Goal: Task Accomplishment & Management: Use online tool/utility

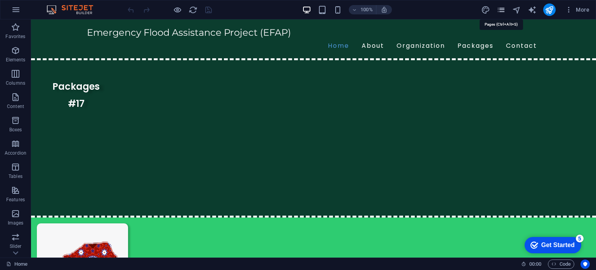
click at [504, 12] on icon "pages" at bounding box center [500, 9] width 9 height 9
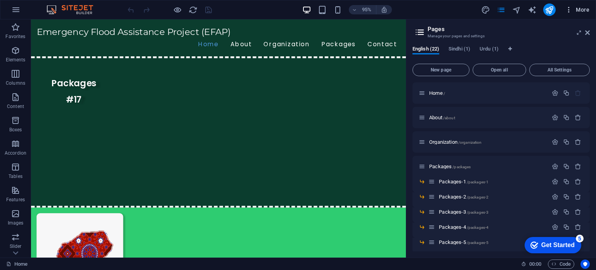
click at [582, 11] on span "More" at bounding box center [577, 10] width 24 height 8
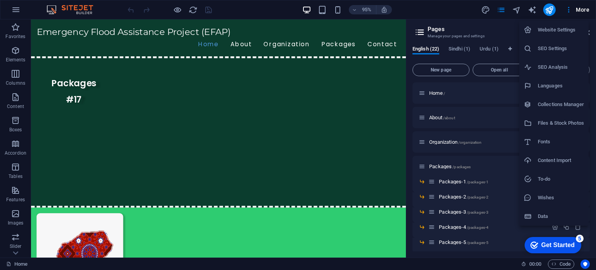
click at [561, 122] on h6 "Files & Stock Photos" at bounding box center [560, 122] width 46 height 9
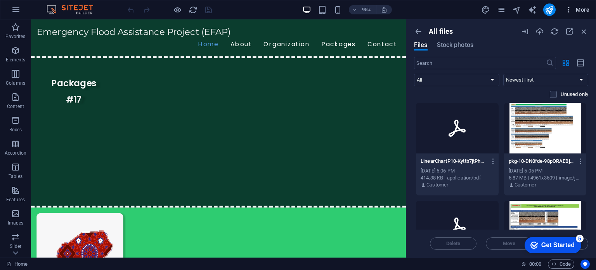
click at [582, 14] on button "More" at bounding box center [577, 9] width 31 height 12
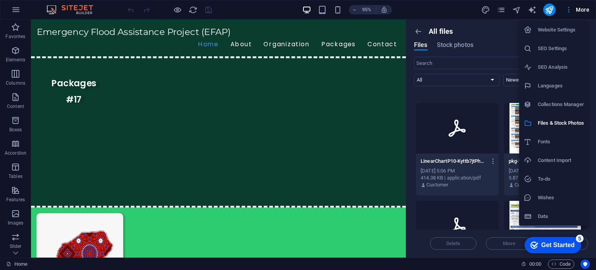
click at [571, 107] on h6 "Collections Manager" at bounding box center [560, 104] width 46 height 9
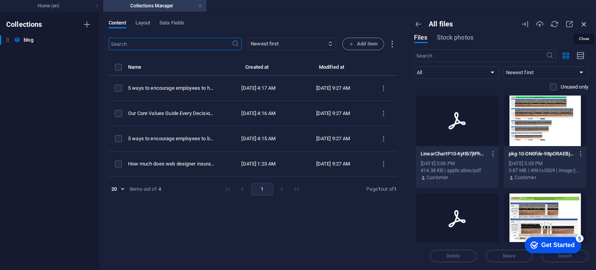
click at [586, 22] on icon "button" at bounding box center [583, 24] width 9 height 9
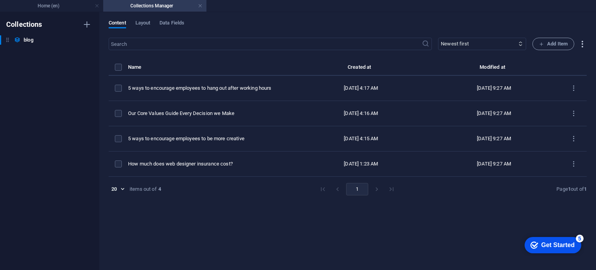
click at [582, 41] on icon "button" at bounding box center [581, 44] width 9 height 9
click at [582, 41] on div at bounding box center [298, 135] width 596 height 270
click at [182, 3] on h4 "Collections Manager" at bounding box center [154, 6] width 103 height 9
click at [70, 1] on li "Home (en)" at bounding box center [51, 6] width 103 height 12
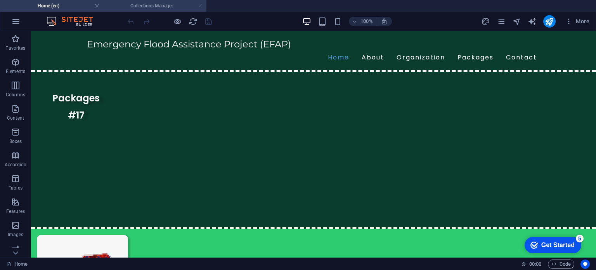
click at [201, 7] on link at bounding box center [200, 5] width 5 height 7
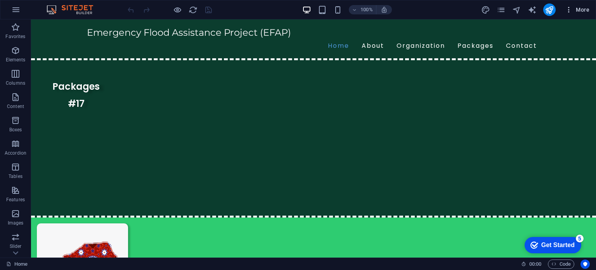
click at [576, 12] on span "More" at bounding box center [577, 10] width 24 height 8
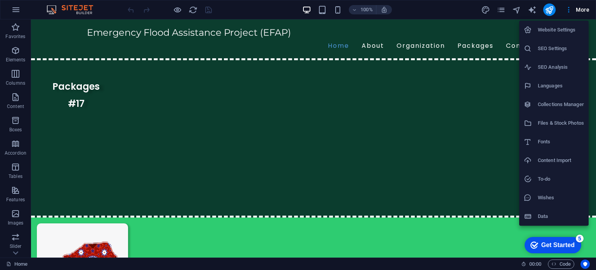
click at [548, 215] on h6 "Data" at bounding box center [560, 215] width 46 height 9
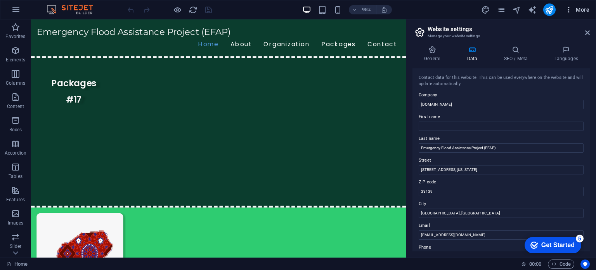
click at [575, 12] on span "More" at bounding box center [577, 10] width 24 height 8
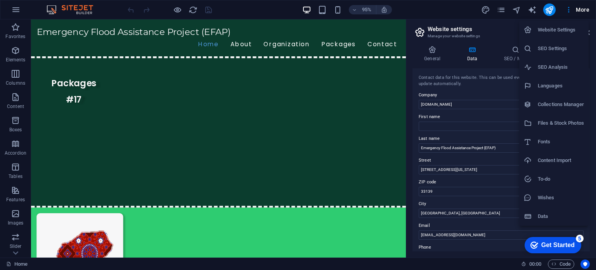
click at [572, 32] on h6 "Website Settings" at bounding box center [560, 29] width 46 height 9
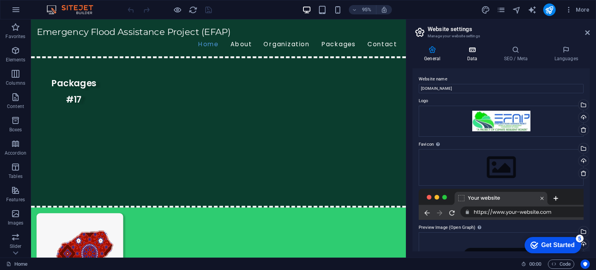
click at [484, 54] on h4 "Data" at bounding box center [473, 54] width 37 height 16
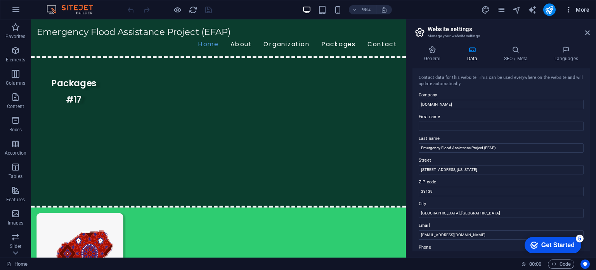
click at [582, 10] on span "More" at bounding box center [577, 10] width 24 height 8
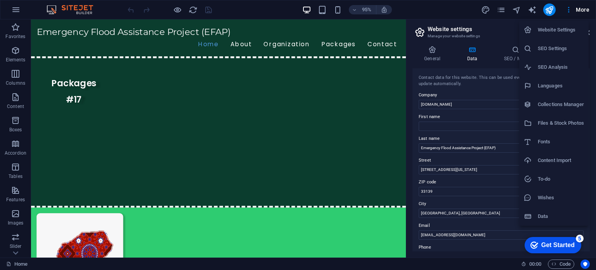
click at [558, 119] on h6 "Files & Stock Photos" at bounding box center [560, 122] width 46 height 9
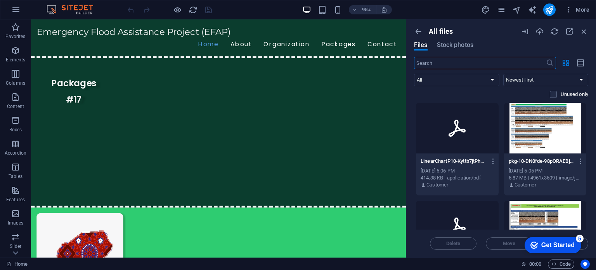
click at [558, 119] on div at bounding box center [545, 128] width 83 height 50
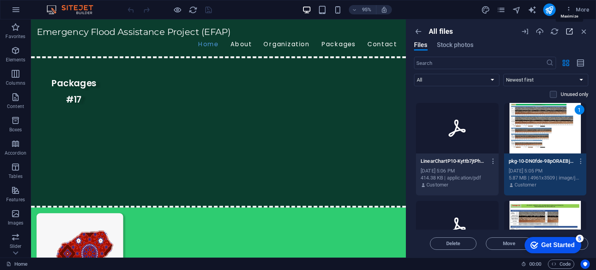
click at [565, 29] on icon "button" at bounding box center [569, 31] width 9 height 9
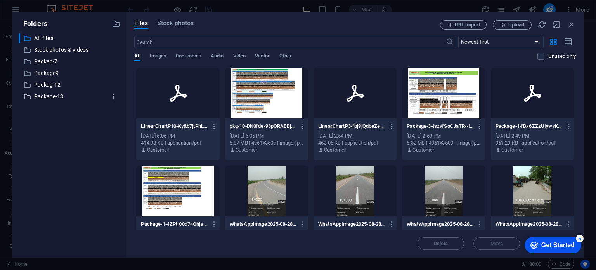
click at [113, 97] on icon "button" at bounding box center [113, 97] width 8 height 8
click at [118, 24] on div at bounding box center [298, 135] width 596 height 270
click at [118, 24] on icon "button" at bounding box center [116, 23] width 9 height 9
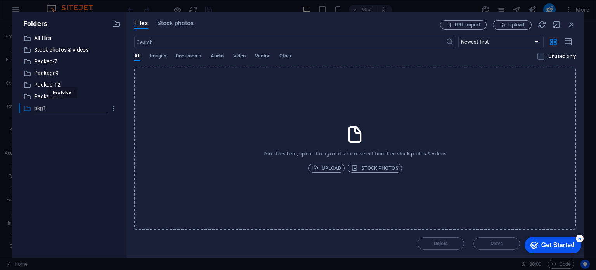
type input "pkg1"
click at [85, 112] on p "pkg1" at bounding box center [70, 108] width 72 height 9
click at [512, 26] on span "Upload" at bounding box center [516, 24] width 16 height 5
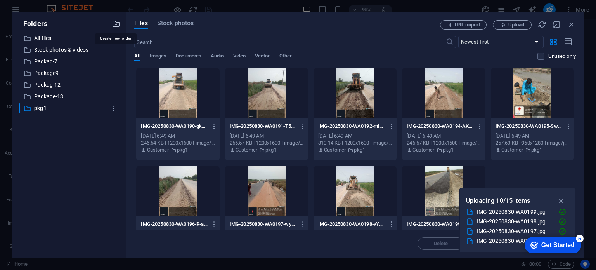
click at [116, 26] on icon "button" at bounding box center [116, 23] width 9 height 9
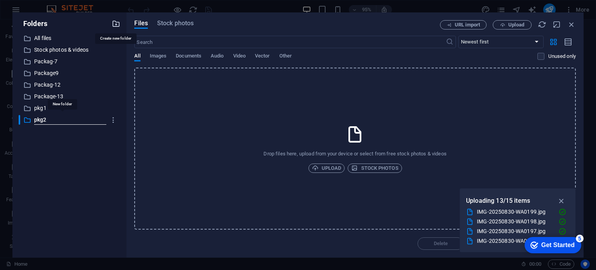
type input "pkg2"
click at [521, 21] on button "Upload" at bounding box center [511, 24] width 39 height 9
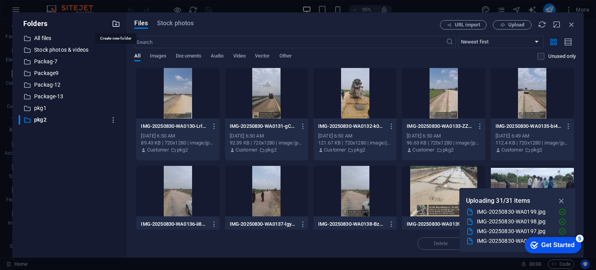
click at [112, 25] on icon "button" at bounding box center [116, 23] width 9 height 9
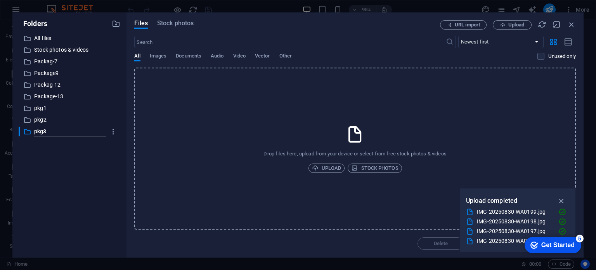
type input "pkg3"
click at [513, 24] on span "Upload" at bounding box center [516, 24] width 16 height 5
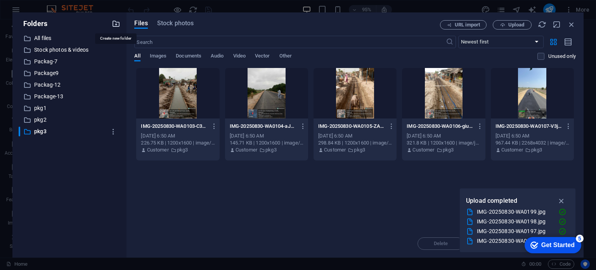
click at [114, 26] on icon "button" at bounding box center [116, 23] width 9 height 9
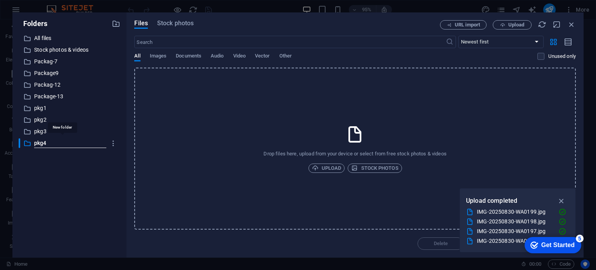
type input "pkg4"
click at [506, 20] on button "Upload" at bounding box center [511, 24] width 39 height 9
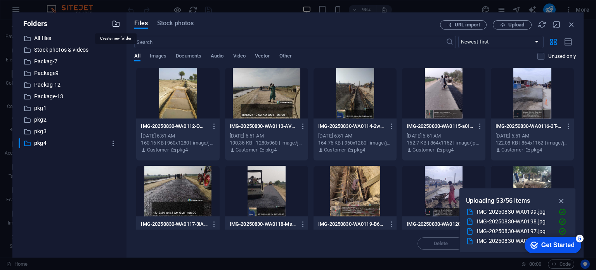
click at [116, 22] on icon "button" at bounding box center [116, 23] width 9 height 9
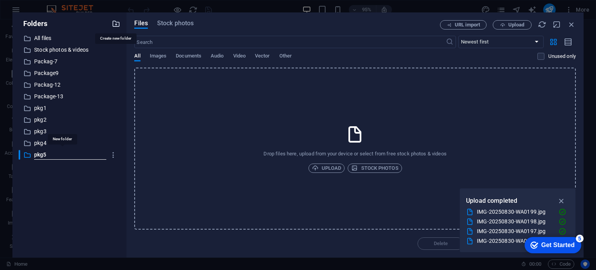
type input "pkg5"
click at [507, 26] on span "Upload" at bounding box center [512, 24] width 32 height 5
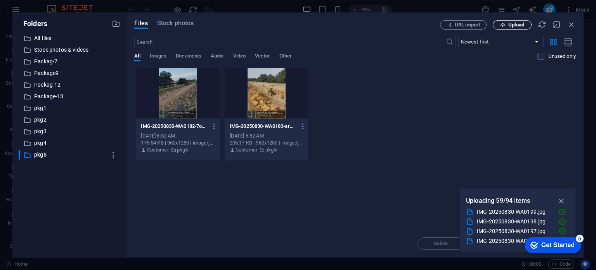
click at [517, 24] on span "Upload" at bounding box center [516, 24] width 16 height 5
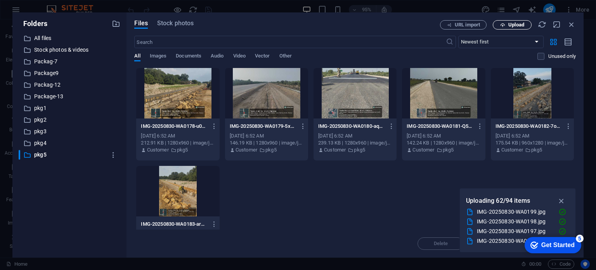
click at [504, 24] on icon "button" at bounding box center [502, 24] width 5 height 5
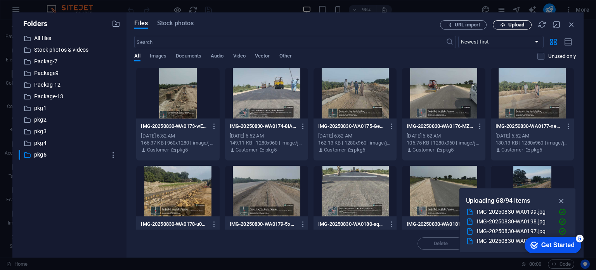
click at [515, 26] on span "Upload" at bounding box center [516, 24] width 16 height 5
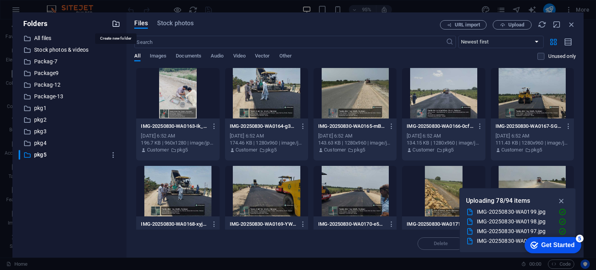
click at [117, 24] on icon "button" at bounding box center [116, 23] width 9 height 9
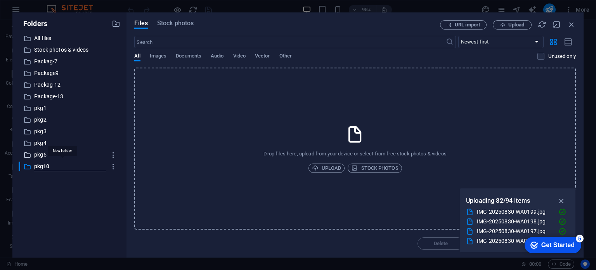
type input "pkg10"
click at [514, 23] on span "Upload" at bounding box center [516, 24] width 16 height 5
click at [115, 25] on icon "button" at bounding box center [116, 23] width 9 height 9
type input "pkg11"
click at [513, 27] on span "Upload" at bounding box center [516, 24] width 16 height 5
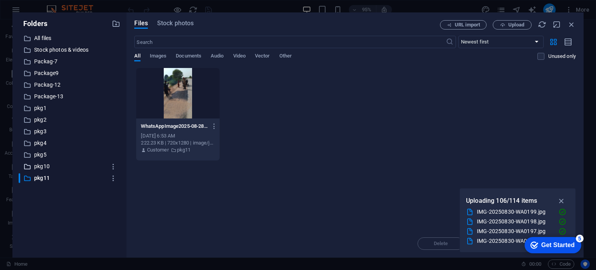
click at [66, 163] on p "pkg10" at bounding box center [70, 166] width 72 height 9
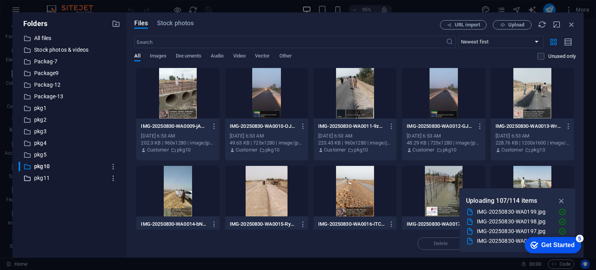
click at [47, 178] on p "pkg11" at bounding box center [70, 177] width 72 height 9
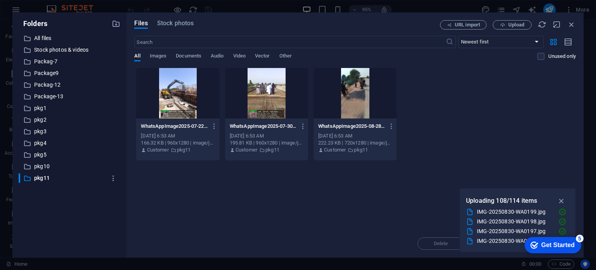
click at [65, 202] on div "​ All files All files ​ Stock photos & videos Stock photos & videos ​ Packag-7 …" at bounding box center [70, 142] width 102 height 218
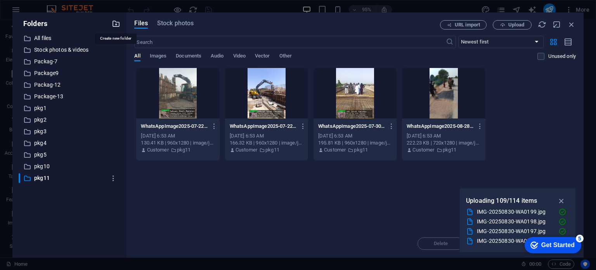
click at [117, 23] on icon "button" at bounding box center [116, 23] width 9 height 9
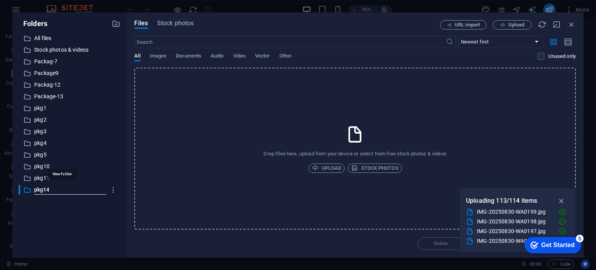
type input "pkg14"
click at [515, 21] on button "Upload" at bounding box center [511, 24] width 39 height 9
click at [115, 24] on icon "button" at bounding box center [116, 23] width 9 height 9
type input "pkg16"
click at [514, 25] on span "Upload" at bounding box center [516, 24] width 16 height 5
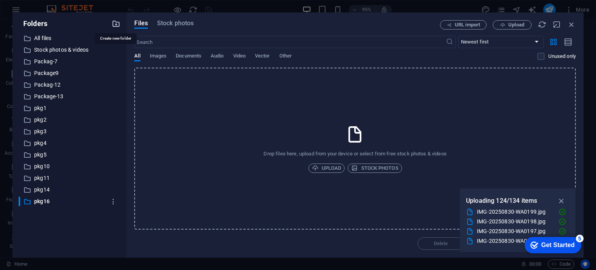
click at [118, 22] on icon "button" at bounding box center [116, 23] width 9 height 9
type input "pkg17"
click at [505, 25] on span "Upload" at bounding box center [512, 24] width 32 height 5
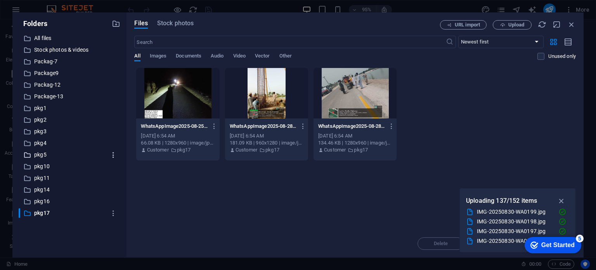
click at [113, 154] on icon "button" at bounding box center [113, 155] width 8 height 8
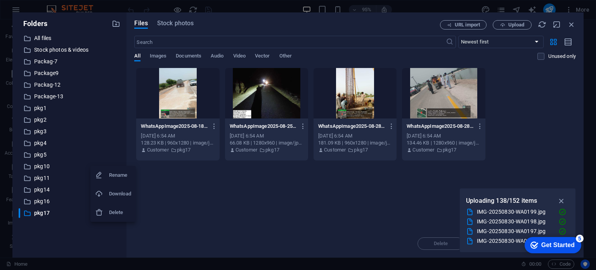
click at [122, 178] on h6 "Rename" at bounding box center [120, 174] width 22 height 9
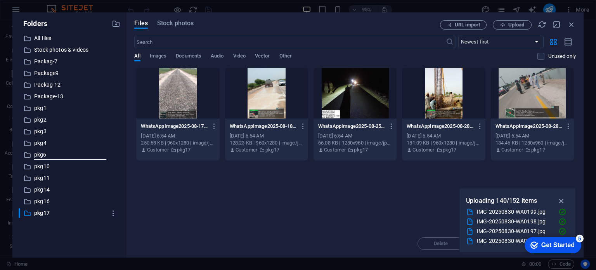
type input "pkg6"
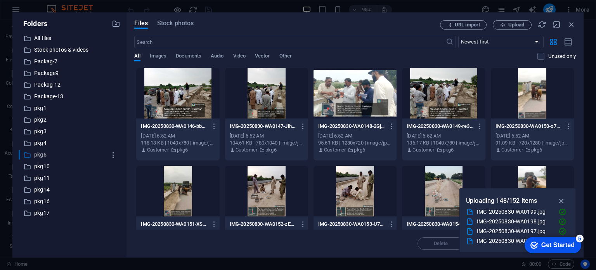
click at [51, 156] on p "pkg6" at bounding box center [70, 154] width 72 height 9
click at [46, 163] on p "pkg10" at bounding box center [70, 166] width 72 height 9
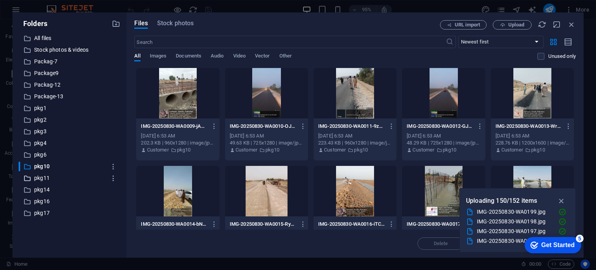
click at [42, 174] on p "pkg11" at bounding box center [70, 177] width 72 height 9
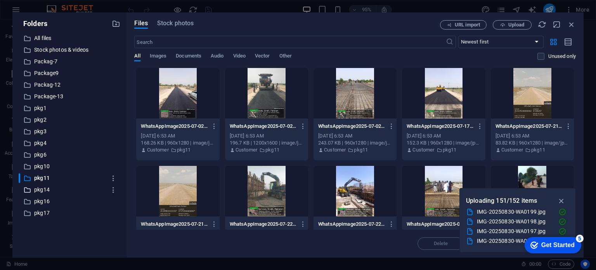
click at [42, 190] on p "pkg14" at bounding box center [70, 189] width 72 height 9
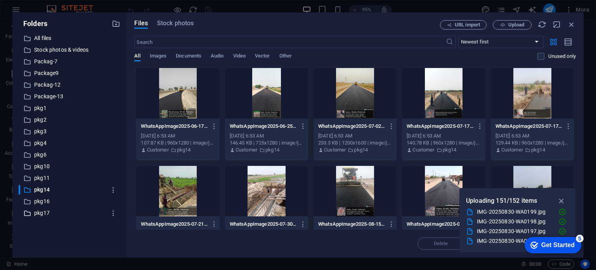
click at [42, 211] on p "pkg17" at bounding box center [70, 212] width 72 height 9
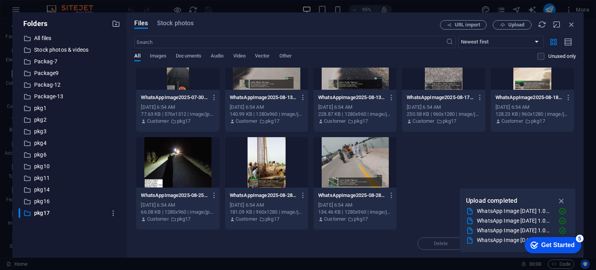
scroll to position [1435, 0]
click at [115, 213] on icon "button" at bounding box center [113, 213] width 8 height 8
click at [117, 228] on li "Rename" at bounding box center [112, 221] width 45 height 19
click at [117, 228] on ul "Rename Download Delete" at bounding box center [113, 232] width 34 height 31
type input "pkg18"
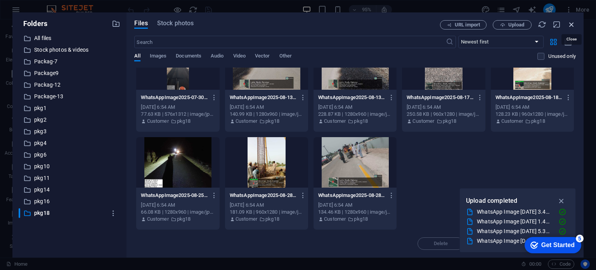
click at [571, 25] on icon "button" at bounding box center [571, 24] width 9 height 9
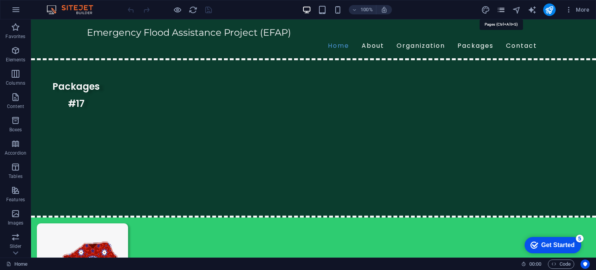
click at [496, 11] on icon "pages" at bounding box center [500, 9] width 9 height 9
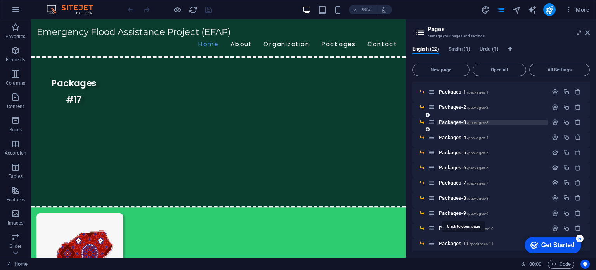
scroll to position [95, 0]
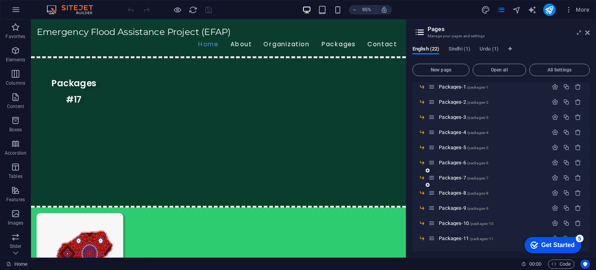
click at [460, 180] on div "Packages-7 /packages-7" at bounding box center [487, 177] width 119 height 9
click at [458, 180] on span "Packages-7 /packages-7" at bounding box center [464, 178] width 50 height 6
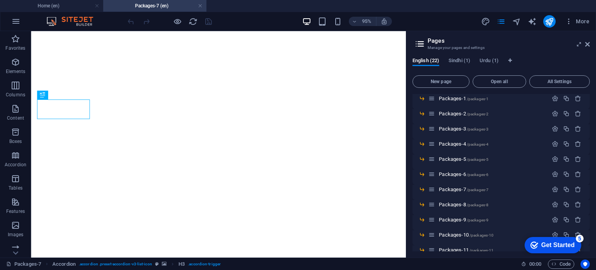
click at [586, 47] on header "Pages Manage your pages and settings" at bounding box center [502, 41] width 176 height 20
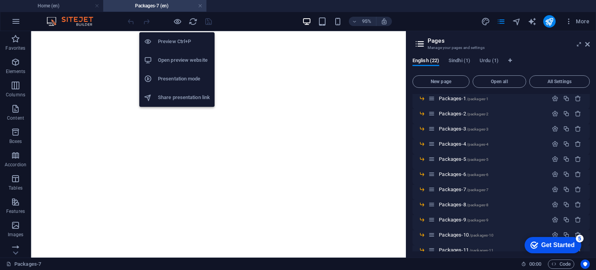
click at [180, 62] on h6 "Open preview website" at bounding box center [184, 59] width 52 height 9
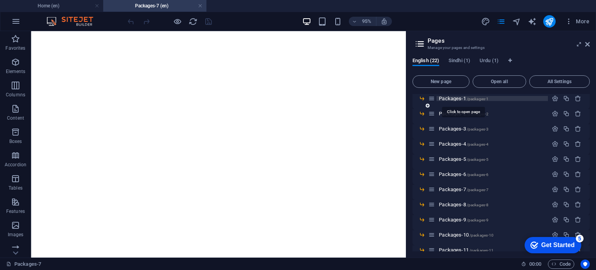
click at [464, 97] on span "Packages-1 /packages-1" at bounding box center [464, 98] width 50 height 6
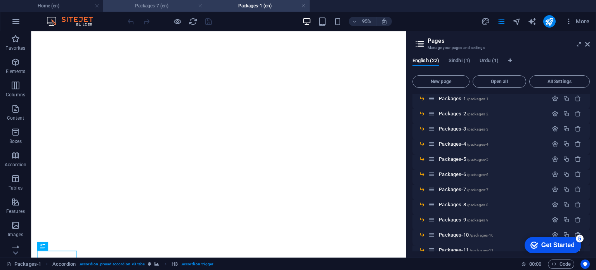
click at [198, 6] on link at bounding box center [200, 5] width 5 height 7
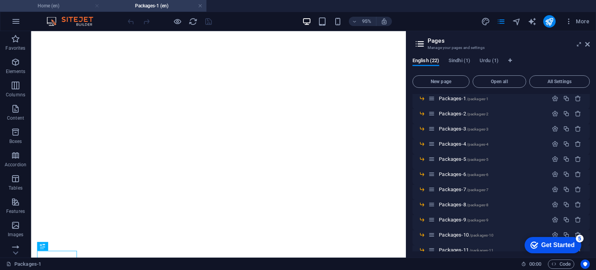
click at [96, 8] on link at bounding box center [97, 5] width 5 height 7
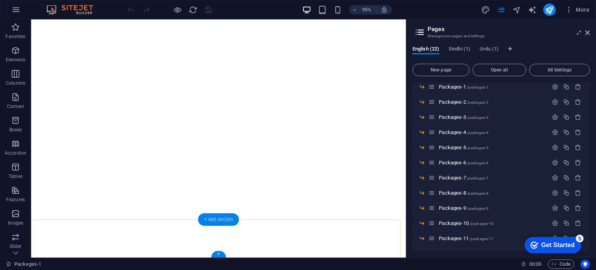
click at [221, 217] on div "+ Add section" at bounding box center [218, 219] width 41 height 12
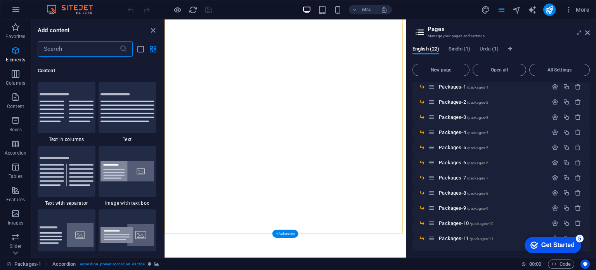
scroll to position [1357, 0]
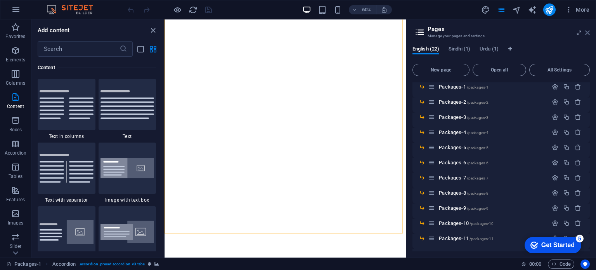
click at [589, 33] on aside "Pages Manage your pages and settings English (22) Sindhi (1) Urdu (1) New page …" at bounding box center [501, 138] width 190 height 238
click at [589, 33] on icon at bounding box center [587, 32] width 5 height 6
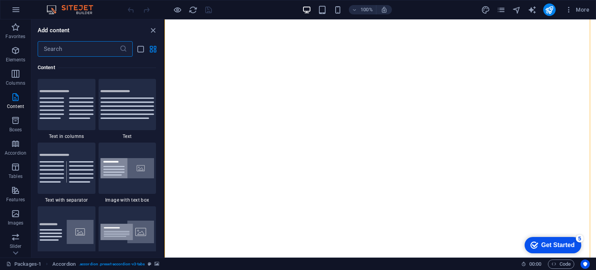
click at [107, 52] on input "text" at bounding box center [79, 49] width 82 height 16
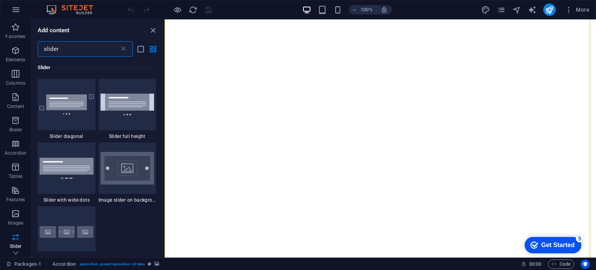
scroll to position [201, 0]
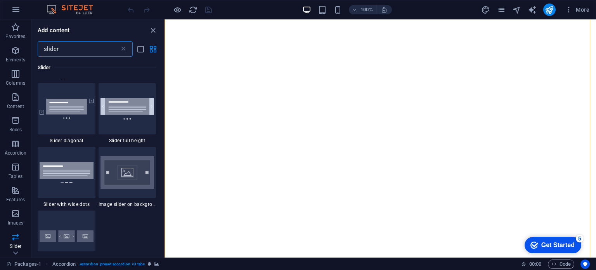
type input "slider"
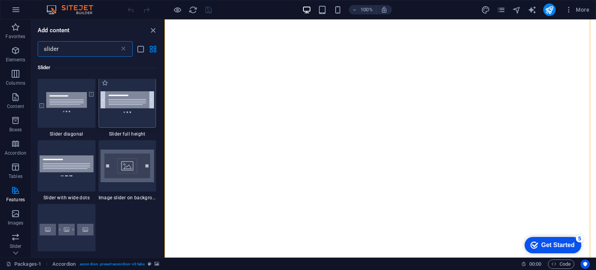
scroll to position [0, 0]
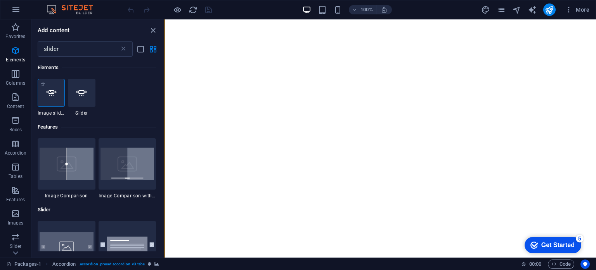
click at [51, 98] on div at bounding box center [51, 93] width 27 height 28
click at [164, 98] on div "Drag here to replace the existing content. Press “Ctrl” if you want to create a…" at bounding box center [379, 138] width 431 height 238
select select "ms"
select select "s"
select select "progressive"
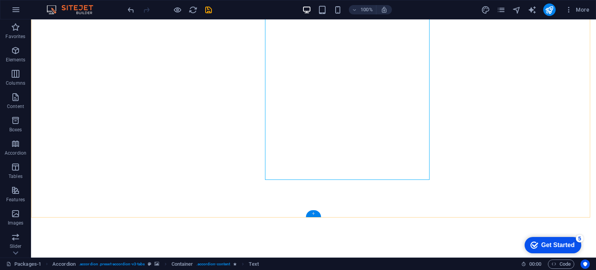
click at [309, 214] on div "+" at bounding box center [313, 213] width 15 height 7
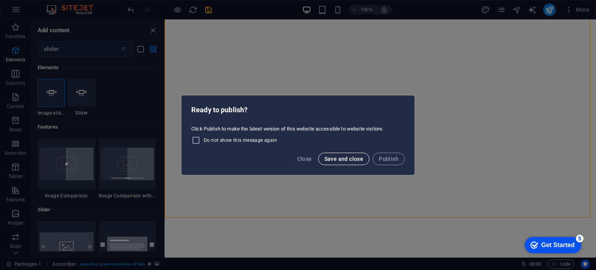
click at [345, 162] on button "Save and close" at bounding box center [344, 158] width 52 height 12
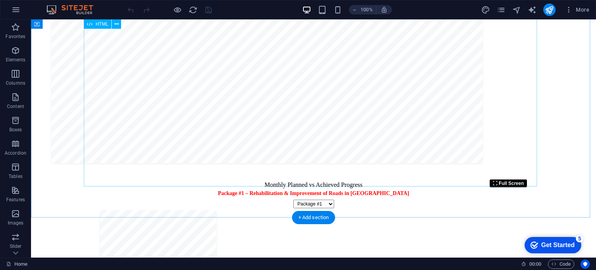
scroll to position [1141, 0]
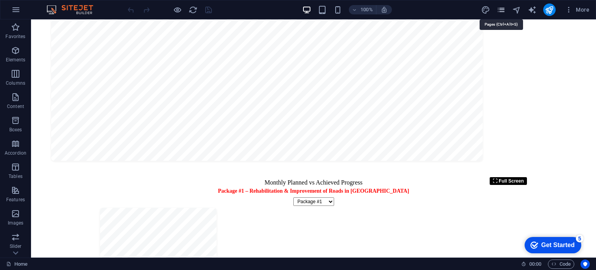
click at [503, 10] on icon "pages" at bounding box center [500, 9] width 9 height 9
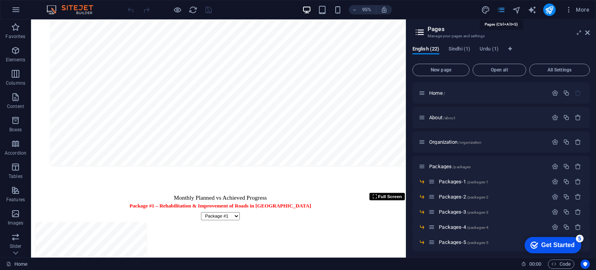
scroll to position [1292, 0]
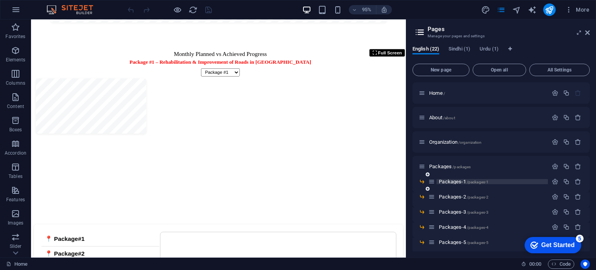
click at [478, 183] on span "/packages-1" at bounding box center [477, 182] width 22 height 4
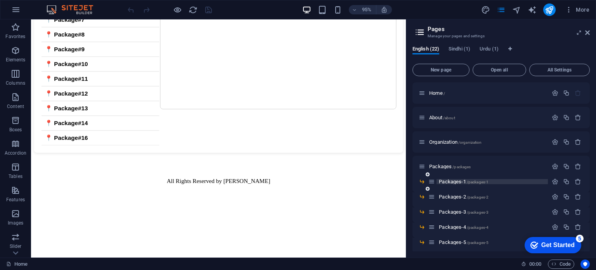
scroll to position [0, 0]
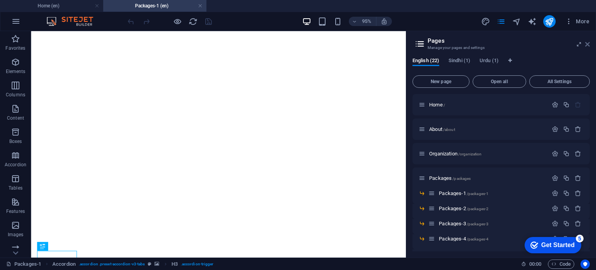
click at [586, 45] on icon at bounding box center [587, 44] width 5 height 6
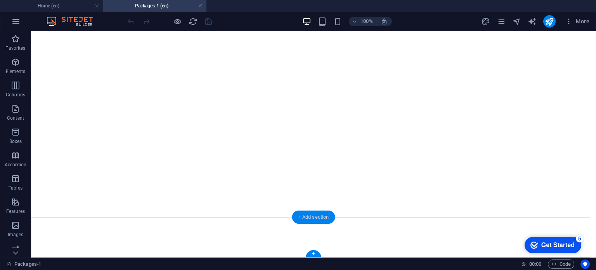
click at [316, 217] on div "+ Add section" at bounding box center [313, 216] width 43 height 13
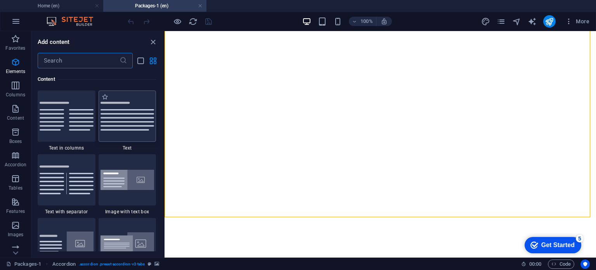
scroll to position [1357, 0]
click at [85, 59] on input "text" at bounding box center [79, 61] width 82 height 16
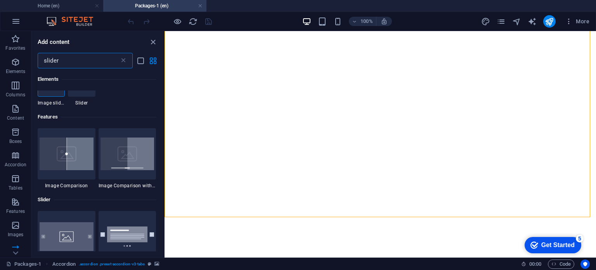
scroll to position [0, 0]
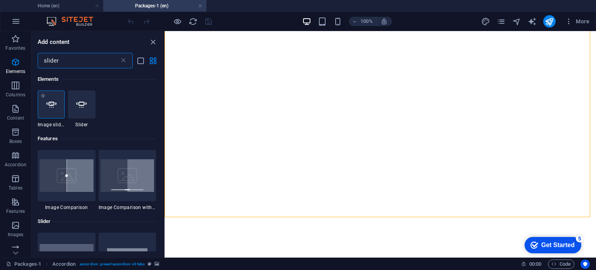
type input "slider"
click at [54, 109] on icon at bounding box center [51, 104] width 10 height 10
click at [164, 109] on div "Drag here to replace the existing content. Press “Ctrl” if you want to create a…" at bounding box center [379, 144] width 431 height 226
select select "ms"
select select "s"
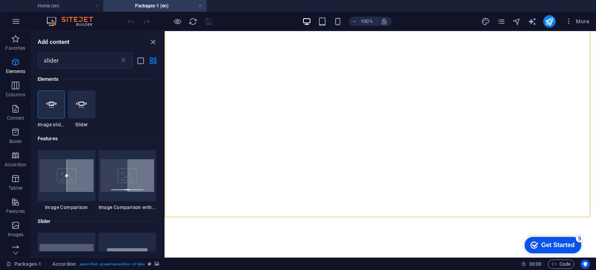
select select "progressive"
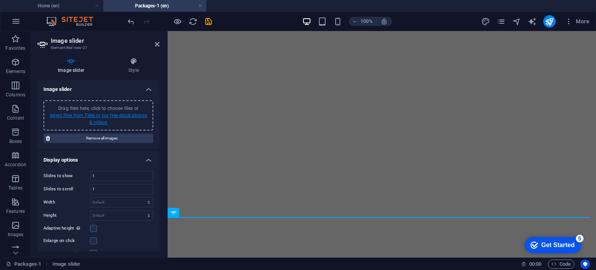
click at [90, 115] on link "select files from Files or our free stock photos & videos" at bounding box center [98, 118] width 97 height 12
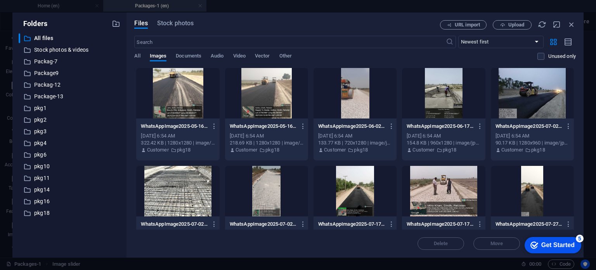
click at [42, 113] on div "​ All files All files ​ Stock photos & videos Stock photos & videos ​ Packag-7 …" at bounding box center [70, 142] width 102 height 218
click at [43, 111] on p "pkg1" at bounding box center [70, 108] width 72 height 9
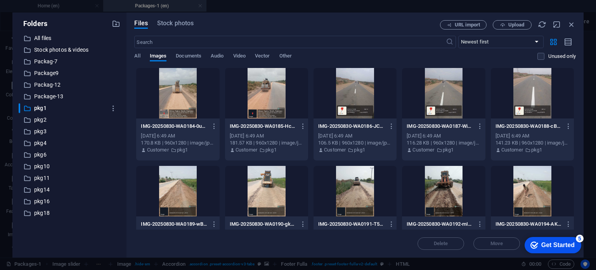
click at [182, 98] on div at bounding box center [177, 93] width 83 height 50
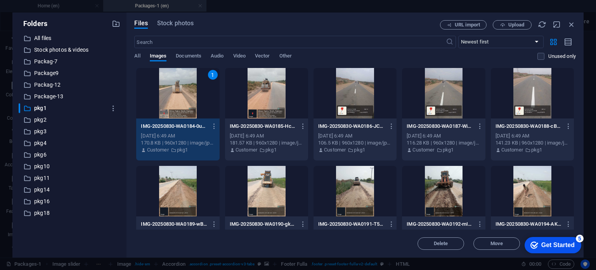
scroll to position [126, 0]
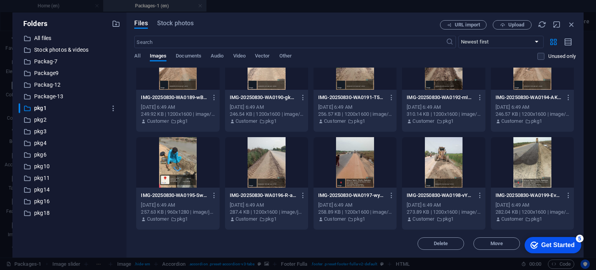
click at [544, 192] on p "IMG-20250830-WA0199-EvpUwCdHPi9qRihT8ljKIQ.jpg" at bounding box center [528, 195] width 67 height 7
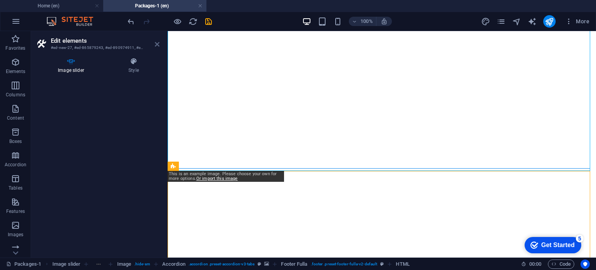
click at [159, 46] on icon at bounding box center [157, 44] width 5 height 6
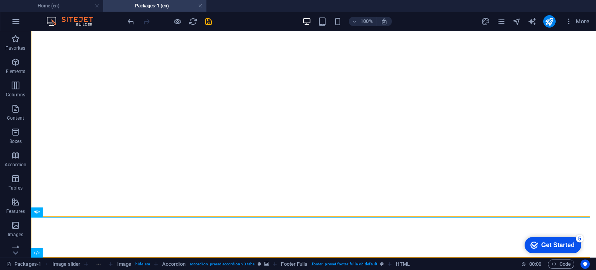
click at [154, 11] on li "Packages-1 (en)" at bounding box center [154, 6] width 103 height 12
click at [164, 10] on h4 "Packages-1 (en)" at bounding box center [154, 6] width 103 height 9
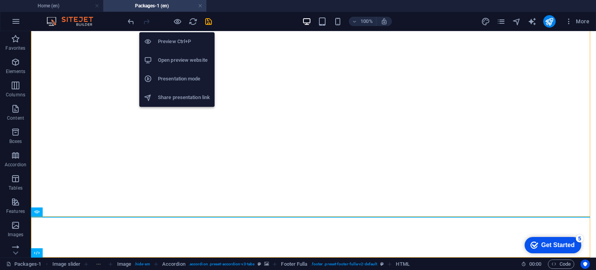
click at [180, 59] on h6 "Open preview website" at bounding box center [184, 59] width 52 height 9
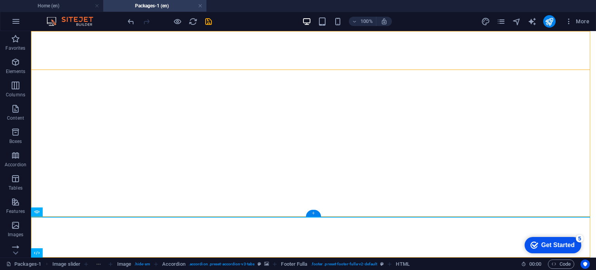
click at [312, 212] on div "+" at bounding box center [313, 212] width 15 height 7
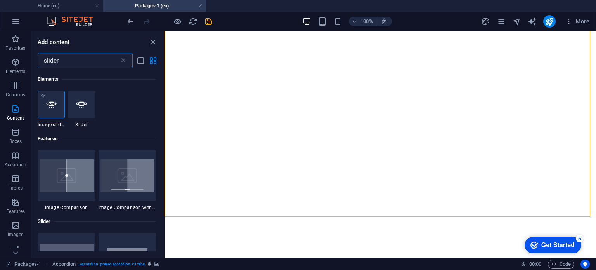
click at [54, 102] on icon at bounding box center [51, 104] width 10 height 10
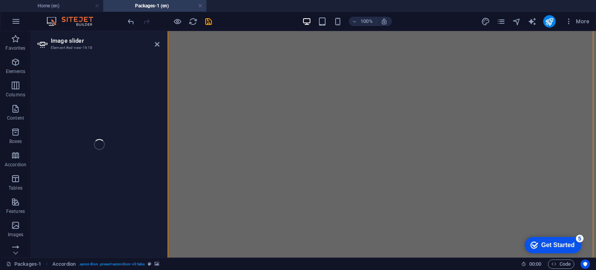
click at [54, 102] on div "Image slider Element #ed-new-1618 H3 Accordion Container Menu Bar Image slider …" at bounding box center [313, 144] width 565 height 226
select select "ms"
select select "s"
select select "progressive"
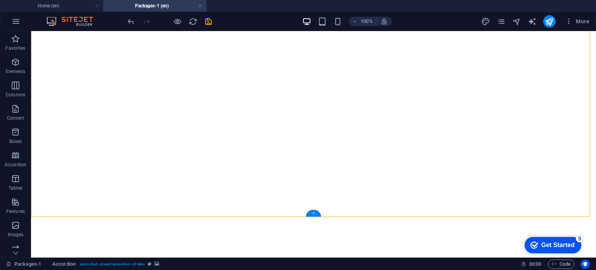
click at [315, 212] on div "+" at bounding box center [313, 212] width 15 height 7
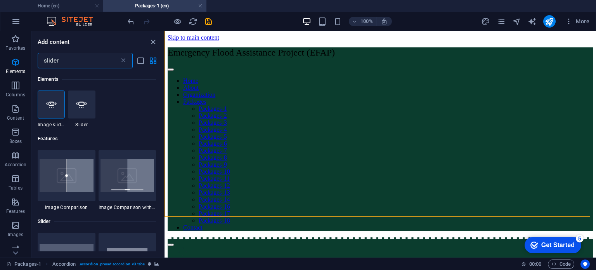
scroll to position [823, 0]
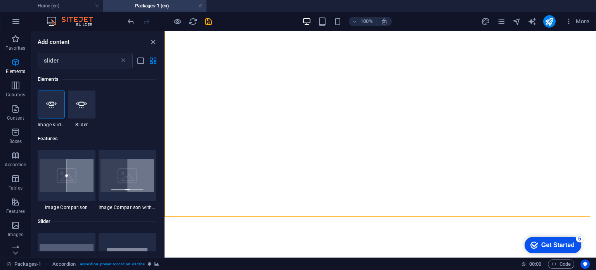
click at [160, 8] on h4 "Packages-1 (en)" at bounding box center [154, 6] width 103 height 9
click at [200, 5] on link at bounding box center [200, 5] width 5 height 7
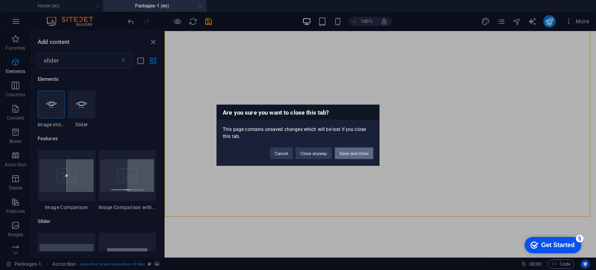
click at [348, 153] on button "Save and close" at bounding box center [354, 153] width 38 height 12
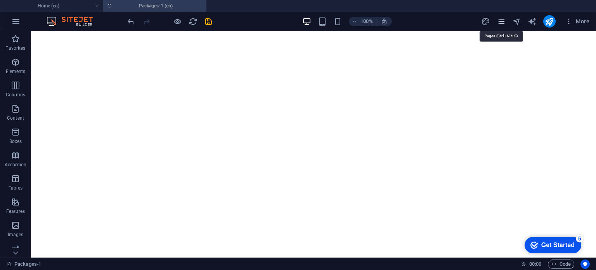
scroll to position [1141, 0]
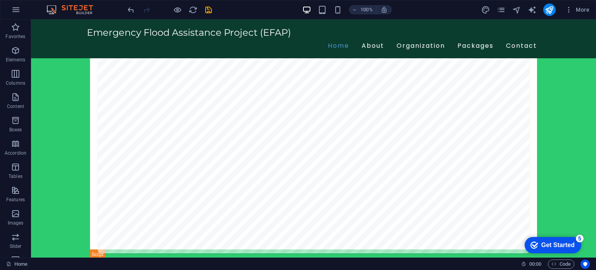
click at [501, 18] on div "100% More" at bounding box center [297, 9] width 595 height 19
click at [501, 14] on button "pages" at bounding box center [500, 9] width 9 height 9
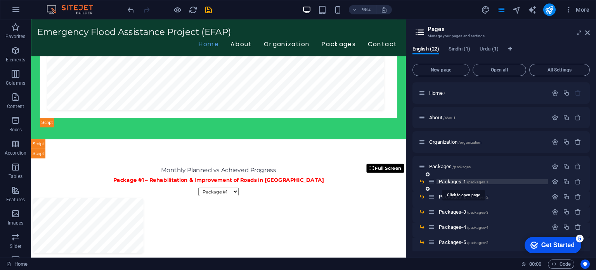
click at [453, 181] on span "Packages-1 /packages-1" at bounding box center [464, 181] width 50 height 6
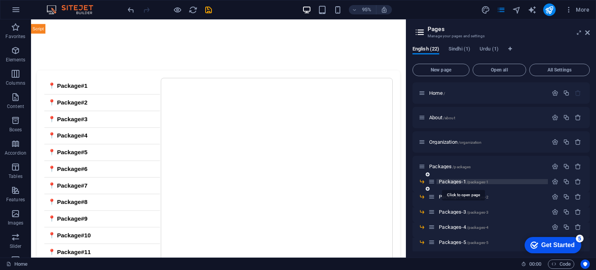
scroll to position [0, 0]
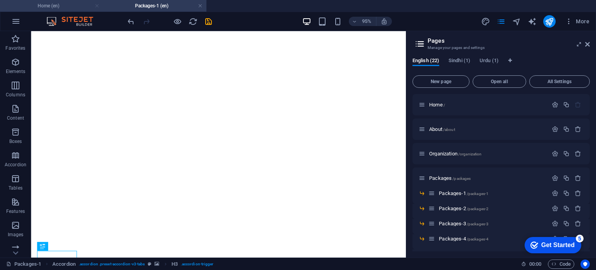
click at [97, 7] on link at bounding box center [97, 5] width 5 height 7
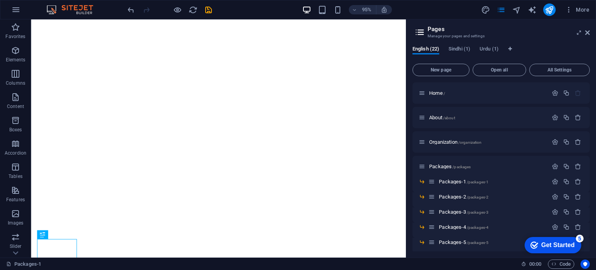
click at [589, 29] on aside "Pages Manage your pages and settings English (22) Sindhi (1) Urdu (1) New page …" at bounding box center [501, 138] width 190 height 238
click at [585, 35] on icon at bounding box center [587, 32] width 5 height 6
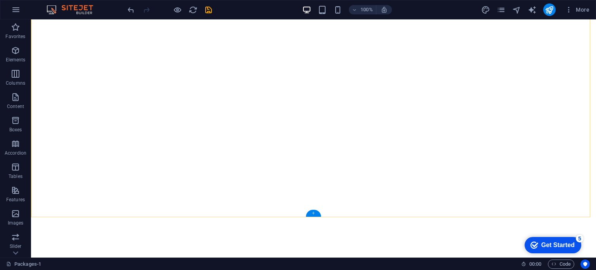
click at [313, 213] on div "+" at bounding box center [313, 212] width 15 height 7
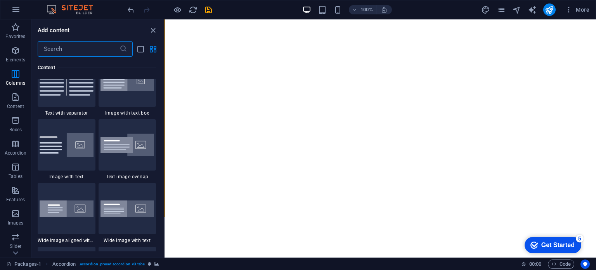
scroll to position [1320, 0]
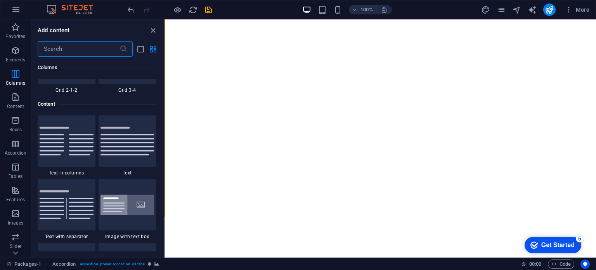
click at [102, 52] on input "text" at bounding box center [79, 49] width 82 height 16
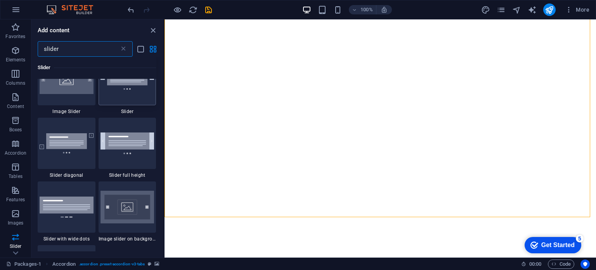
scroll to position [132, 0]
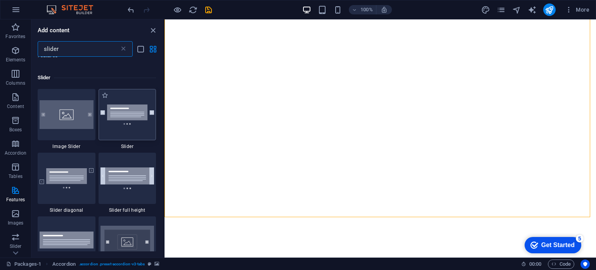
type input "slider"
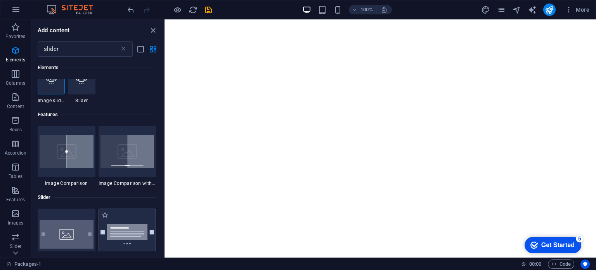
scroll to position [0, 0]
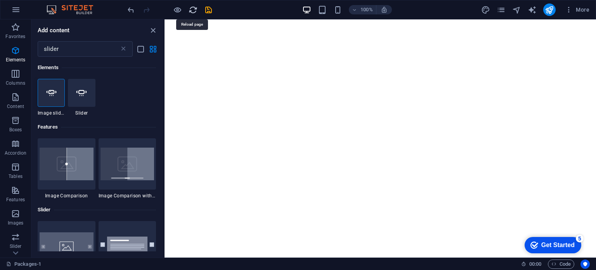
click at [191, 13] on icon "reload" at bounding box center [192, 9] width 9 height 9
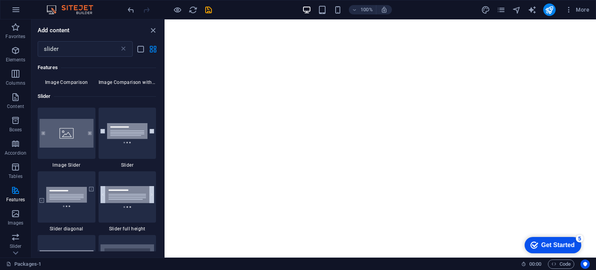
scroll to position [112, 0]
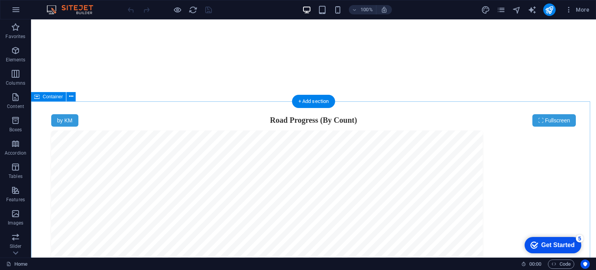
scroll to position [1141, 0]
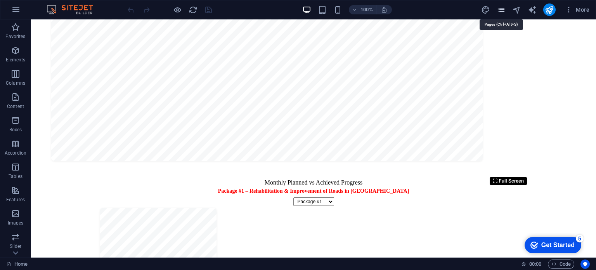
click at [503, 12] on icon "pages" at bounding box center [500, 9] width 9 height 9
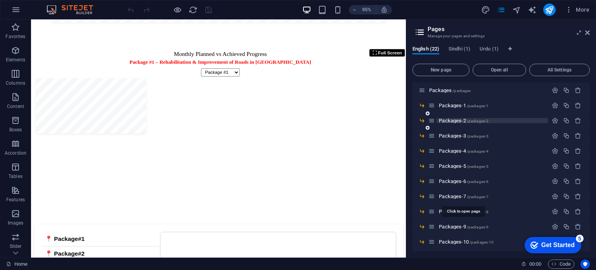
scroll to position [89, 0]
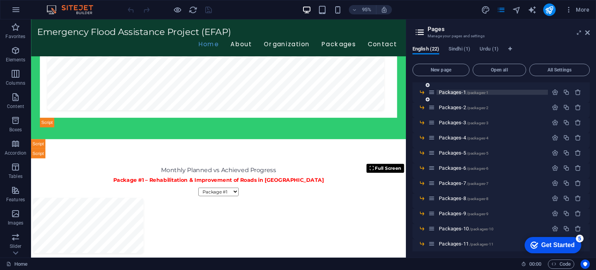
drag, startPoint x: 451, startPoint y: 97, endPoint x: 454, endPoint y: 91, distance: 6.1
click at [454, 91] on div "Packages-1 /packages-1" at bounding box center [500, 95] width 177 height 15
click at [454, 91] on span "Packages-1 /packages-1" at bounding box center [464, 92] width 50 height 6
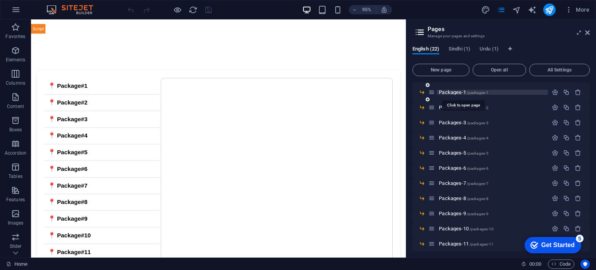
scroll to position [0, 0]
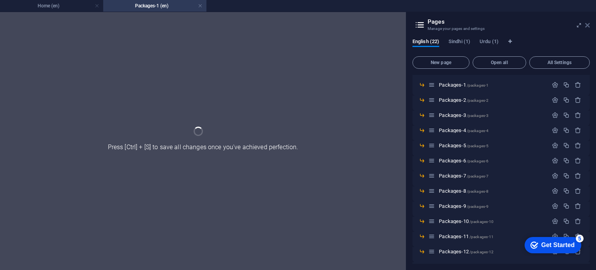
click at [585, 25] on icon at bounding box center [587, 25] width 5 height 6
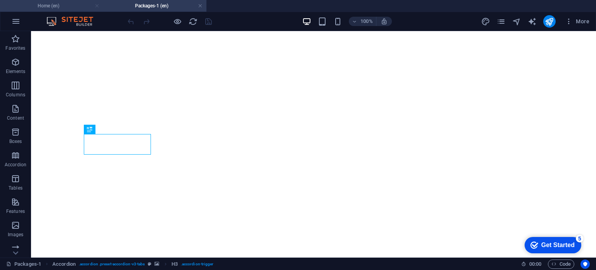
click at [97, 5] on link at bounding box center [97, 5] width 5 height 7
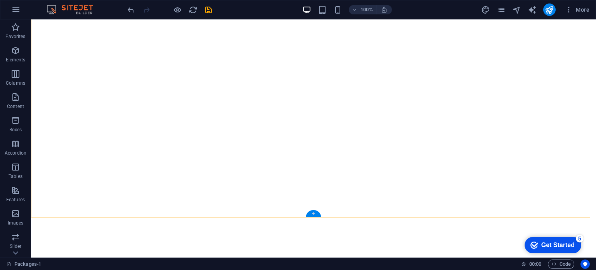
click at [311, 211] on div "+" at bounding box center [313, 213] width 15 height 7
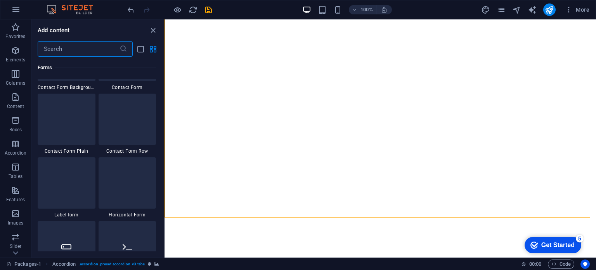
scroll to position [5711, 0]
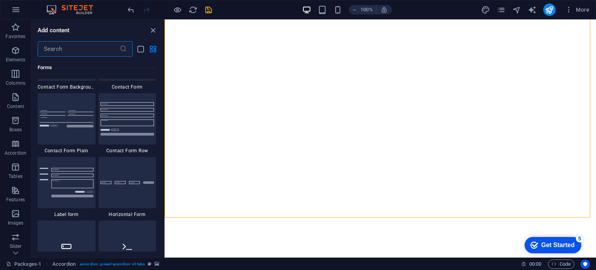
click at [68, 45] on input "text" at bounding box center [79, 49] width 82 height 16
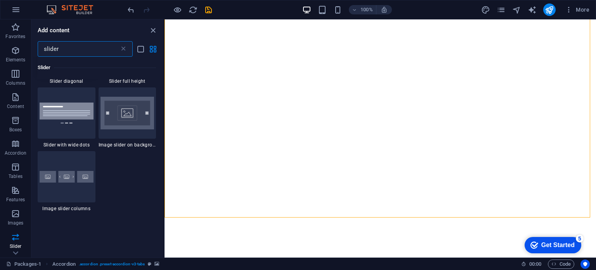
scroll to position [264, 0]
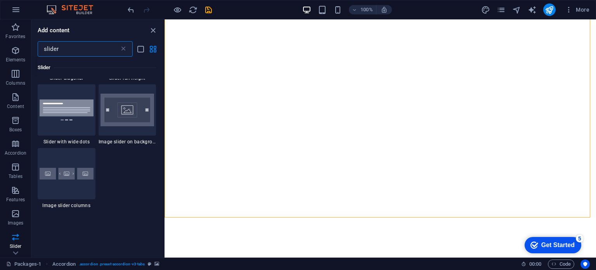
type input "slider"
drag, startPoint x: 80, startPoint y: 161, endPoint x: 117, endPoint y: 195, distance: 50.8
click at [117, 195] on div "1 Star Image Slider 1 Star Slider 1 Star Slider diagonal 1 Star Slider full hei…" at bounding box center [97, 82] width 118 height 251
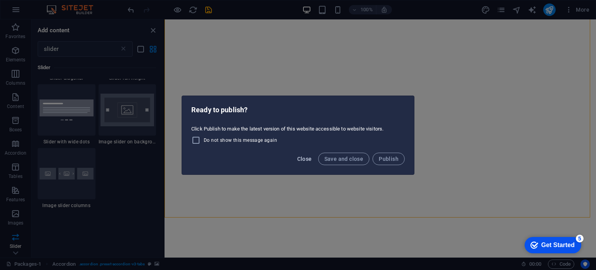
click at [306, 158] on span "Close" at bounding box center [304, 158] width 15 height 6
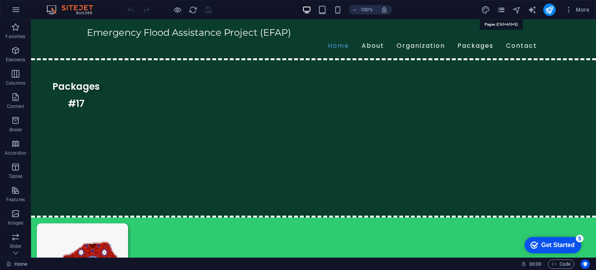
click at [505, 6] on icon "pages" at bounding box center [500, 9] width 9 height 9
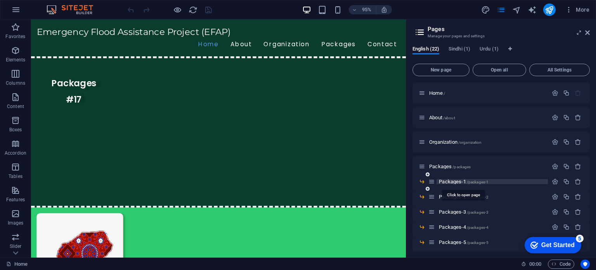
click at [454, 178] on span "Packages-1 /packages-1" at bounding box center [464, 181] width 50 height 6
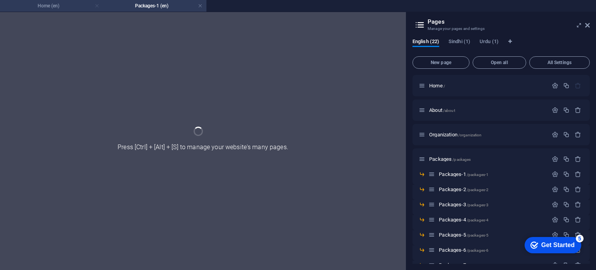
click at [97, 7] on link at bounding box center [97, 5] width 5 height 7
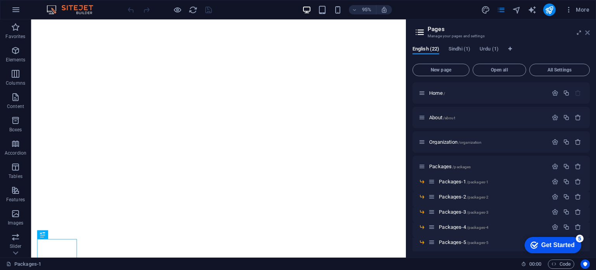
click at [586, 32] on icon at bounding box center [587, 32] width 5 height 6
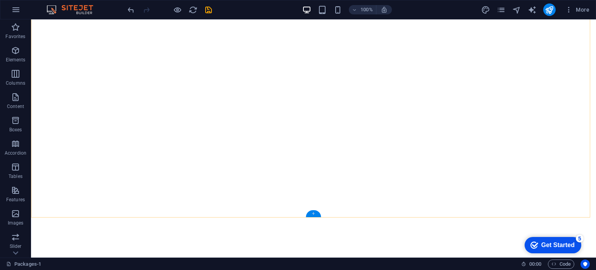
click at [313, 211] on div "+" at bounding box center [313, 213] width 15 height 7
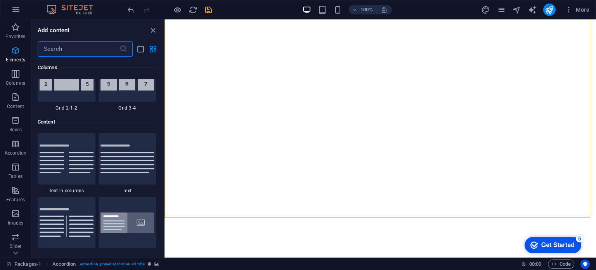
scroll to position [1357, 0]
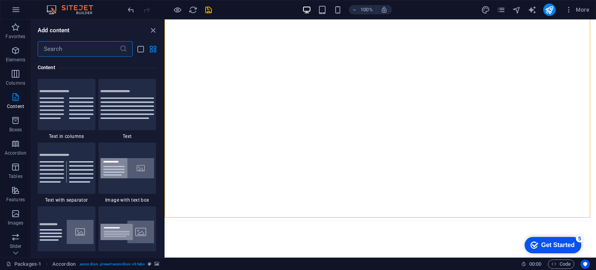
click at [90, 45] on input "text" at bounding box center [79, 49] width 82 height 16
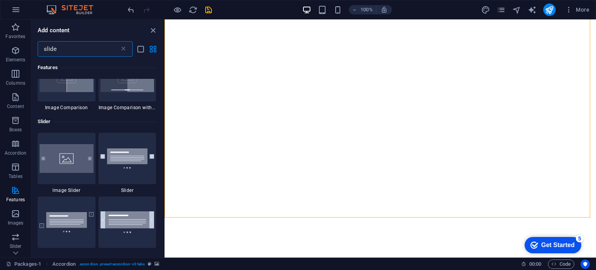
scroll to position [0, 0]
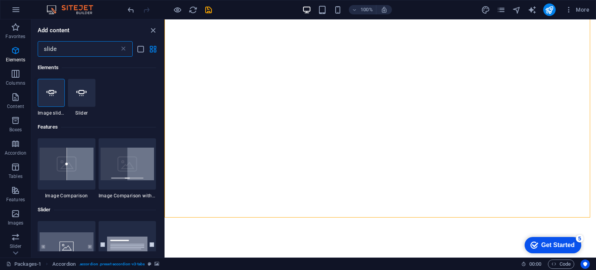
click at [78, 47] on input "slide" at bounding box center [79, 49] width 82 height 16
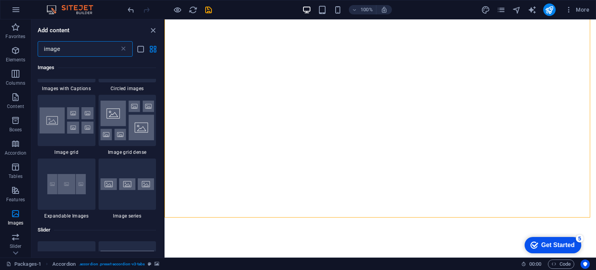
scroll to position [685, 0]
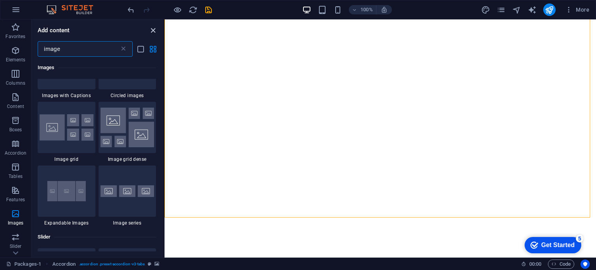
type input "image"
click at [154, 28] on icon "close panel" at bounding box center [153, 30] width 9 height 9
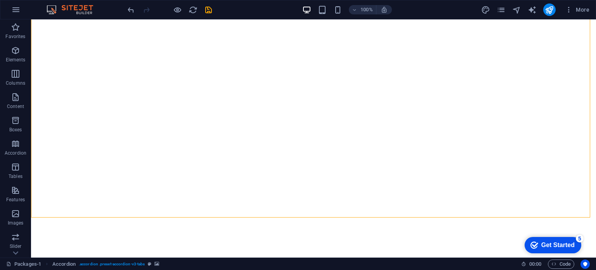
click at [502, 4] on div "More" at bounding box center [536, 9] width 111 height 12
click at [501, 9] on icon "pages" at bounding box center [500, 9] width 9 height 9
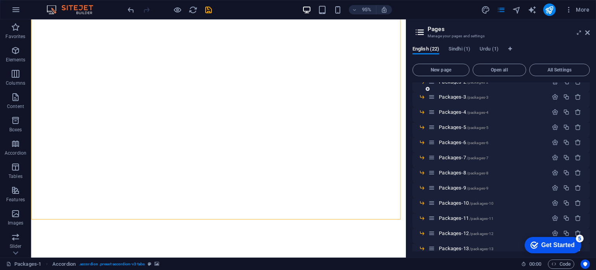
scroll to position [116, 0]
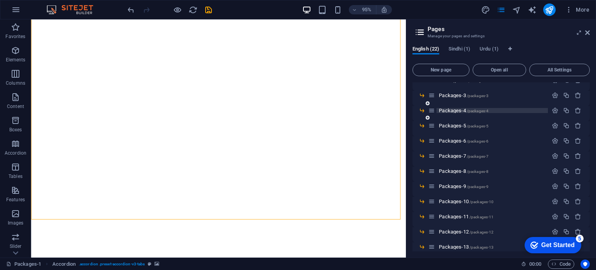
click at [447, 110] on span "Packages-4 /packages-4" at bounding box center [464, 110] width 50 height 6
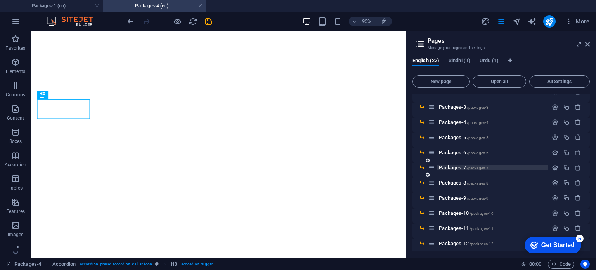
click at [470, 166] on span "/packages-7" at bounding box center [477, 168] width 22 height 4
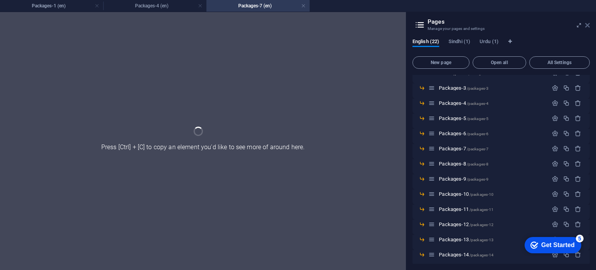
click at [585, 22] on icon at bounding box center [587, 25] width 5 height 6
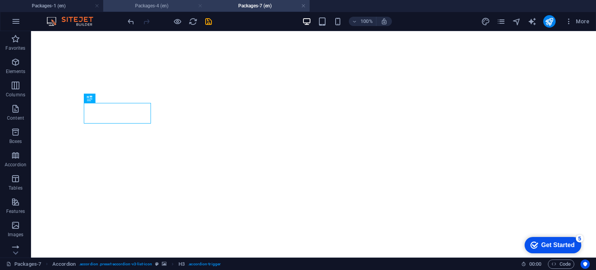
click at [199, 7] on link at bounding box center [200, 5] width 5 height 7
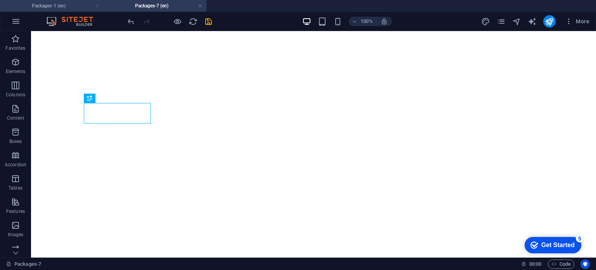
click at [96, 6] on link at bounding box center [97, 5] width 5 height 7
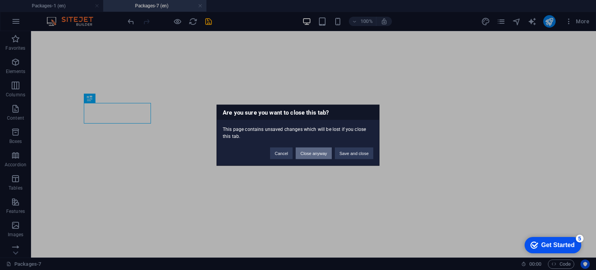
click at [310, 152] on button "Close anyway" at bounding box center [313, 153] width 36 height 12
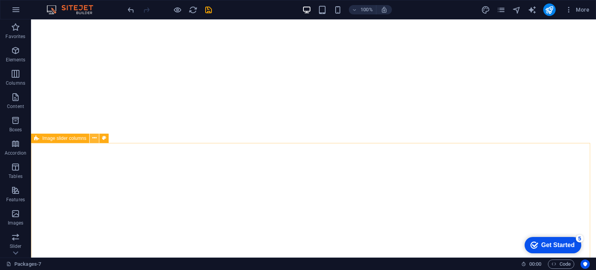
click at [93, 138] on icon at bounding box center [94, 138] width 4 height 8
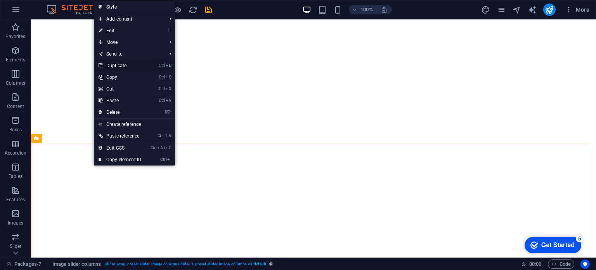
click at [124, 65] on link "Ctrl D Duplicate" at bounding box center [120, 66] width 52 height 12
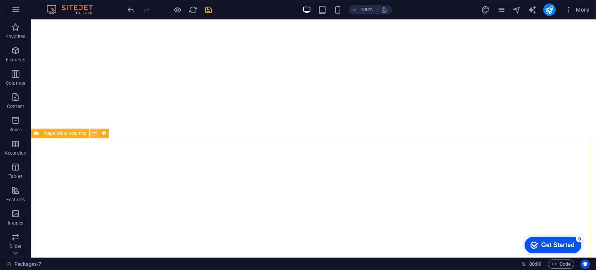
click at [94, 136] on icon at bounding box center [94, 133] width 4 height 8
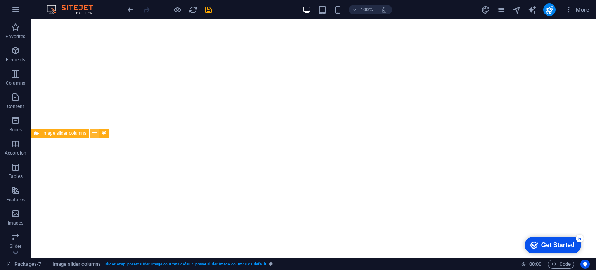
click at [92, 132] on button at bounding box center [94, 132] width 9 height 9
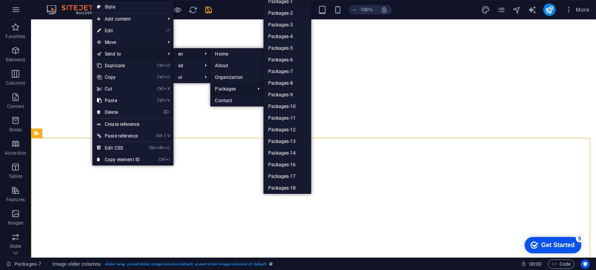
click at [289, 1] on link "Packages-1" at bounding box center [287, 2] width 48 height 12
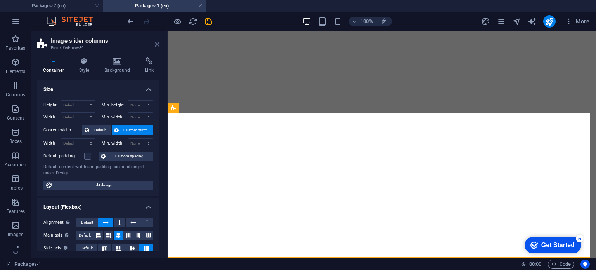
click at [158, 45] on icon at bounding box center [157, 44] width 5 height 6
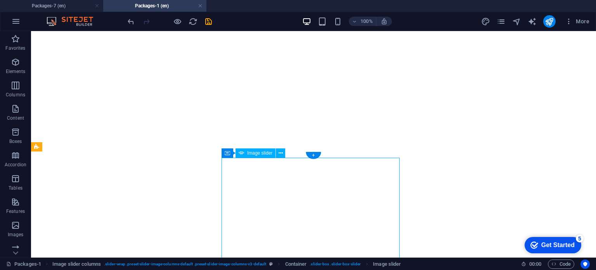
select select "px"
select select "ms"
select select "s"
select select "progressive"
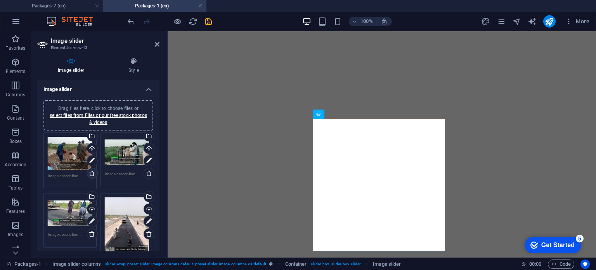
click at [91, 173] on icon at bounding box center [92, 173] width 6 height 6
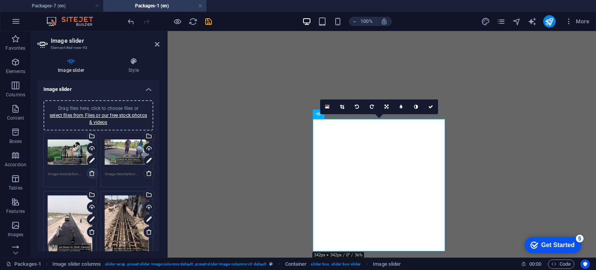
click at [91, 173] on icon at bounding box center [92, 173] width 6 height 6
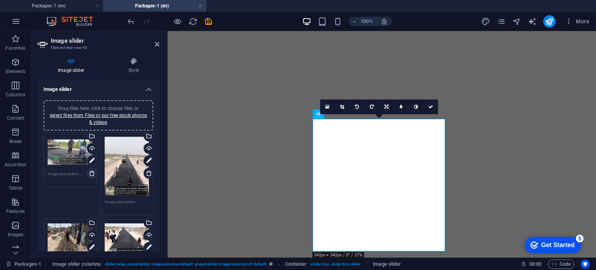
click at [91, 173] on icon at bounding box center [92, 173] width 6 height 6
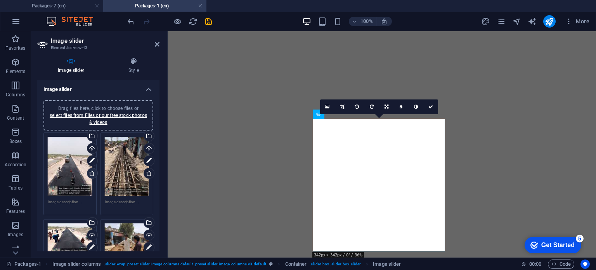
click at [91, 173] on icon at bounding box center [92, 173] width 6 height 6
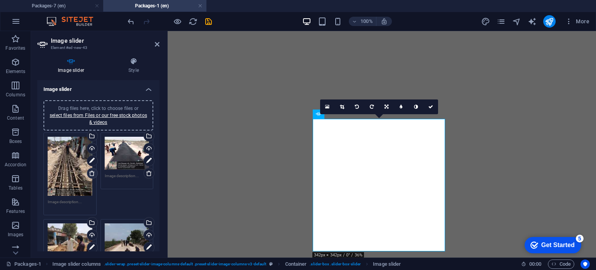
click at [91, 173] on icon at bounding box center [92, 173] width 6 height 6
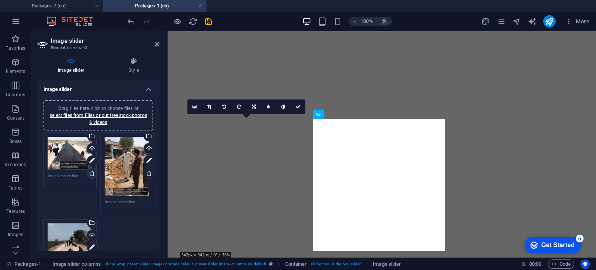
click at [91, 173] on icon at bounding box center [92, 173] width 6 height 6
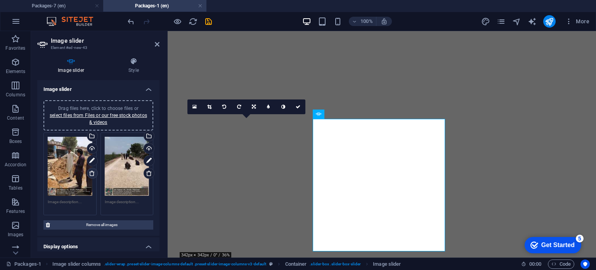
click at [91, 173] on icon at bounding box center [92, 173] width 6 height 6
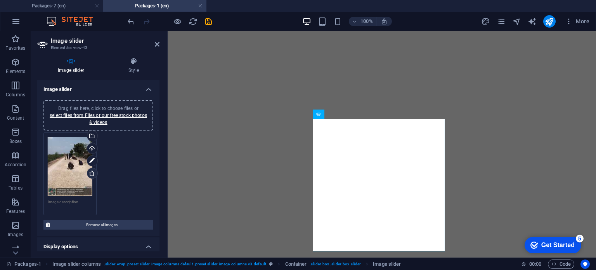
click at [91, 173] on icon at bounding box center [92, 173] width 6 height 6
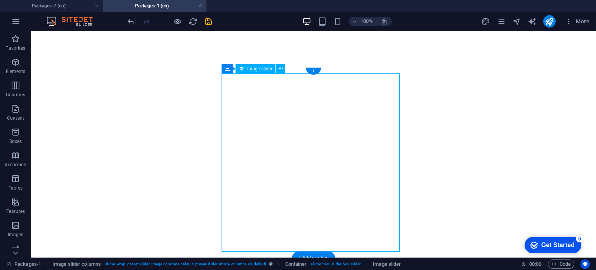
select select "px"
select select "ms"
select select "s"
select select "progressive"
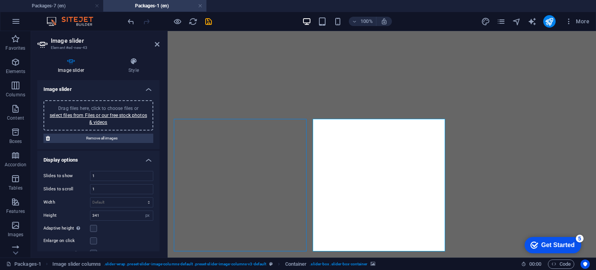
select select "ms"
select select "s"
select select "progressive"
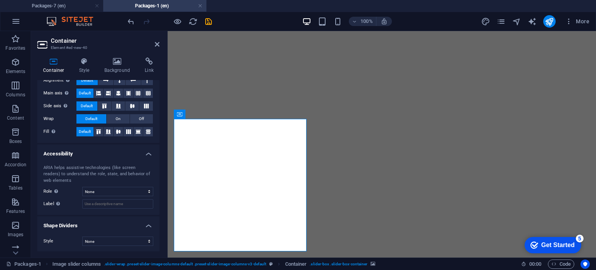
scroll to position [0, 0]
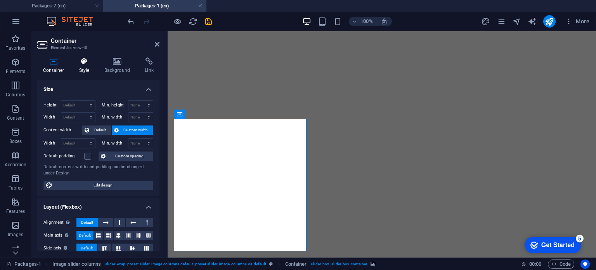
click at [95, 63] on icon at bounding box center [84, 61] width 22 height 8
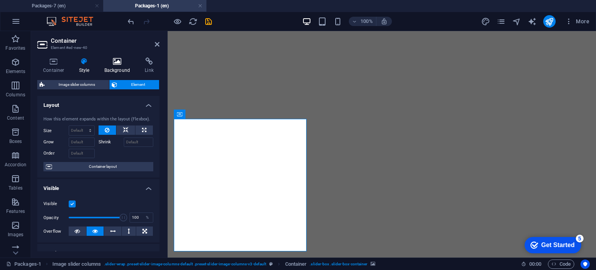
click at [118, 58] on icon at bounding box center [117, 61] width 38 height 8
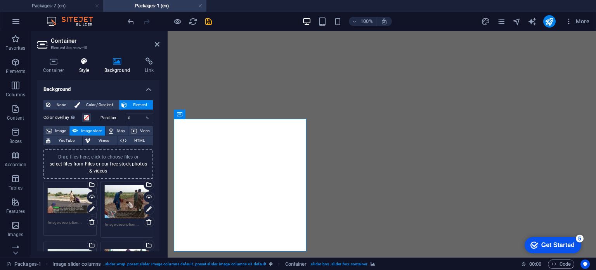
click at [88, 62] on icon at bounding box center [84, 61] width 22 height 8
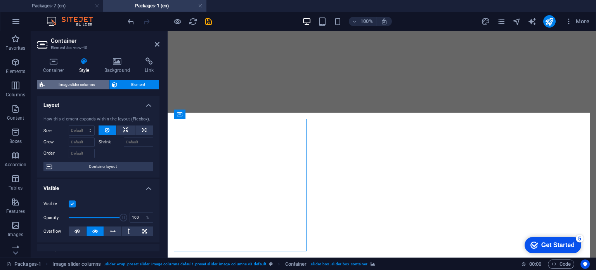
click at [79, 85] on span "Image slider columns" at bounding box center [77, 84] width 60 height 9
select select "rem"
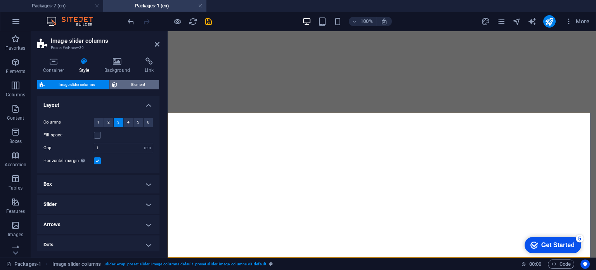
click at [121, 82] on span "Element" at bounding box center [137, 84] width 37 height 9
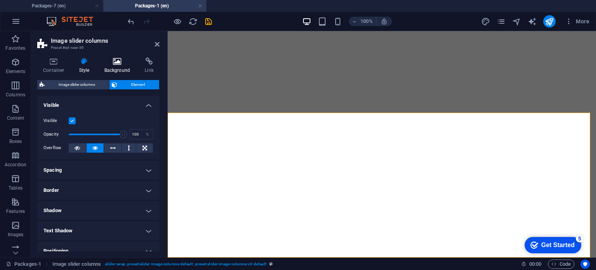
click at [117, 60] on icon at bounding box center [117, 61] width 38 height 8
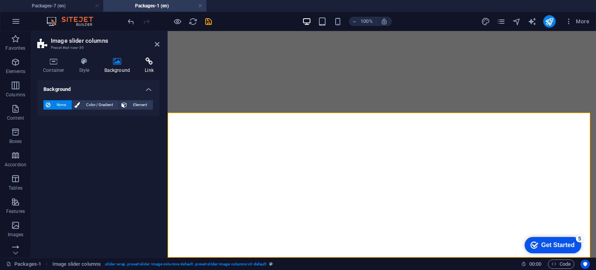
click at [153, 68] on h4 "Link" at bounding box center [149, 65] width 21 height 16
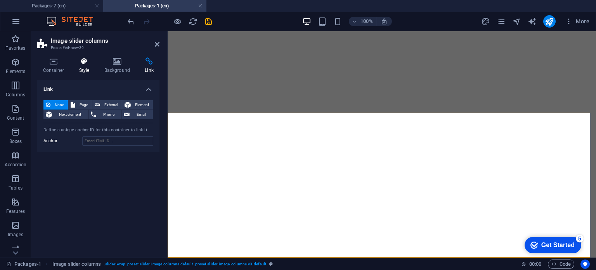
click at [88, 66] on h4 "Style" at bounding box center [85, 65] width 25 height 16
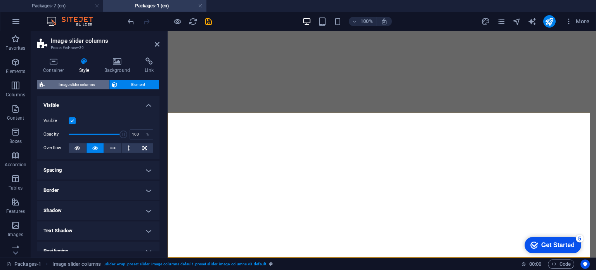
click at [69, 84] on span "Image slider columns" at bounding box center [77, 84] width 60 height 9
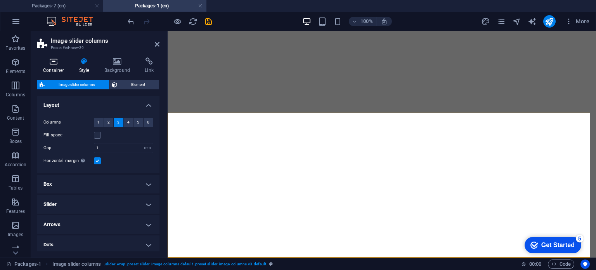
click at [54, 68] on h4 "Container" at bounding box center [55, 65] width 36 height 16
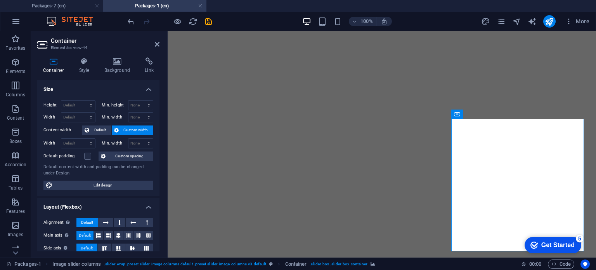
click at [84, 74] on div "Container Style Background Link Size Height Default px rem % vh vw Min. height …" at bounding box center [98, 154] width 122 height 194
click at [81, 66] on h4 "Style" at bounding box center [85, 65] width 25 height 16
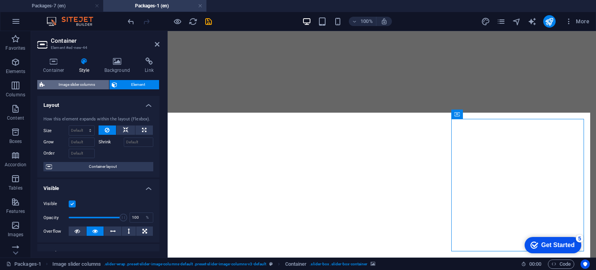
click at [78, 87] on span "Image slider columns" at bounding box center [77, 84] width 60 height 9
select select "rem"
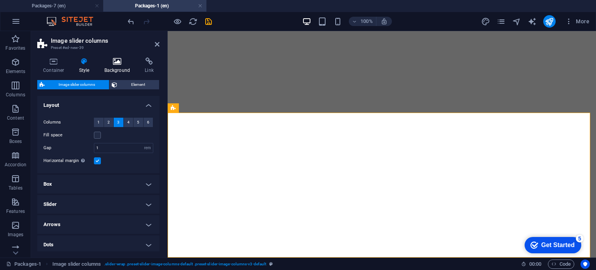
click at [120, 66] on h4 "Background" at bounding box center [118, 65] width 41 height 16
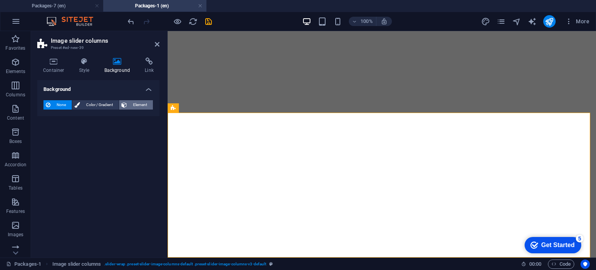
click at [142, 104] on span "Element" at bounding box center [139, 104] width 21 height 9
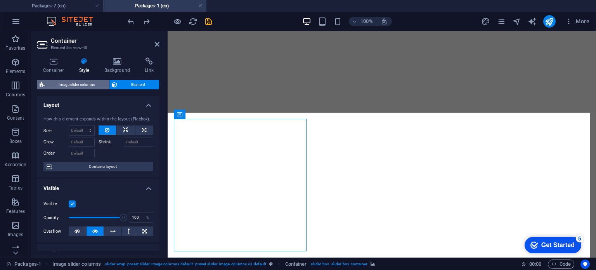
click at [71, 87] on span "Image slider columns" at bounding box center [77, 84] width 60 height 9
select select "rem"
select select "px"
select select "rem"
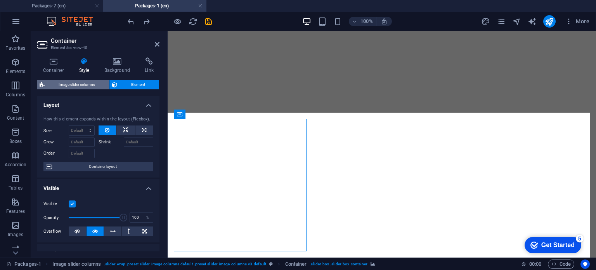
select select "rem"
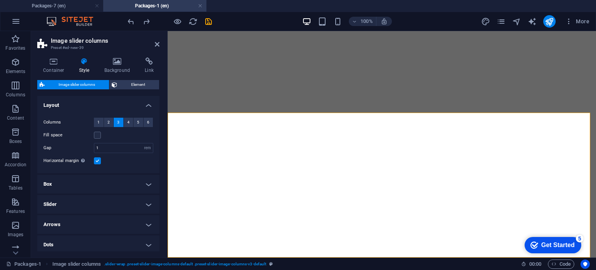
click at [64, 203] on h4 "Slider" at bounding box center [98, 204] width 122 height 19
click at [71, 187] on h4 "Box" at bounding box center [98, 184] width 122 height 19
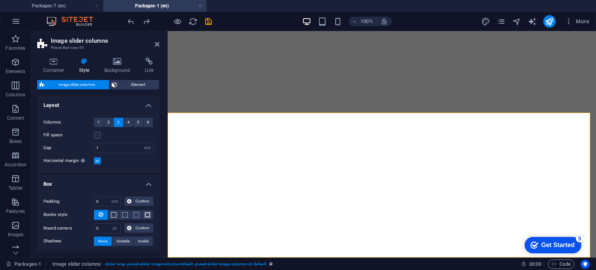
scroll to position [140, 0]
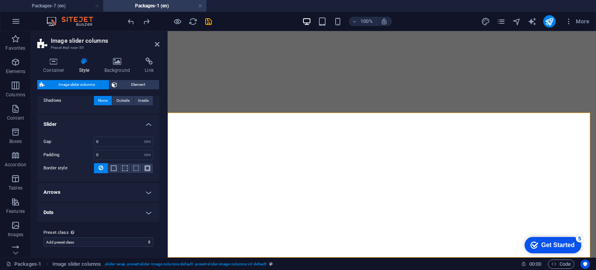
click at [67, 195] on h4 "Arrows" at bounding box center [98, 192] width 122 height 19
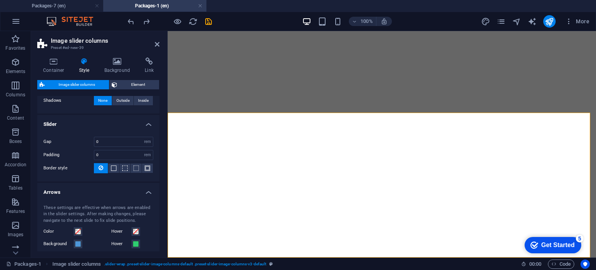
scroll to position [315, 0]
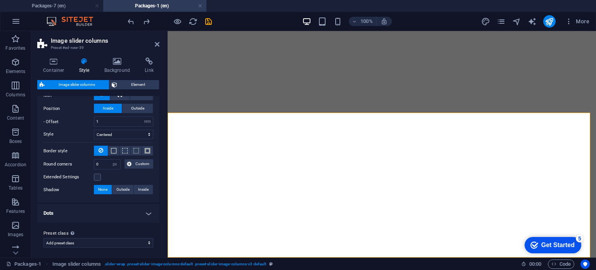
click at [69, 214] on h4 "Dots" at bounding box center [98, 213] width 122 height 19
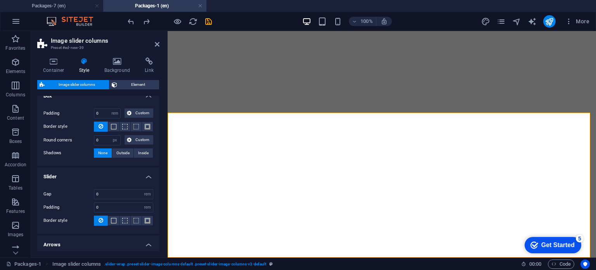
scroll to position [0, 0]
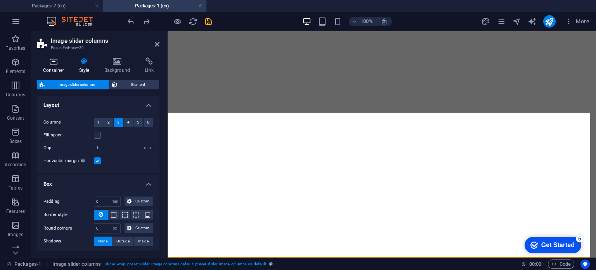
click at [62, 63] on icon at bounding box center [53, 61] width 33 height 8
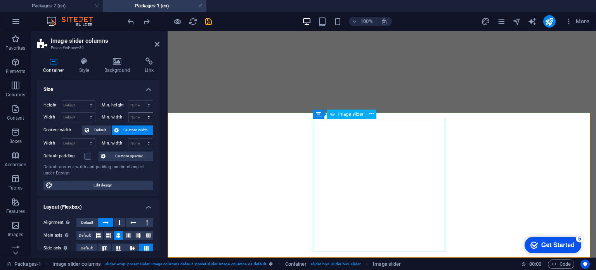
select select "px"
select select "ms"
select select "s"
select select "progressive"
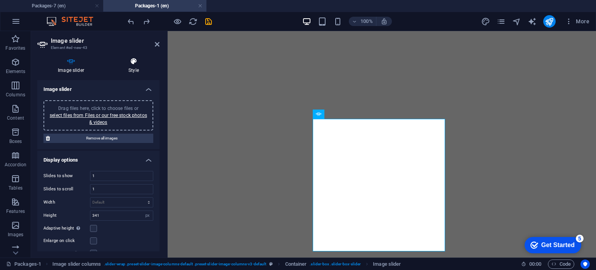
click at [139, 62] on icon at bounding box center [134, 61] width 52 height 8
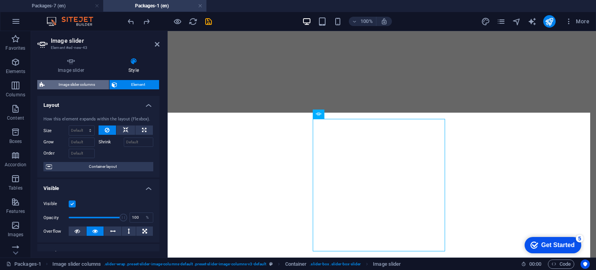
click at [74, 85] on span "Image slider columns" at bounding box center [77, 84] width 60 height 9
select select "rem"
select select "px"
select select "rem"
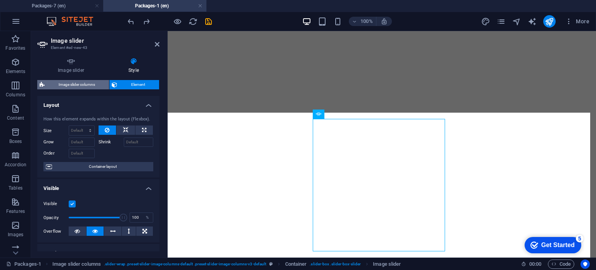
select select "rem"
select select "px"
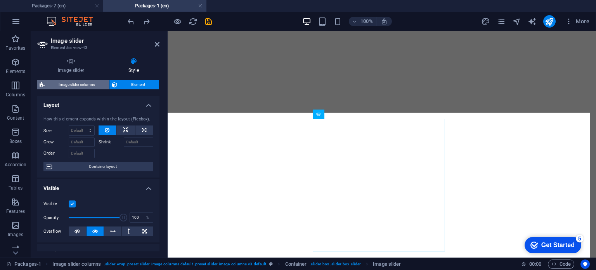
select select "px"
select select "rem"
select select "%"
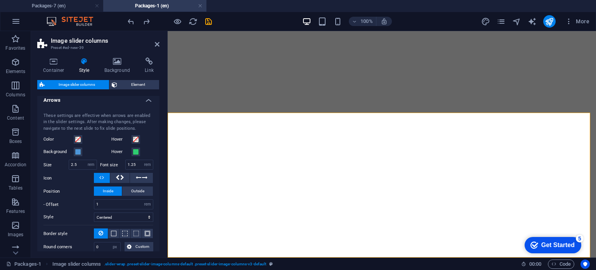
scroll to position [416, 0]
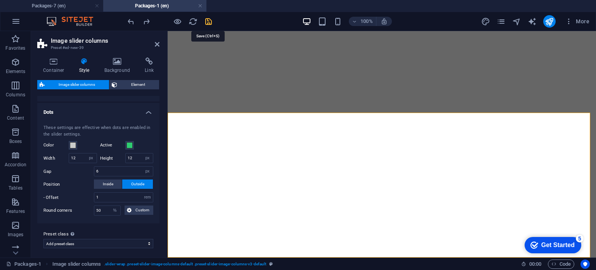
click at [211, 23] on icon "save" at bounding box center [208, 21] width 9 height 9
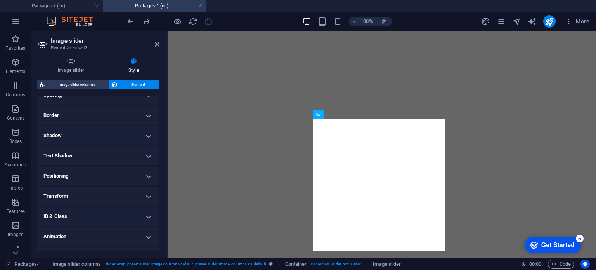
scroll to position [172, 0]
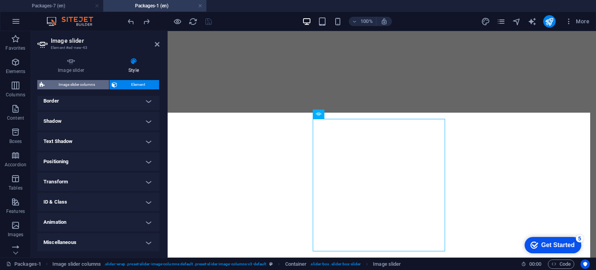
click at [93, 87] on span "Image slider columns" at bounding box center [77, 84] width 60 height 9
select select "rem"
select select "px"
select select "rem"
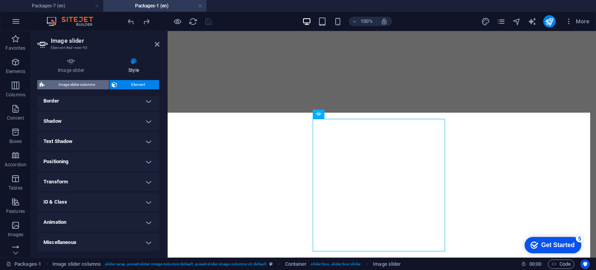
select select "rem"
select select "px"
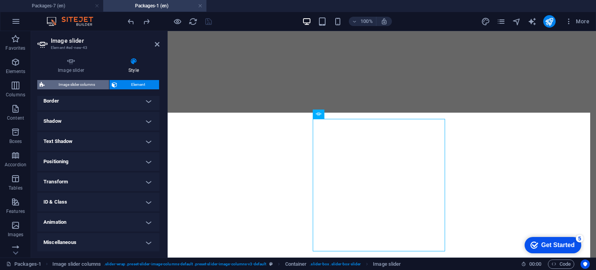
select select "px"
select select "rem"
select select "%"
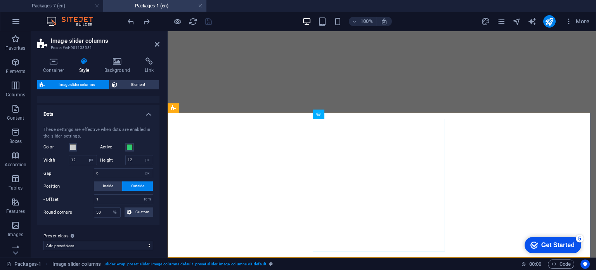
scroll to position [416, 0]
click at [49, 60] on icon at bounding box center [53, 61] width 33 height 8
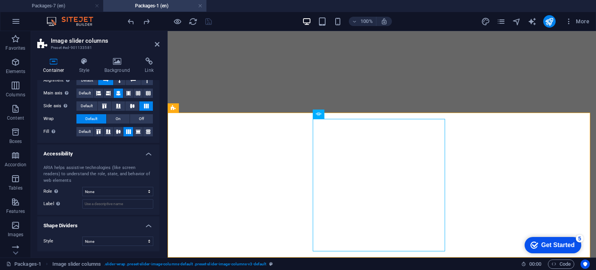
scroll to position [0, 0]
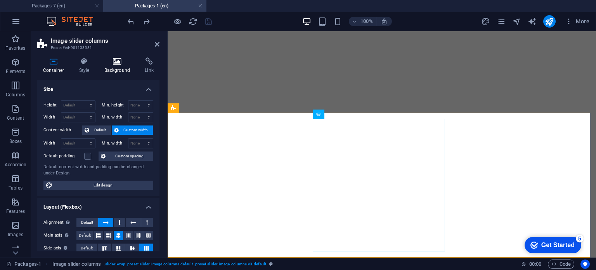
click at [116, 68] on h4 "Background" at bounding box center [118, 65] width 41 height 16
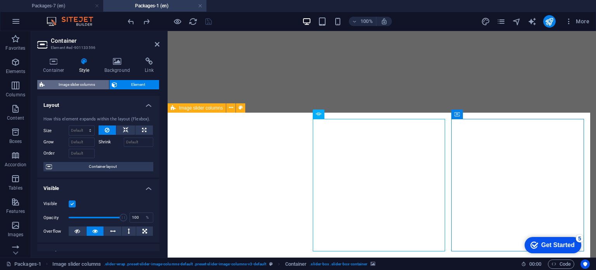
click at [92, 82] on span "Image slider columns" at bounding box center [77, 84] width 60 height 9
select select "rem"
select select "px"
select select "rem"
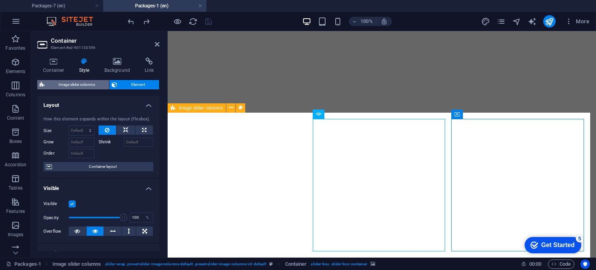
select select "rem"
select select "px"
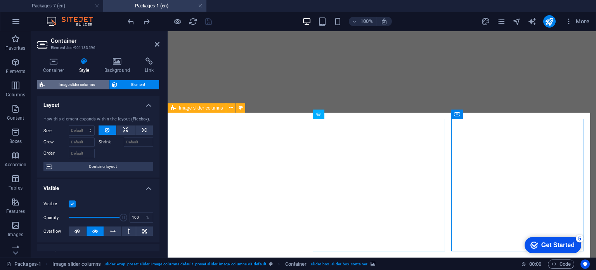
select select "px"
select select "rem"
select select "%"
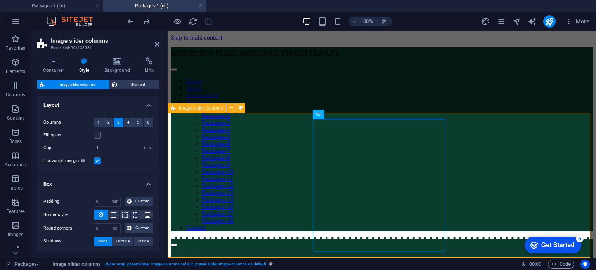
scroll to position [1531, 0]
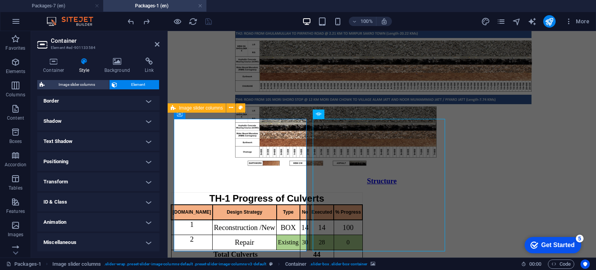
scroll to position [0, 0]
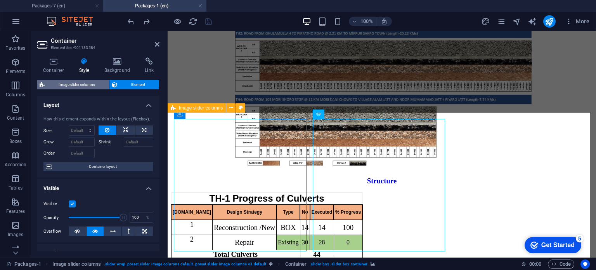
click at [89, 85] on span "Image slider columns" at bounding box center [77, 84] width 60 height 9
select select "rem"
select select "px"
select select "rem"
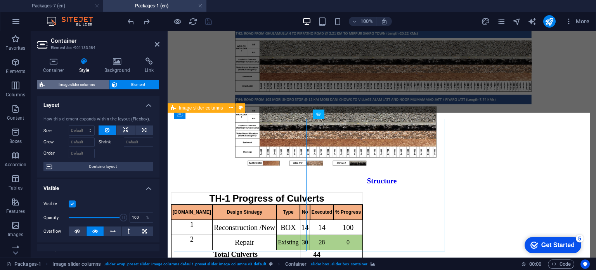
select select "rem"
select select "px"
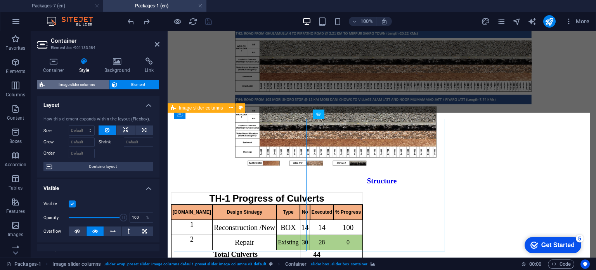
select select "px"
select select "rem"
select select "%"
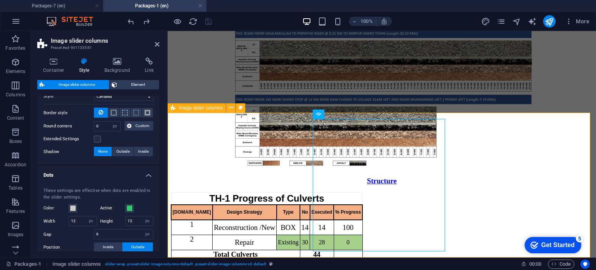
scroll to position [416, 0]
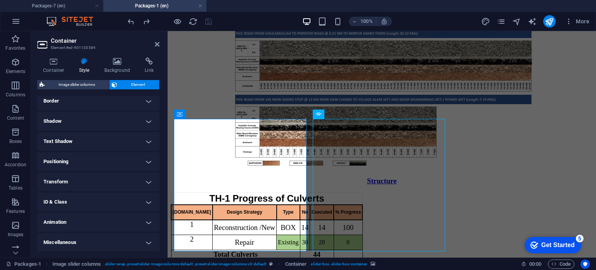
scroll to position [0, 0]
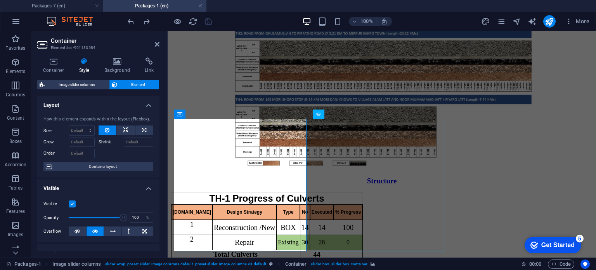
click at [56, 76] on div "Container Style Background Link Size Height Default px rem % vh vw Min. height …" at bounding box center [98, 154] width 122 height 194
click at [61, 57] on icon at bounding box center [53, 61] width 33 height 8
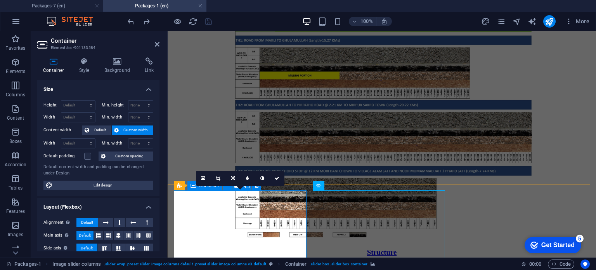
scroll to position [1460, 0]
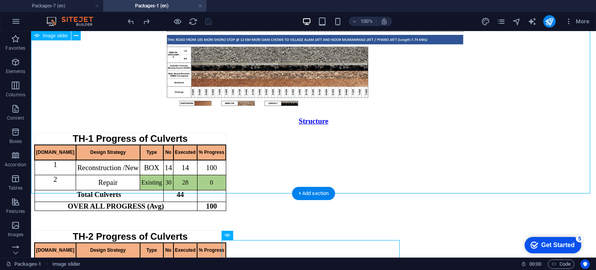
scroll to position [1591, 0]
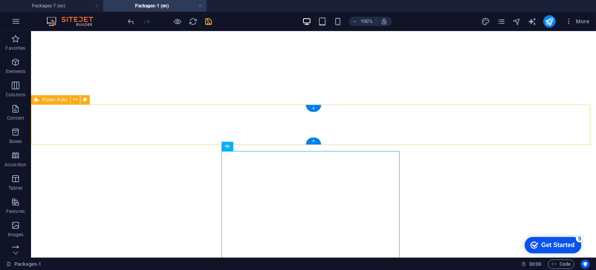
scroll to position [1013, 0]
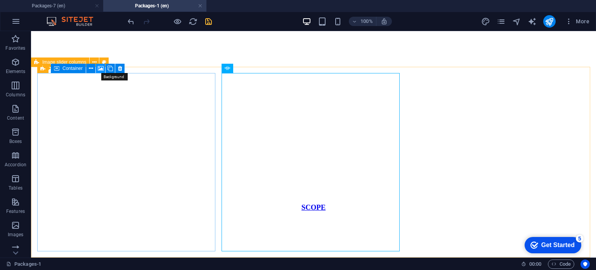
click at [104, 69] on icon at bounding box center [101, 68] width 6 height 8
select select "ms"
select select "s"
select select "progressive"
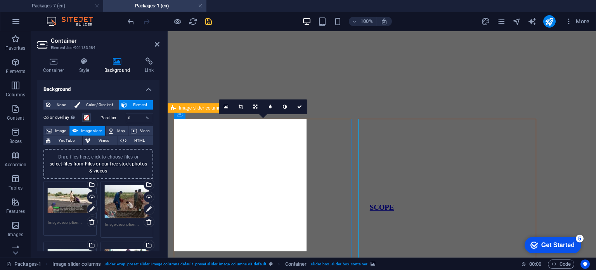
scroll to position [968, 0]
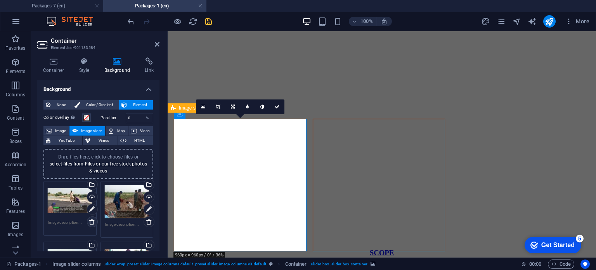
click at [88, 225] on link at bounding box center [92, 221] width 11 height 11
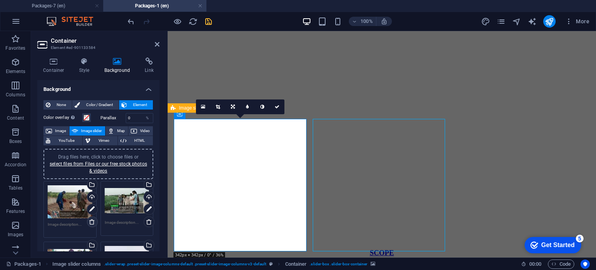
click at [88, 225] on link at bounding box center [92, 221] width 11 height 11
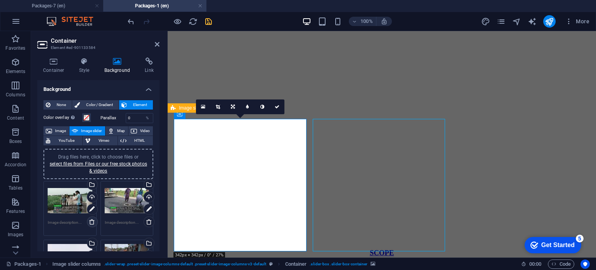
click at [88, 225] on link at bounding box center [92, 221] width 11 height 11
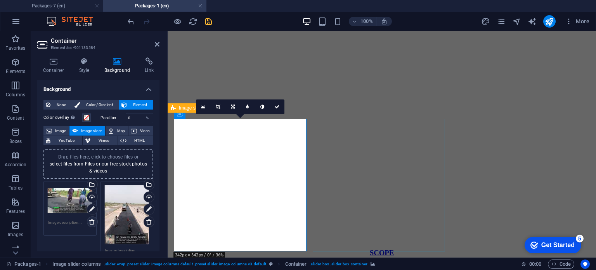
click at [88, 225] on link at bounding box center [92, 221] width 11 height 11
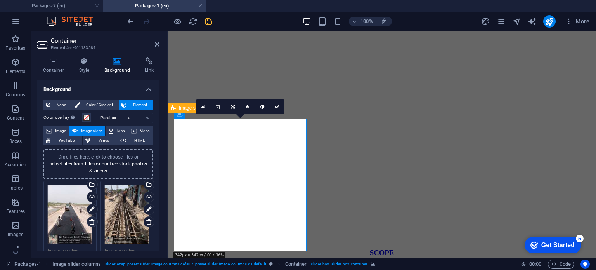
click at [88, 225] on link at bounding box center [92, 221] width 11 height 11
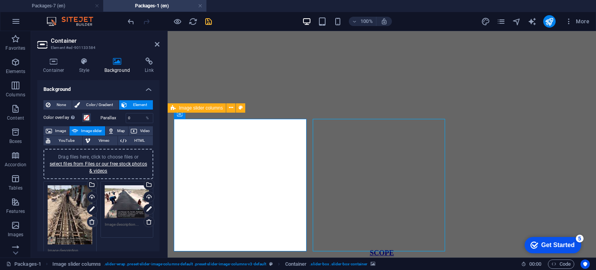
click at [88, 225] on link at bounding box center [92, 221] width 11 height 11
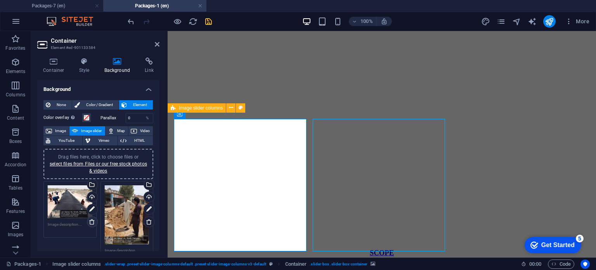
click at [88, 225] on link at bounding box center [92, 221] width 11 height 11
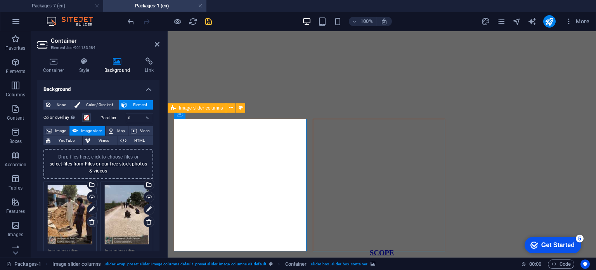
click at [88, 225] on link at bounding box center [92, 221] width 11 height 11
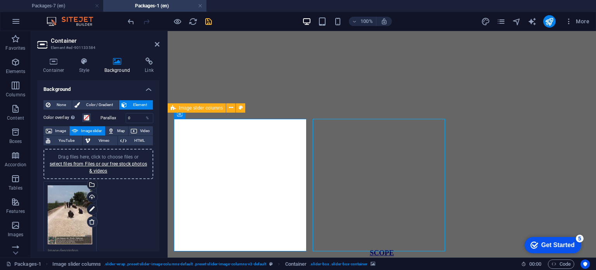
click at [88, 225] on link at bounding box center [92, 221] width 11 height 11
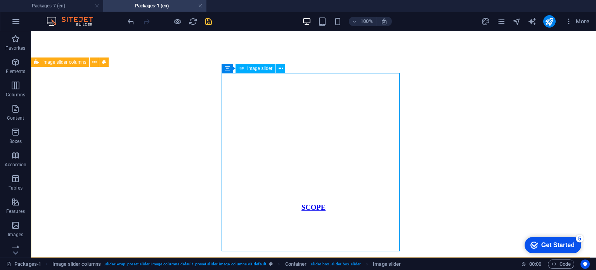
click at [260, 69] on span "Image slider" at bounding box center [259, 68] width 25 height 5
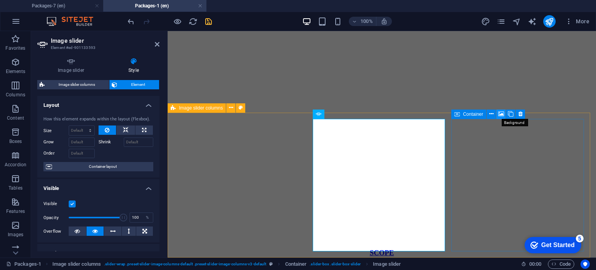
click at [501, 115] on icon at bounding box center [501, 114] width 6 height 8
select select "ms"
select select "s"
select select "progressive"
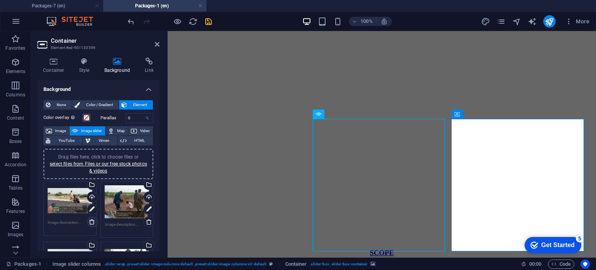
click at [90, 218] on icon at bounding box center [92, 221] width 6 height 6
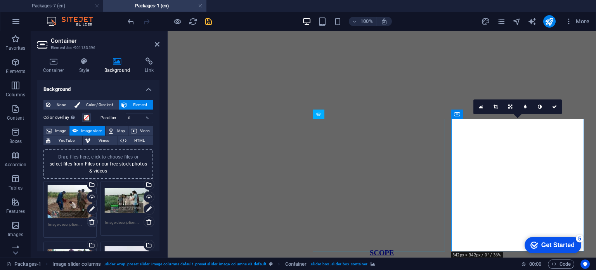
click at [90, 218] on icon at bounding box center [92, 221] width 6 height 6
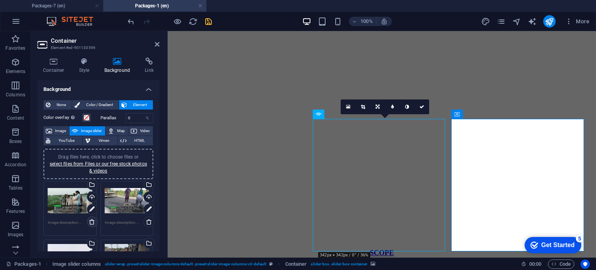
click at [90, 218] on icon at bounding box center [92, 221] width 6 height 6
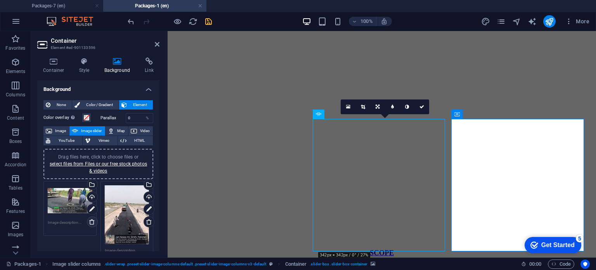
click at [90, 218] on icon at bounding box center [92, 221] width 6 height 6
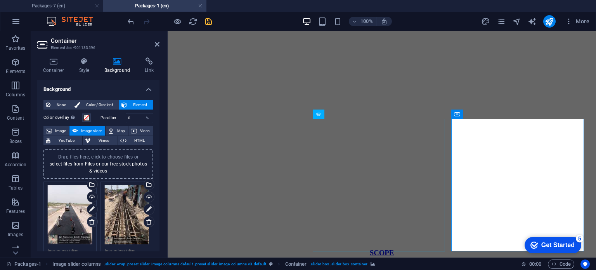
click at [90, 218] on icon at bounding box center [92, 221] width 6 height 6
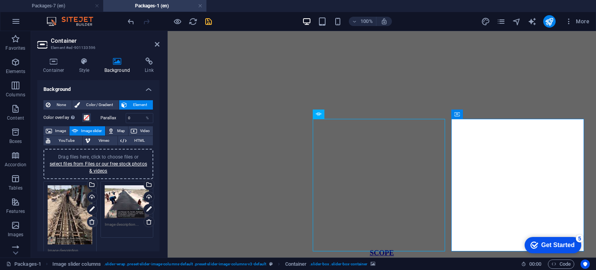
click at [90, 218] on icon at bounding box center [92, 221] width 6 height 6
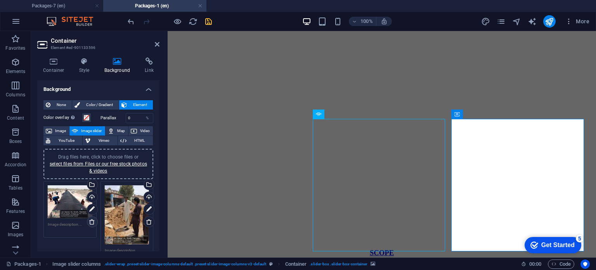
click at [90, 218] on icon at bounding box center [92, 221] width 6 height 6
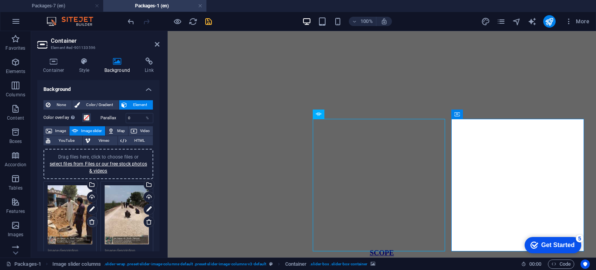
click at [90, 218] on icon at bounding box center [92, 221] width 6 height 6
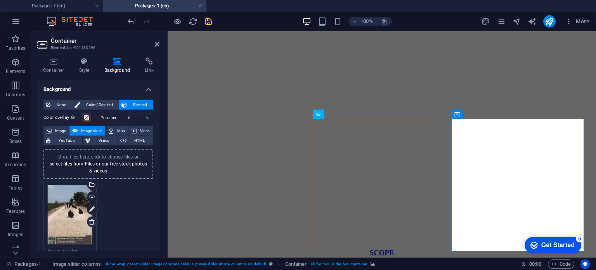
click at [90, 218] on icon at bounding box center [92, 221] width 6 height 6
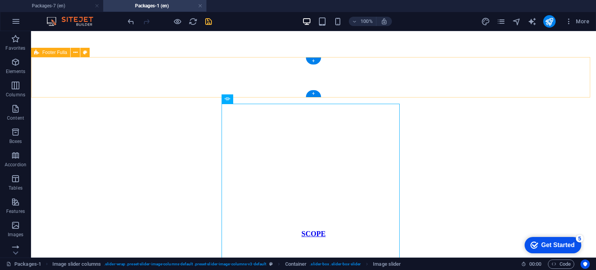
scroll to position [968, 0]
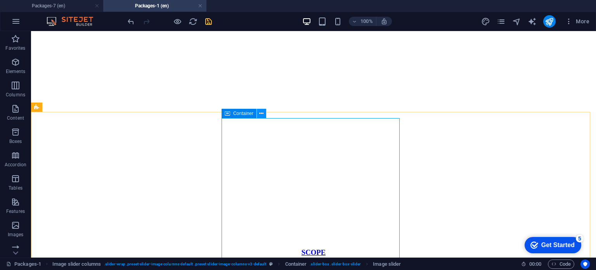
click at [264, 113] on button at bounding box center [261, 113] width 9 height 9
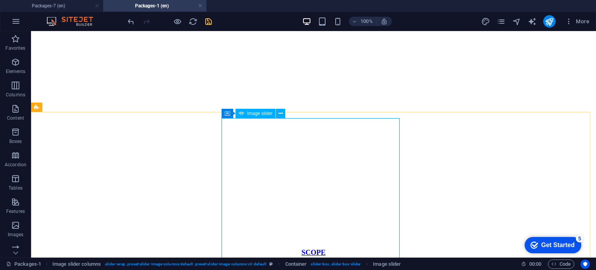
click at [267, 114] on span "Image slider" at bounding box center [259, 113] width 25 height 5
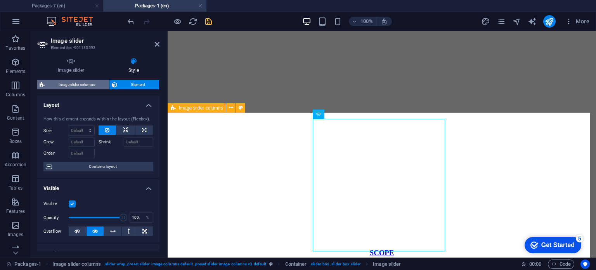
click at [84, 83] on span "Image slider columns" at bounding box center [77, 84] width 60 height 9
select select "rem"
select select "px"
select select "rem"
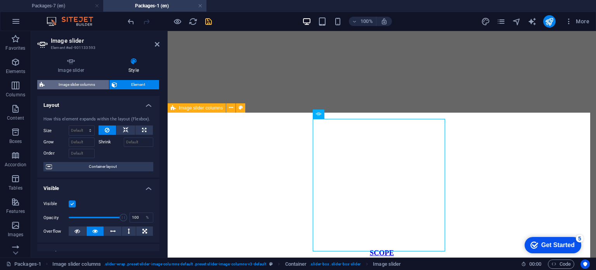
select select "rem"
select select "px"
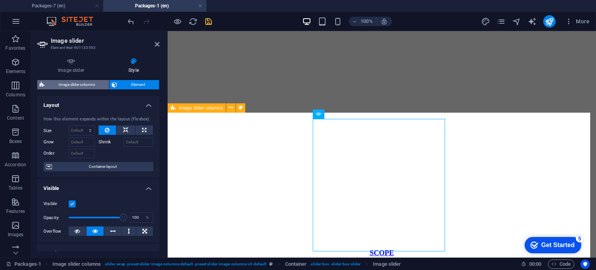
select select "px"
select select "rem"
select select "%"
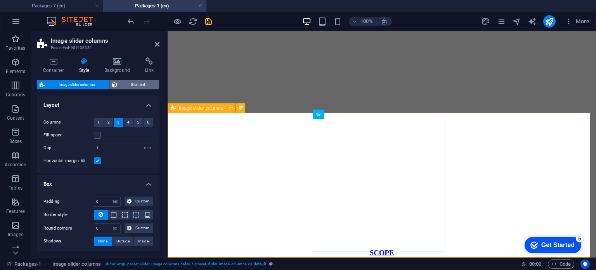
click at [130, 88] on span "Element" at bounding box center [137, 84] width 37 height 9
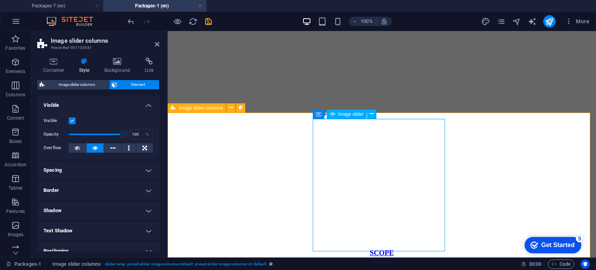
select select "px"
select select "ms"
select select "s"
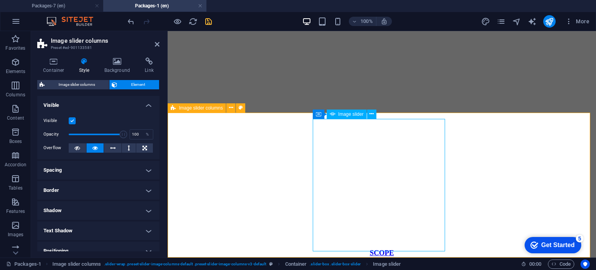
select select "progressive"
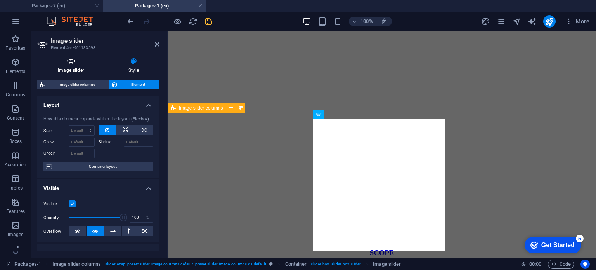
click at [63, 63] on icon at bounding box center [70, 61] width 67 height 8
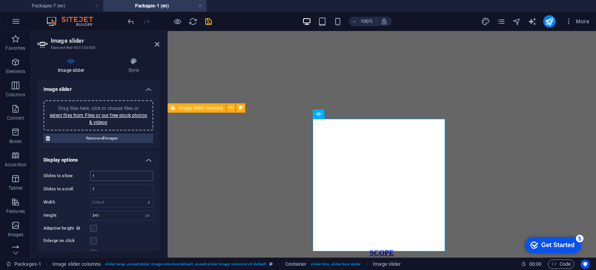
scroll to position [213, 0]
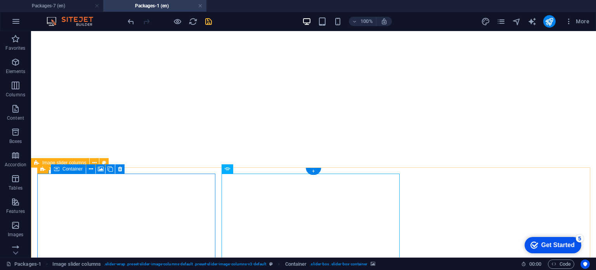
scroll to position [913, 0]
click at [99, 168] on icon at bounding box center [101, 169] width 6 height 8
select select "ms"
select select "s"
select select "progressive"
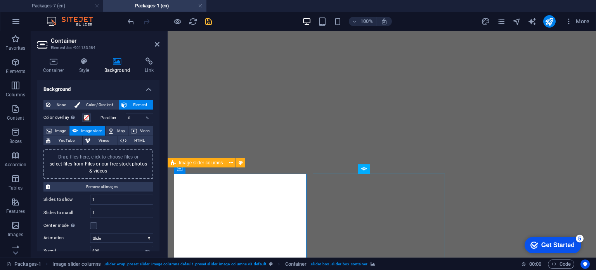
click at [96, 166] on div "Drag files here, click to choose files or select files from Files or our free s…" at bounding box center [98, 163] width 100 height 21
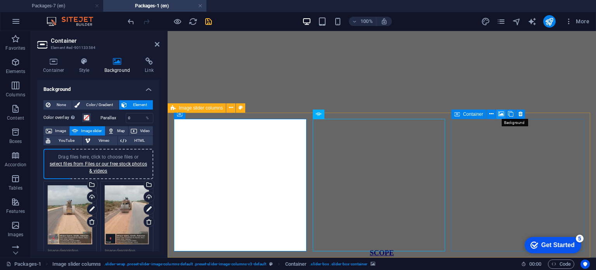
click at [500, 115] on icon at bounding box center [501, 114] width 6 height 8
select select "ms"
select select "s"
select select "progressive"
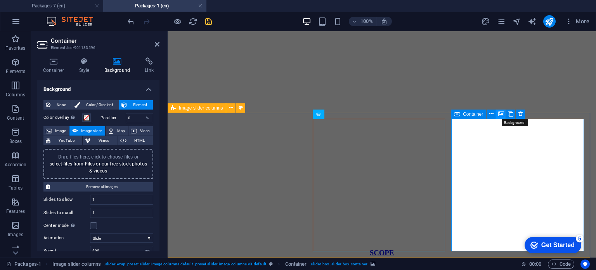
click at [500, 112] on icon at bounding box center [501, 114] width 6 height 8
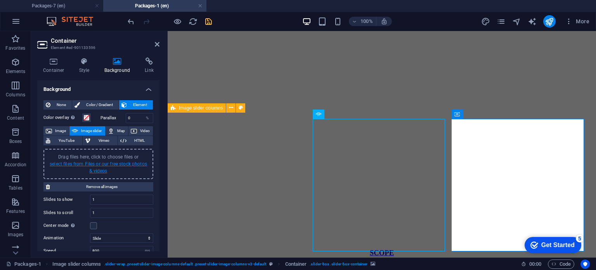
click at [102, 166] on link "select files from Files or our free stock photos & videos" at bounding box center [98, 167] width 97 height 12
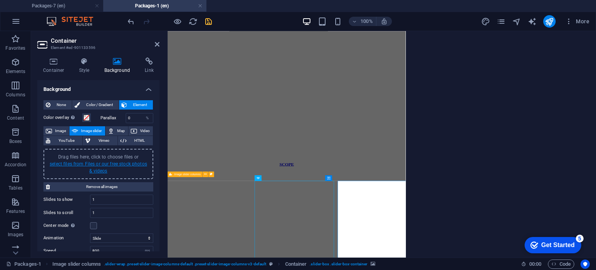
scroll to position [807, 0]
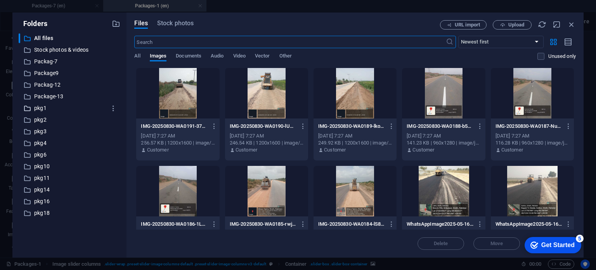
click at [53, 106] on p "pkg1" at bounding box center [70, 108] width 72 height 9
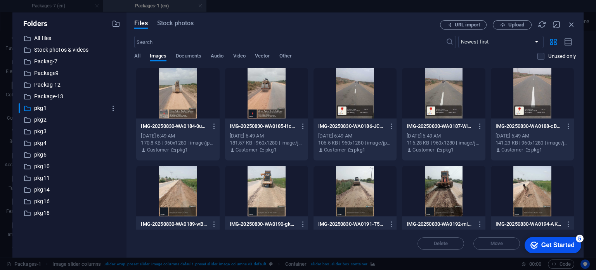
click at [181, 183] on div at bounding box center [177, 191] width 83 height 50
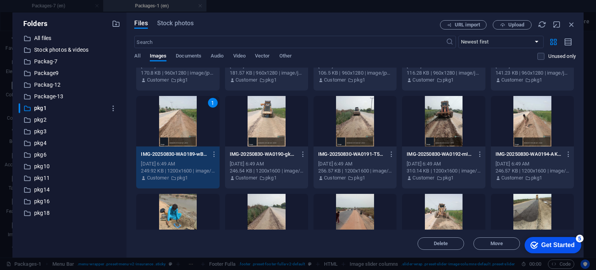
scroll to position [126, 0]
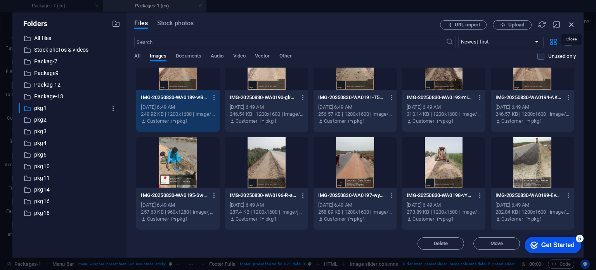
click at [570, 24] on icon "button" at bounding box center [571, 24] width 9 height 9
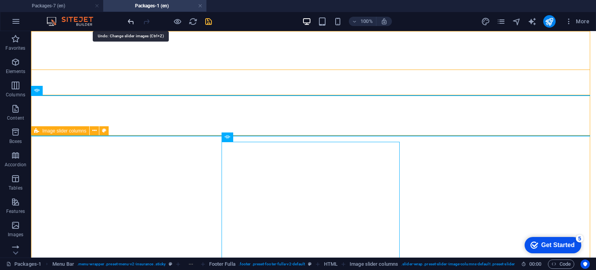
click at [129, 23] on icon "undo" at bounding box center [130, 21] width 9 height 9
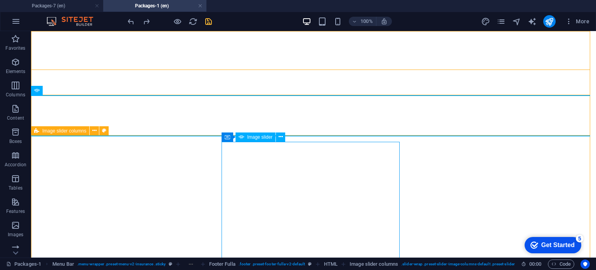
click at [264, 135] on span "Image slider" at bounding box center [259, 137] width 25 height 5
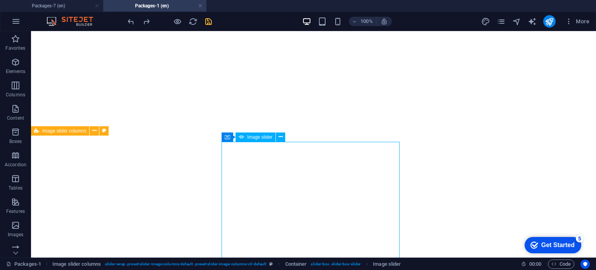
click at [264, 135] on span "Image slider" at bounding box center [259, 137] width 25 height 5
select select "px"
select select "ms"
select select "s"
select select "progressive"
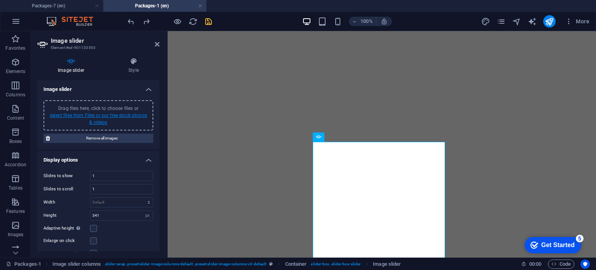
click at [107, 116] on link "select files from Files or our free stock photos & videos" at bounding box center [98, 118] width 97 height 12
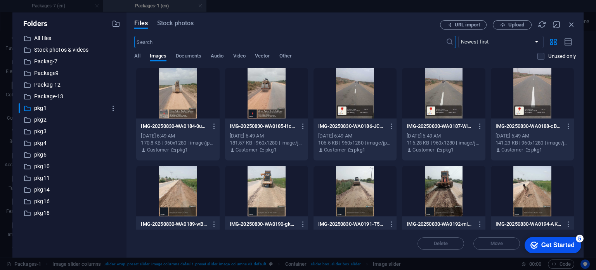
scroll to position [807, 0]
click at [192, 88] on div at bounding box center [177, 93] width 83 height 50
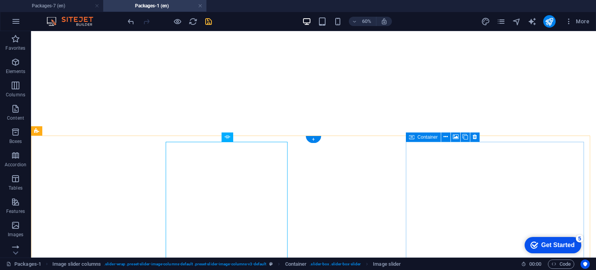
scroll to position [945, 0]
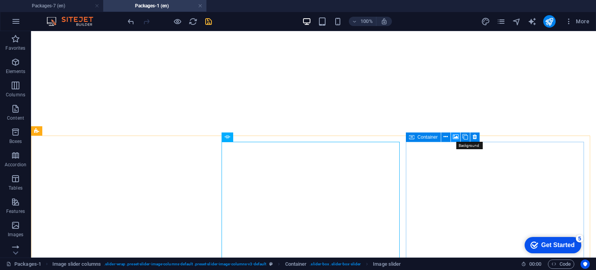
click at [454, 136] on icon at bounding box center [456, 137] width 6 height 8
select select "ms"
select select "s"
select select "progressive"
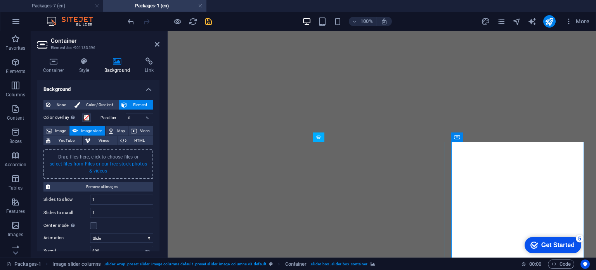
click at [101, 166] on link "select files from Files or our free stock photos & videos" at bounding box center [98, 167] width 97 height 12
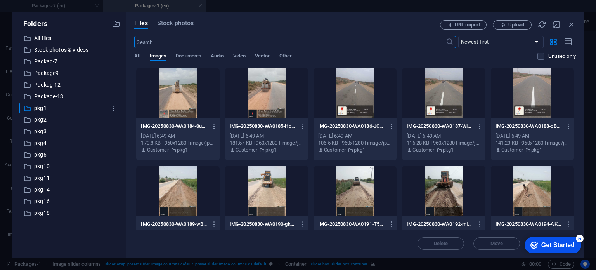
scroll to position [807, 0]
click at [363, 195] on div at bounding box center [354, 191] width 83 height 50
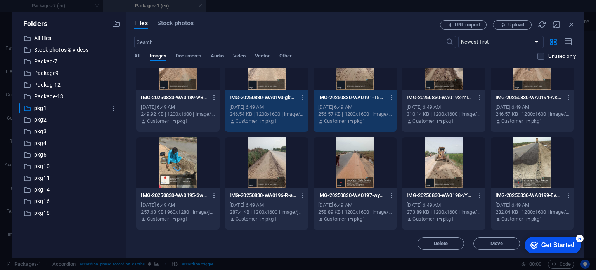
scroll to position [0, 0]
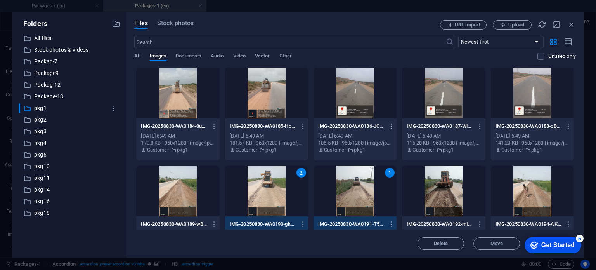
click at [296, 100] on div at bounding box center [266, 93] width 83 height 50
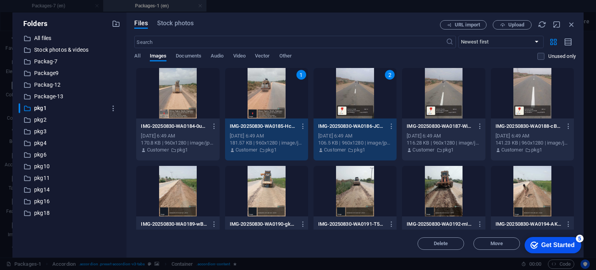
click at [184, 90] on div at bounding box center [177, 93] width 83 height 50
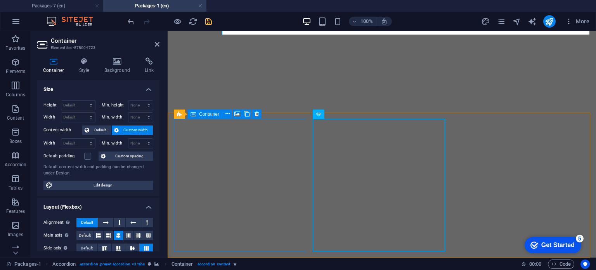
scroll to position [968, 0]
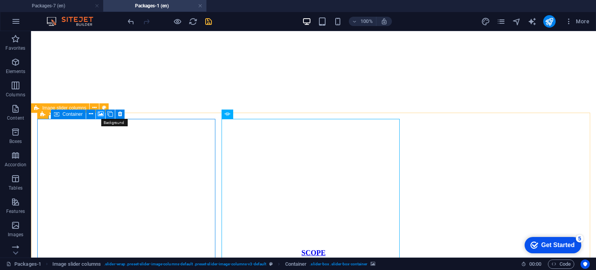
click at [102, 116] on icon at bounding box center [101, 114] width 6 height 8
select select "ms"
select select "s"
select select "progressive"
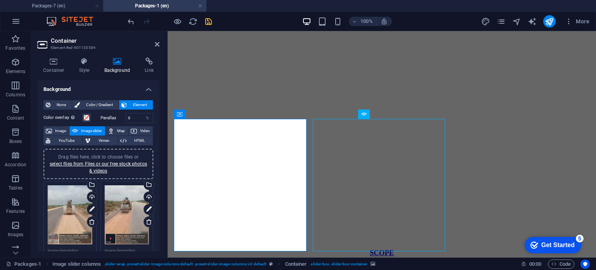
scroll to position [84, 0]
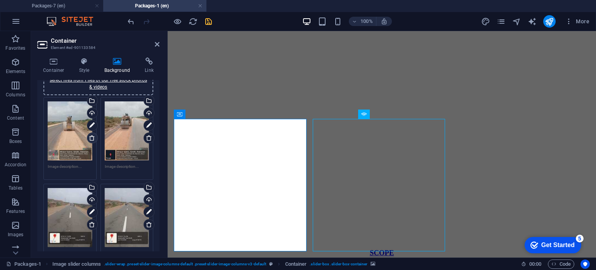
click at [90, 141] on link at bounding box center [92, 137] width 11 height 11
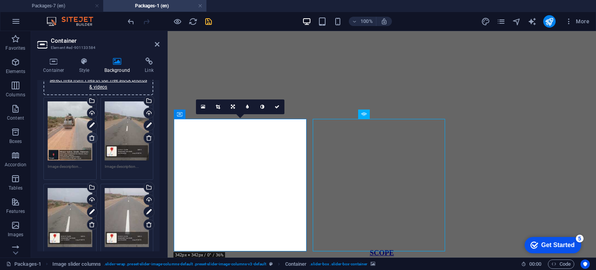
click at [90, 141] on link at bounding box center [92, 137] width 11 height 11
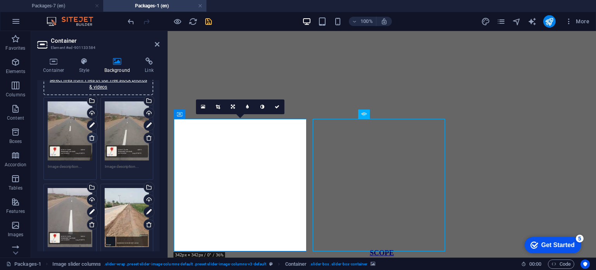
click at [90, 141] on link at bounding box center [92, 137] width 11 height 11
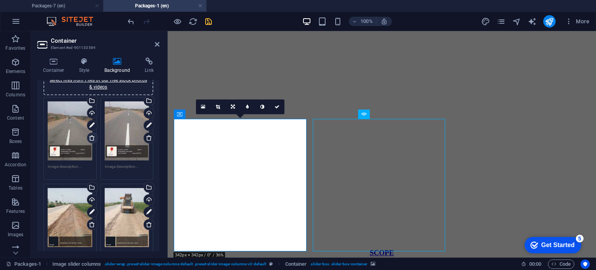
click at [90, 141] on link at bounding box center [92, 137] width 11 height 11
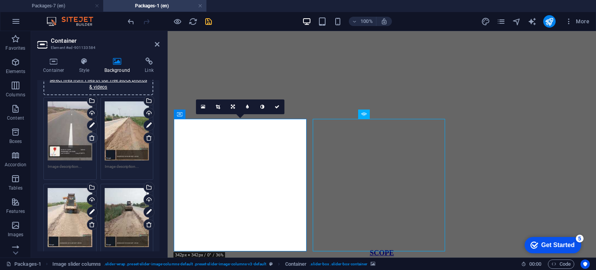
click at [90, 141] on link at bounding box center [92, 137] width 11 height 11
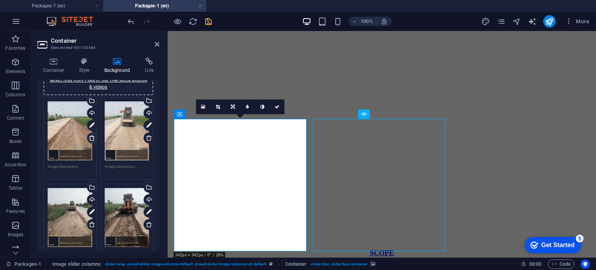
click at [90, 141] on link at bounding box center [92, 137] width 11 height 11
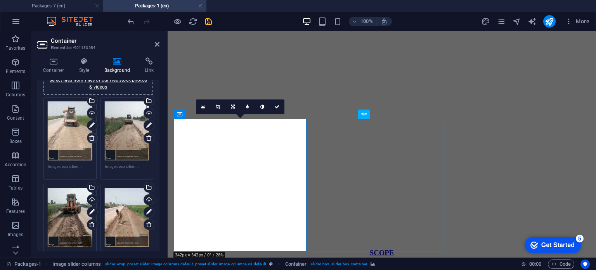
click at [90, 141] on link at bounding box center [92, 137] width 11 height 11
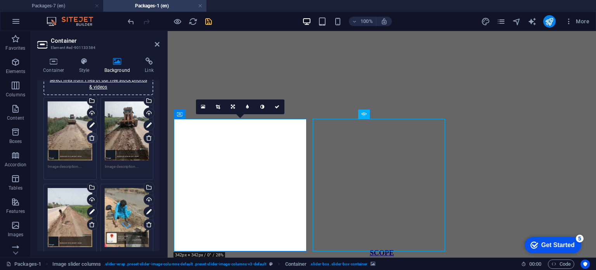
click at [90, 141] on link at bounding box center [92, 137] width 11 height 11
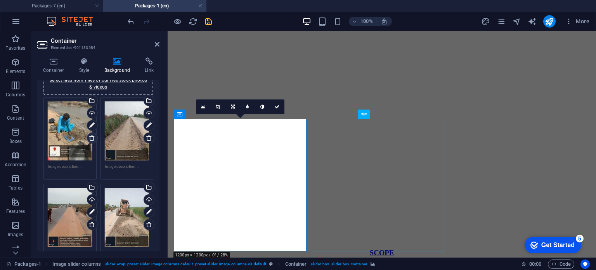
click at [90, 141] on link at bounding box center [92, 137] width 11 height 11
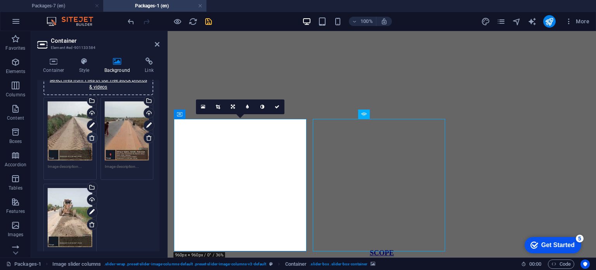
click at [90, 141] on link at bounding box center [92, 137] width 11 height 11
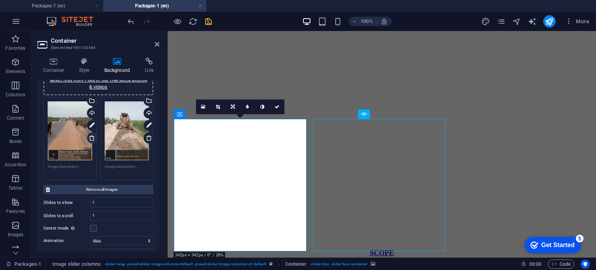
click at [90, 141] on link at bounding box center [92, 137] width 11 height 11
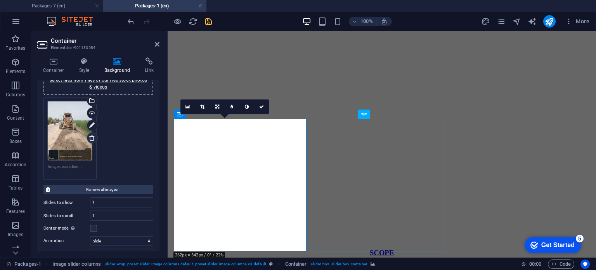
click at [90, 141] on link at bounding box center [92, 137] width 11 height 11
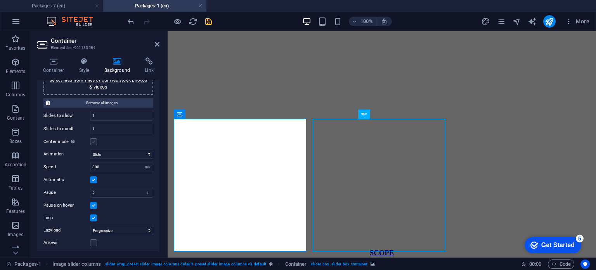
click at [90, 141] on label at bounding box center [93, 141] width 7 height 7
click at [0, 0] on input "Center mode Enables centered view with partial previous/next slide. Use with od…" at bounding box center [0, 0] width 0 height 0
click at [90, 141] on label at bounding box center [93, 141] width 7 height 7
click at [0, 0] on input "Center mode Enables centered view with partial previous/next slide. Use with od…" at bounding box center [0, 0] width 0 height 0
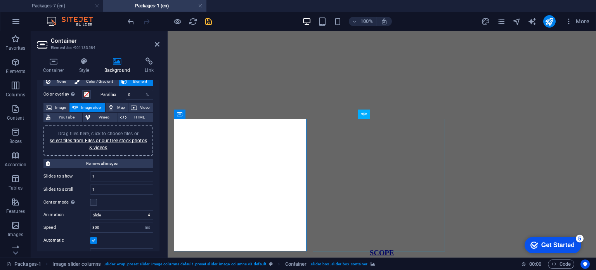
scroll to position [22, 0]
click at [106, 139] on link "select files from Files or our free stock photos & videos" at bounding box center [98, 144] width 97 height 12
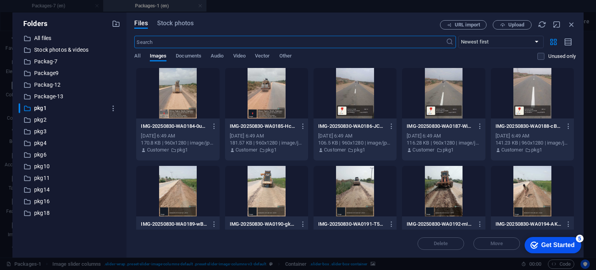
scroll to position [807, 0]
click at [180, 93] on div at bounding box center [177, 93] width 83 height 50
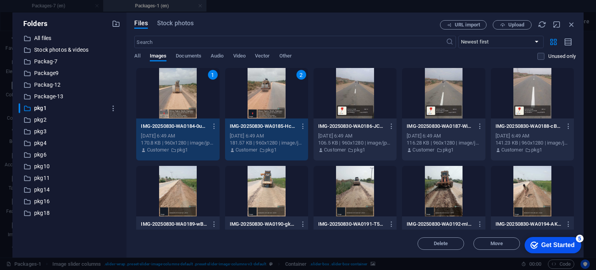
scroll to position [126, 0]
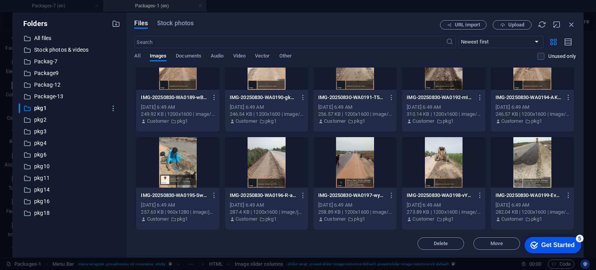
click at [499, 171] on div at bounding box center [532, 162] width 83 height 50
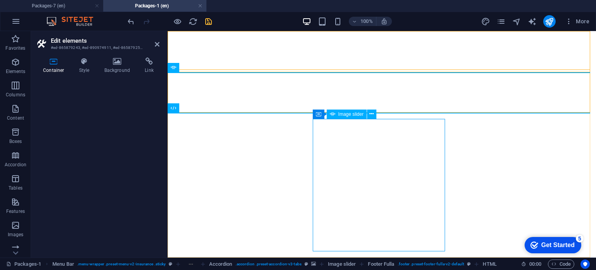
scroll to position [968, 0]
click at [209, 26] on icon "save" at bounding box center [208, 21] width 9 height 9
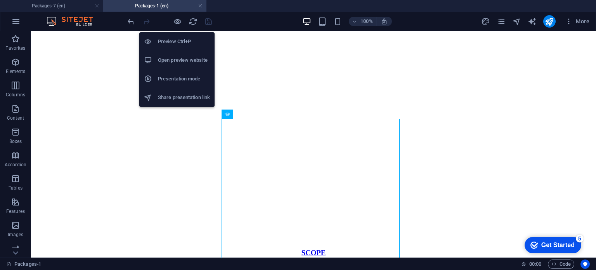
click at [185, 64] on h6 "Open preview website" at bounding box center [184, 59] width 52 height 9
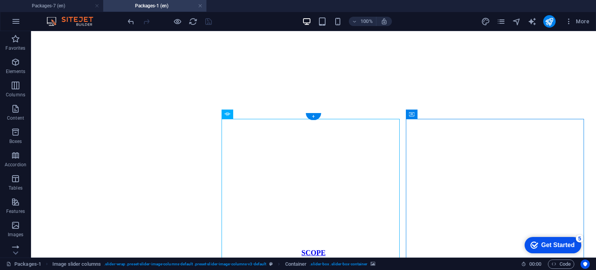
select select "ms"
select select "s"
select select "progressive"
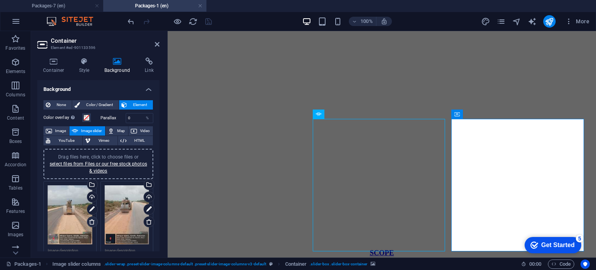
click at [90, 222] on icon at bounding box center [92, 221] width 6 height 6
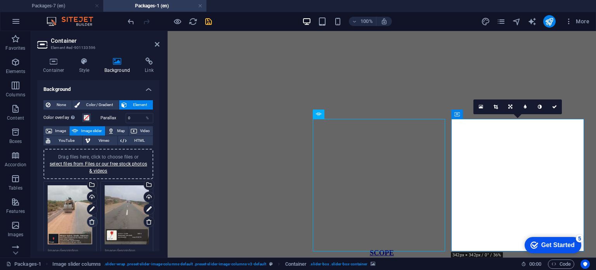
click at [90, 222] on icon at bounding box center [92, 221] width 6 height 6
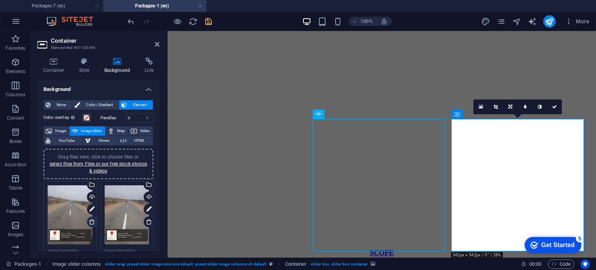
click at [90, 222] on icon at bounding box center [92, 221] width 6 height 6
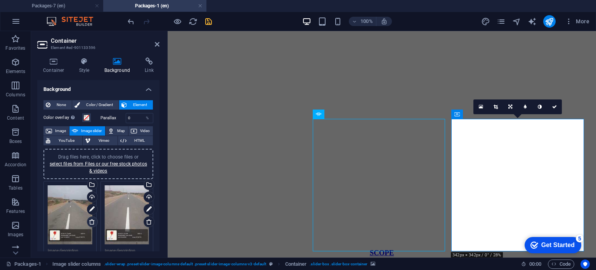
click at [90, 222] on icon at bounding box center [92, 221] width 6 height 6
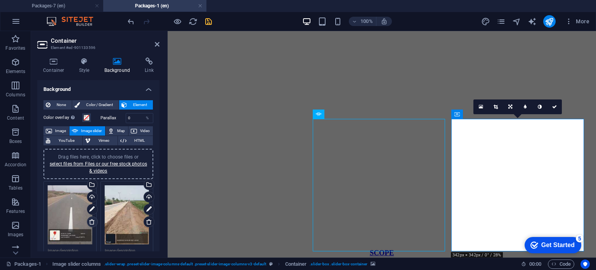
click at [90, 222] on icon at bounding box center [92, 221] width 6 height 6
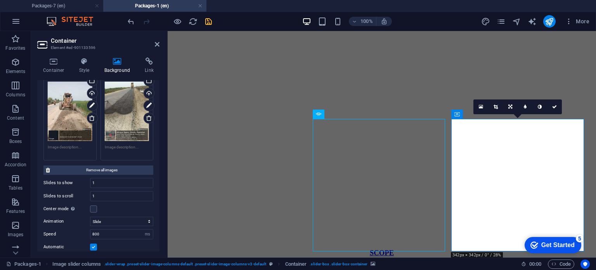
scroll to position [525, 0]
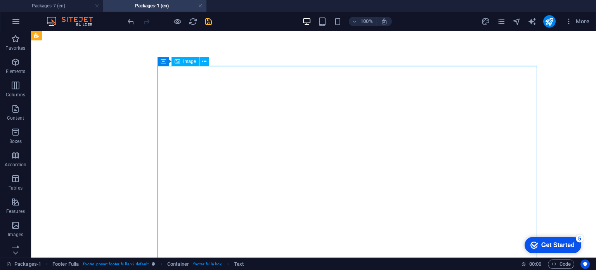
scroll to position [430, 0]
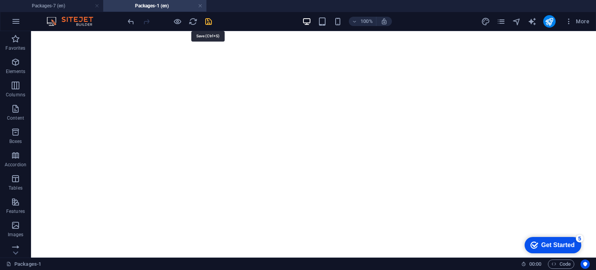
click at [208, 26] on icon "save" at bounding box center [208, 21] width 9 height 9
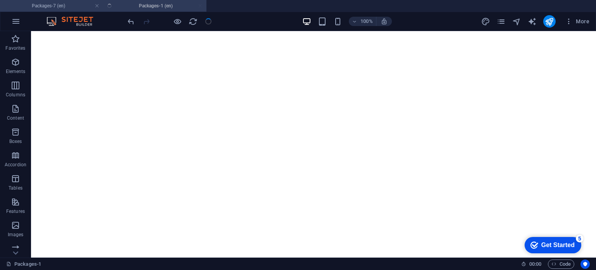
click at [95, 9] on h4 "Packages-7 (en)" at bounding box center [51, 6] width 103 height 9
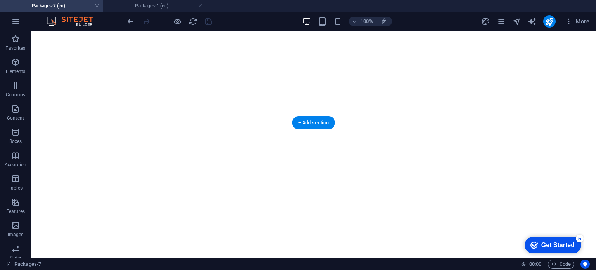
scroll to position [522, 0]
click at [156, 9] on h4 "Packages-1 (en)" at bounding box center [154, 6] width 103 height 9
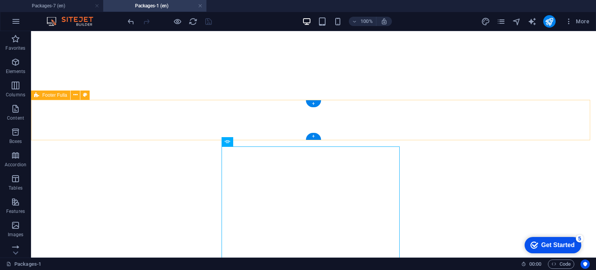
scroll to position [920, 0]
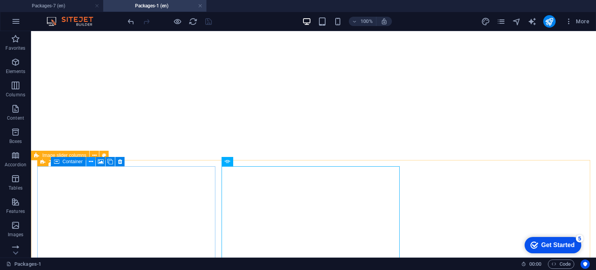
click at [87, 161] on button at bounding box center [90, 161] width 9 height 9
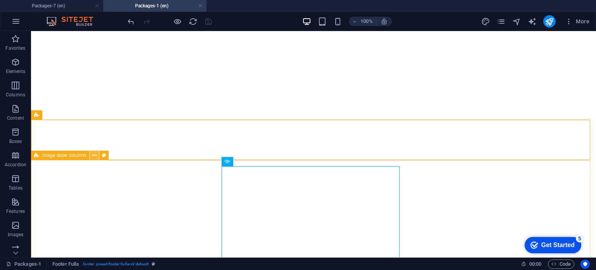
click at [96, 157] on icon at bounding box center [94, 155] width 4 height 8
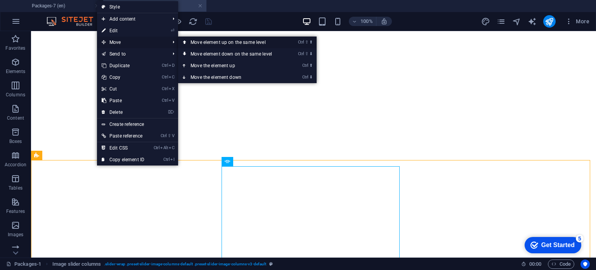
click at [237, 42] on link "Ctrl ⇧ ⬆ Move element up on the same level" at bounding box center [232, 42] width 109 height 12
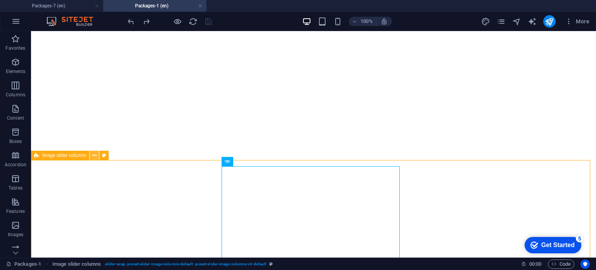
click at [96, 155] on icon at bounding box center [94, 155] width 4 height 8
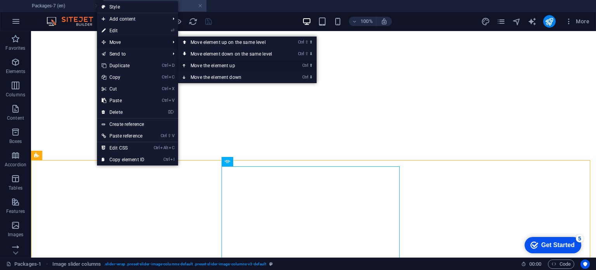
click at [222, 65] on link "Ctrl ⬆ Move the element up" at bounding box center [232, 66] width 109 height 12
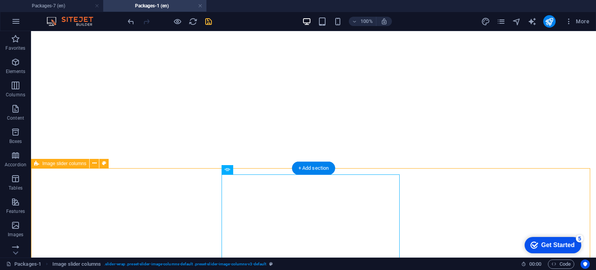
scroll to position [909, 0]
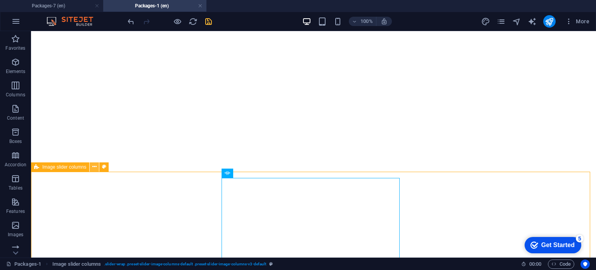
click at [97, 169] on button at bounding box center [94, 166] width 9 height 9
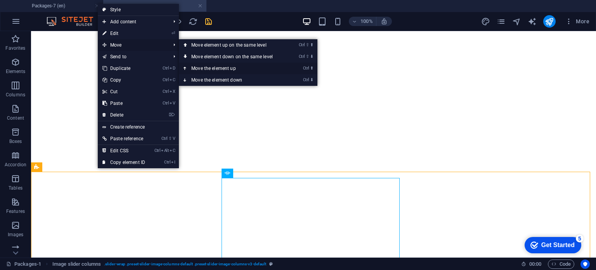
click at [201, 67] on link "Ctrl ⬆ Move the element up" at bounding box center [233, 68] width 109 height 12
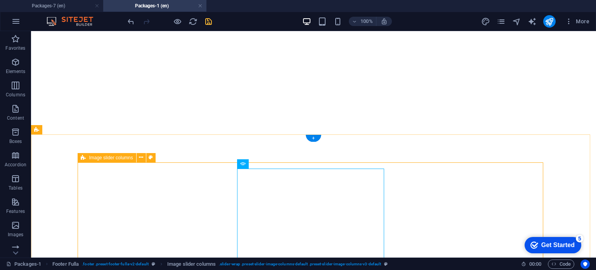
scroll to position [906, 0]
click at [141, 156] on icon at bounding box center [141, 157] width 4 height 8
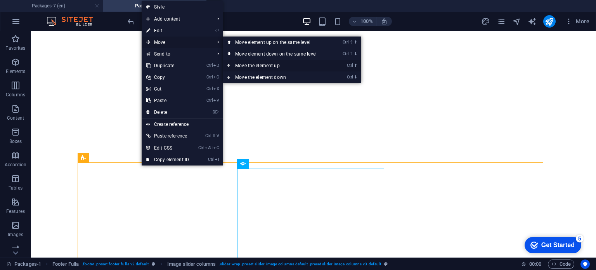
click at [251, 65] on link "Ctrl ⬆ Move the element up" at bounding box center [277, 66] width 109 height 12
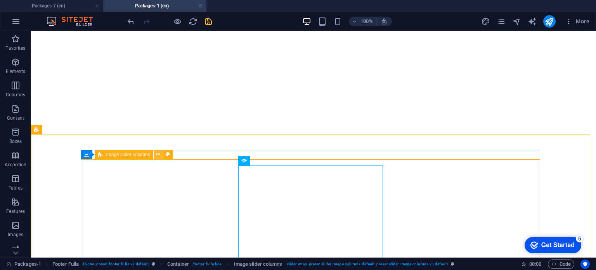
click at [155, 153] on button at bounding box center [158, 154] width 9 height 9
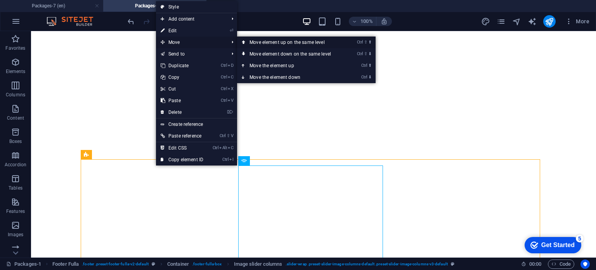
click at [280, 43] on link "Ctrl ⇧ ⬆ Move element up on the same level" at bounding box center [291, 42] width 109 height 12
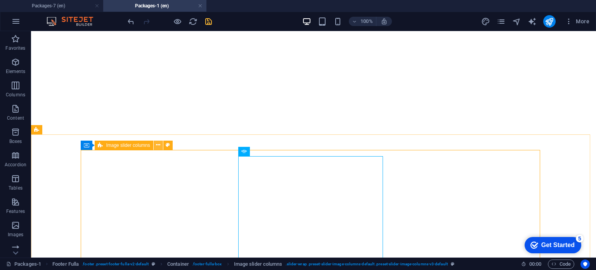
click at [159, 145] on icon at bounding box center [158, 145] width 4 height 8
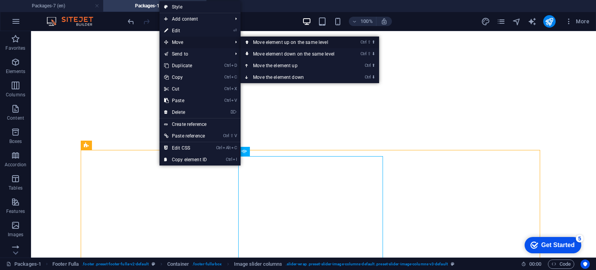
click at [287, 40] on link "Ctrl ⇧ ⬆ Move element up on the same level" at bounding box center [294, 42] width 109 height 12
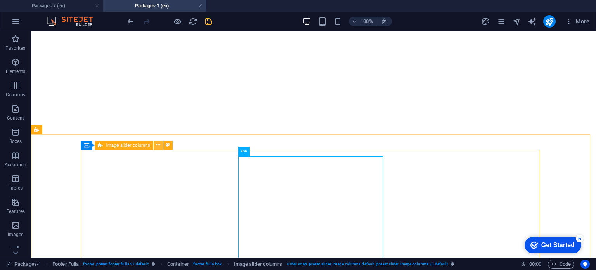
click at [155, 145] on button at bounding box center [158, 144] width 9 height 9
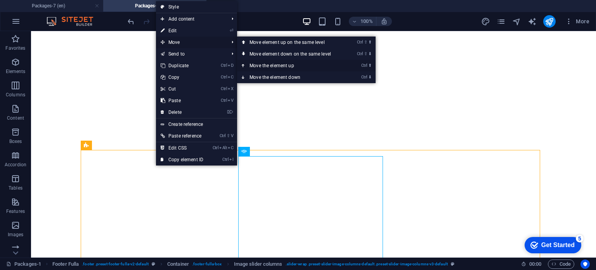
click at [276, 65] on link "Ctrl ⬆ Move the element up" at bounding box center [291, 66] width 109 height 12
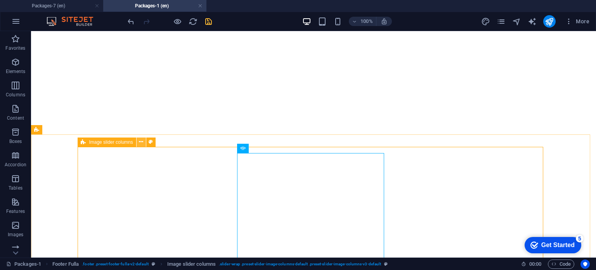
click at [141, 142] on icon at bounding box center [141, 142] width 4 height 8
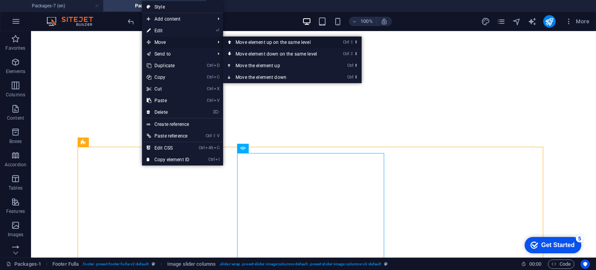
click at [295, 42] on link "Ctrl ⇧ ⬆ Move element up on the same level" at bounding box center [277, 42] width 109 height 12
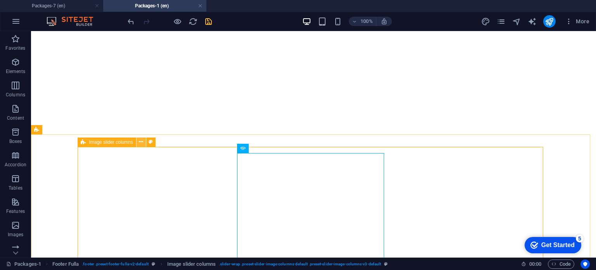
click at [143, 138] on button at bounding box center [140, 141] width 9 height 9
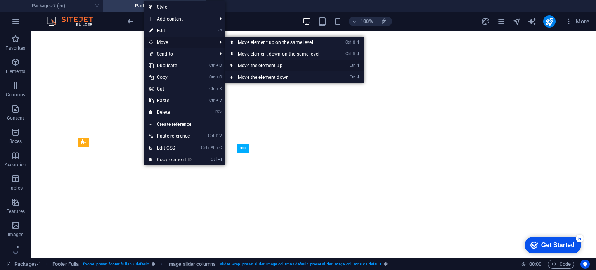
click at [245, 65] on link "Ctrl ⬆ Move the element up" at bounding box center [279, 66] width 109 height 12
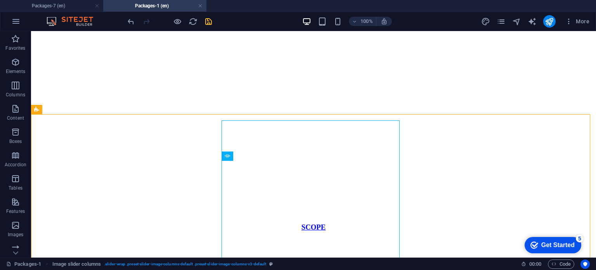
scroll to position [1013, 0]
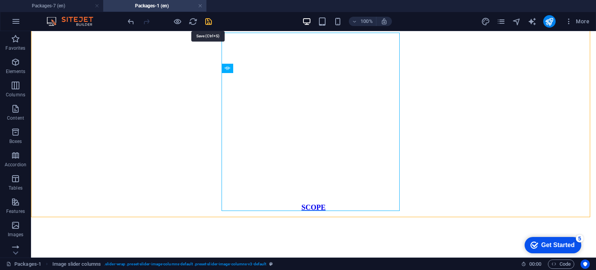
click at [206, 21] on icon "save" at bounding box center [208, 21] width 9 height 9
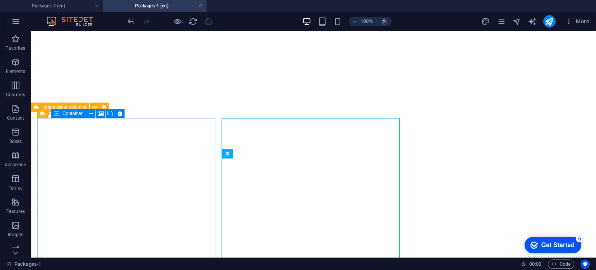
scroll to position [929, 0]
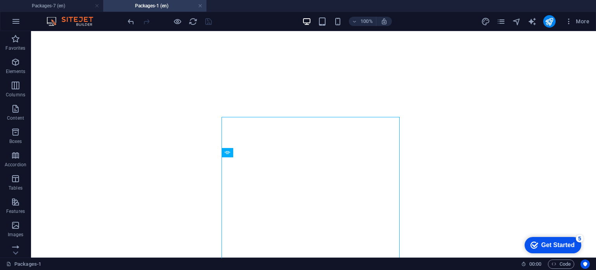
click at [160, 5] on h4 "Packages-1 (en)" at bounding box center [154, 6] width 103 height 9
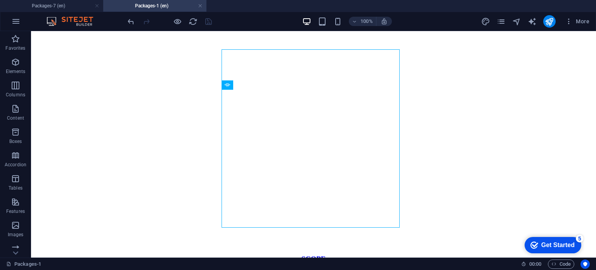
scroll to position [957, 0]
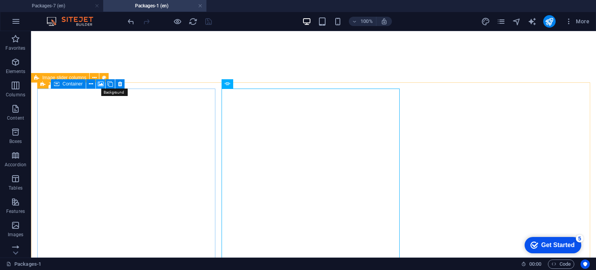
click at [98, 83] on icon at bounding box center [101, 84] width 6 height 8
select select "ms"
select select "s"
select select "progressive"
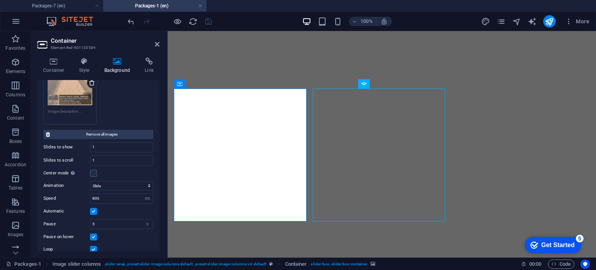
scroll to position [782, 0]
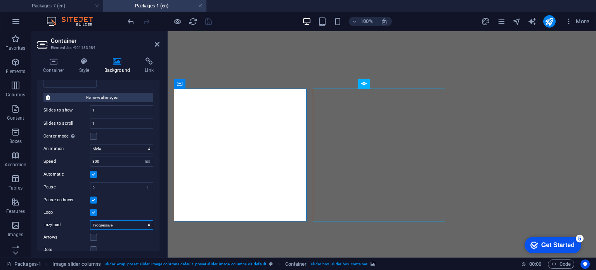
click at [123, 220] on select "Off On demand Progressive" at bounding box center [121, 224] width 63 height 9
click at [62, 220] on label "Lazyload" at bounding box center [66, 224] width 47 height 9
click at [90, 220] on select "Off On demand Progressive" at bounding box center [121, 224] width 63 height 9
click at [62, 232] on label "Arrows" at bounding box center [66, 236] width 47 height 9
click at [0, 0] on input "Arrows" at bounding box center [0, 0] width 0 height 0
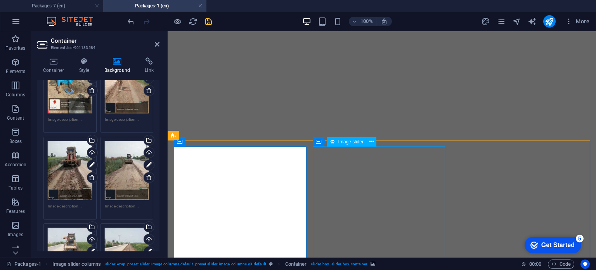
scroll to position [900, 0]
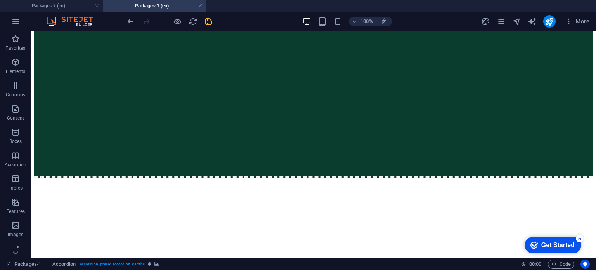
scroll to position [218, 0]
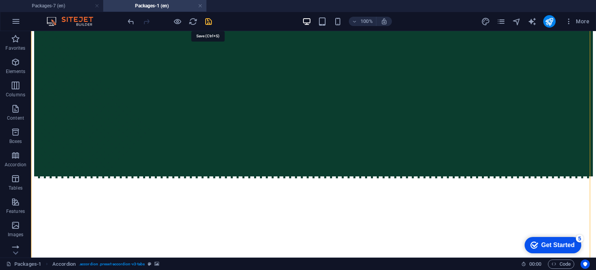
click at [212, 25] on icon "save" at bounding box center [208, 21] width 9 height 9
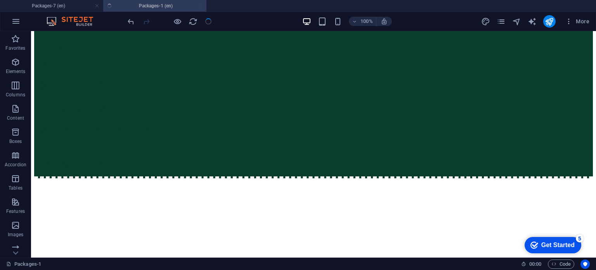
click at [162, 6] on ul "Packages-7 (en) Packages-1 (en)" at bounding box center [298, 6] width 596 height 12
click at [147, 15] on div at bounding box center [169, 21] width 87 height 12
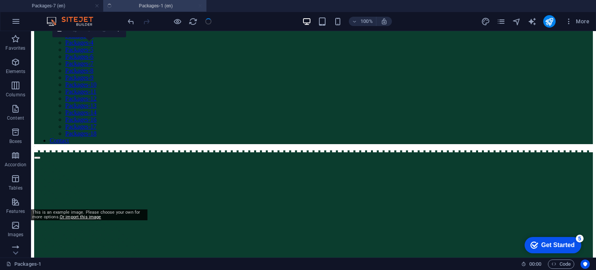
scroll to position [0, 0]
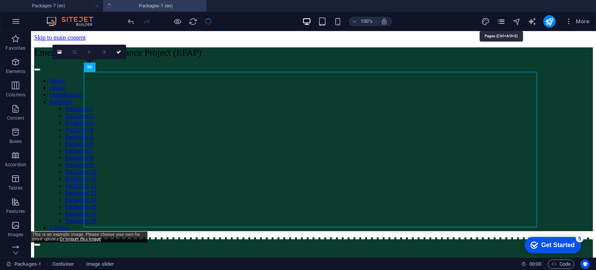
click at [501, 22] on icon "pages" at bounding box center [500, 21] width 9 height 9
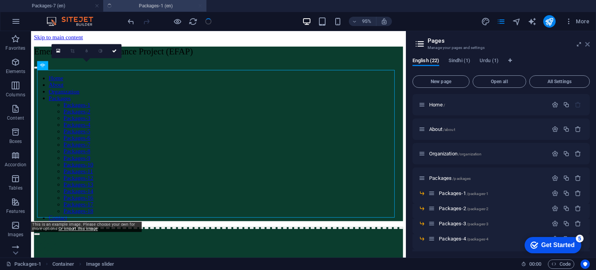
drag, startPoint x: 585, startPoint y: 48, endPoint x: 587, endPoint y: 44, distance: 4.5
click at [587, 44] on header "Pages Manage your pages and settings" at bounding box center [502, 41] width 176 height 20
drag, startPoint x: 587, startPoint y: 44, endPoint x: 483, endPoint y: 41, distance: 104.0
click at [587, 44] on icon at bounding box center [587, 44] width 5 height 6
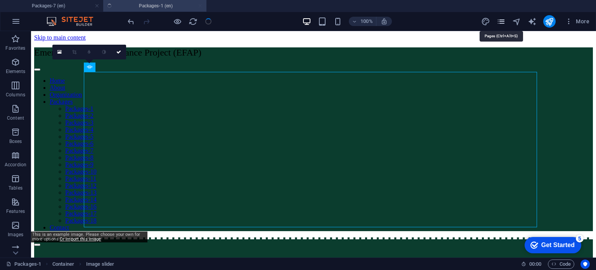
click at [502, 23] on icon "pages" at bounding box center [500, 21] width 9 height 9
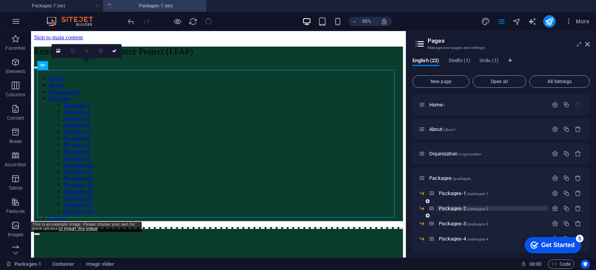
click at [455, 208] on span "Packages-2 /packages-2" at bounding box center [464, 208] width 50 height 6
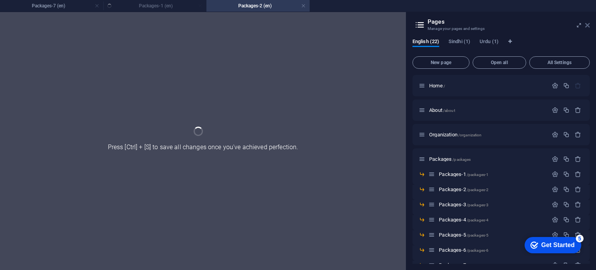
click at [586, 22] on icon at bounding box center [587, 25] width 5 height 6
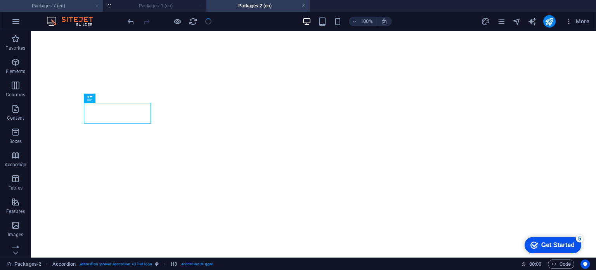
click at [98, 6] on link at bounding box center [97, 5] width 5 height 7
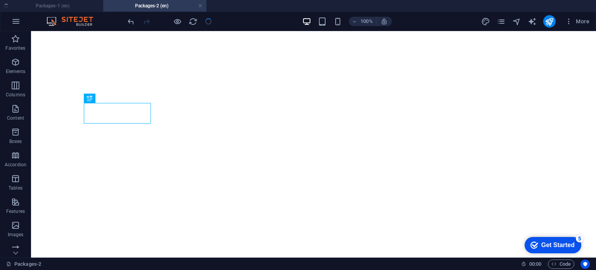
click at [90, 4] on ul "Packages-1 (en) Packages-2 (en)" at bounding box center [298, 6] width 596 height 12
click at [77, 6] on ul "Packages-1 (en) Packages-2 (en)" at bounding box center [298, 6] width 596 height 12
click at [141, 8] on h4 "Packages-2 (en)" at bounding box center [154, 6] width 103 height 9
click at [306, 214] on div "+ Add section" at bounding box center [313, 216] width 43 height 13
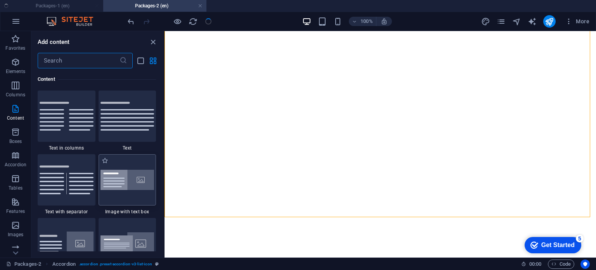
scroll to position [1459, 0]
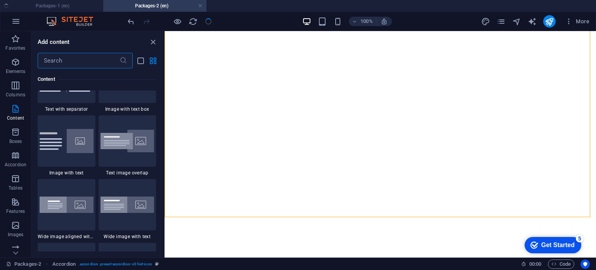
click at [77, 60] on input "text" at bounding box center [79, 61] width 82 height 16
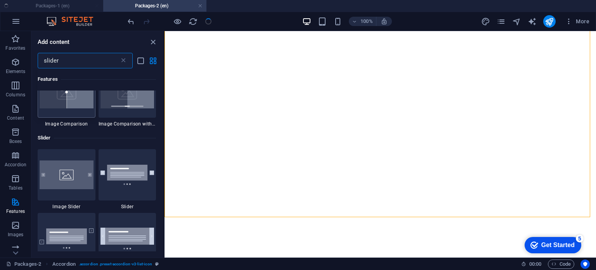
scroll to position [82, 0]
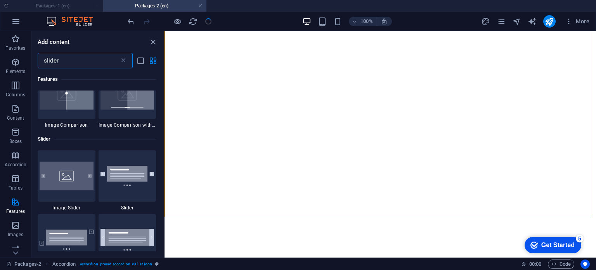
type input "slider"
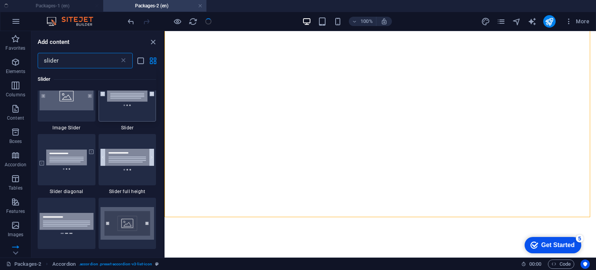
scroll to position [0, 0]
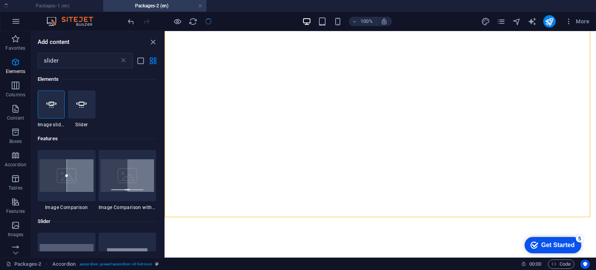
click at [76, 6] on ul "Packages-1 (en) Packages-2 (en)" at bounding box center [298, 6] width 596 height 12
click at [70, 7] on ul "Packages-1 (en) Packages-2 (en)" at bounding box center [298, 6] width 596 height 12
click at [200, 6] on link at bounding box center [200, 5] width 5 height 7
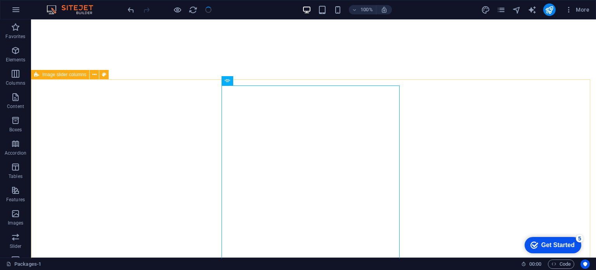
scroll to position [924, 0]
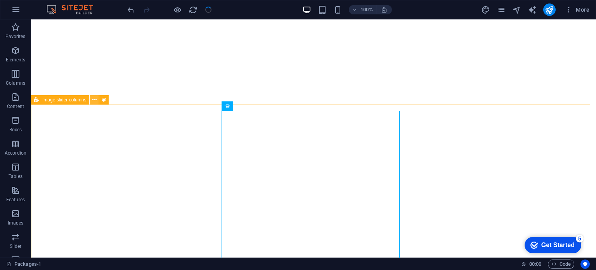
click at [92, 100] on icon at bounding box center [94, 100] width 4 height 8
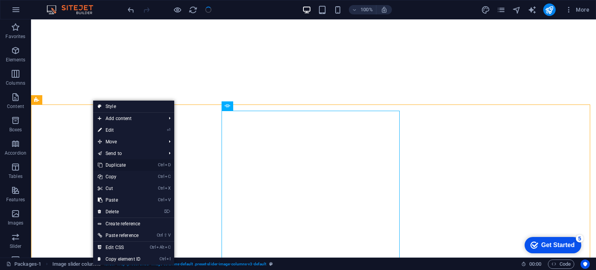
click at [115, 166] on link "Ctrl D Duplicate" at bounding box center [119, 165] width 52 height 12
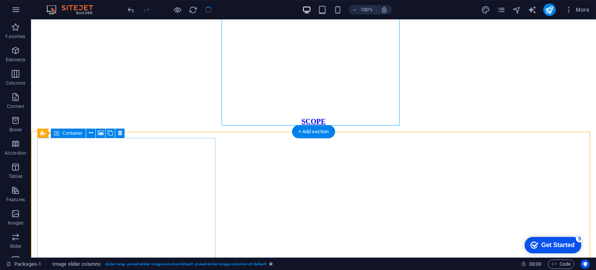
scroll to position [1081, 0]
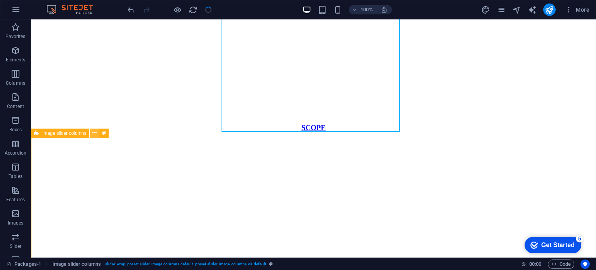
click at [93, 133] on icon at bounding box center [94, 133] width 4 height 8
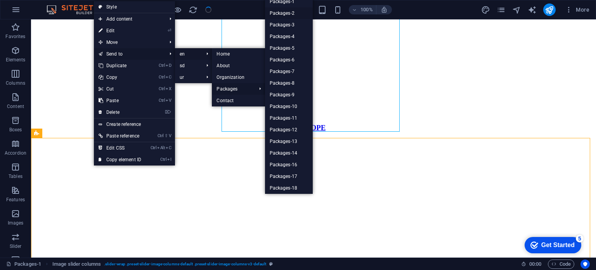
click at [294, 14] on link "Packages-2" at bounding box center [289, 13] width 48 height 12
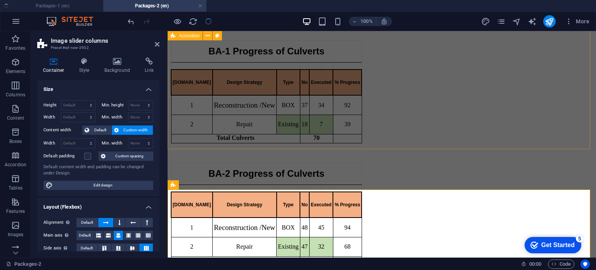
scroll to position [657, 0]
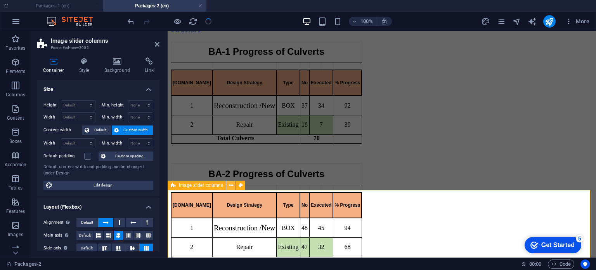
click at [230, 187] on icon at bounding box center [231, 185] width 4 height 8
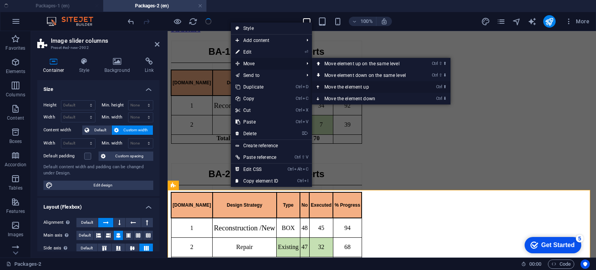
click at [347, 88] on link "Ctrl ⬆ Move the element up" at bounding box center [366, 87] width 109 height 12
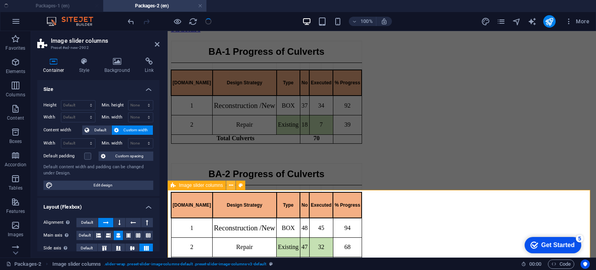
click at [228, 184] on button at bounding box center [230, 184] width 9 height 9
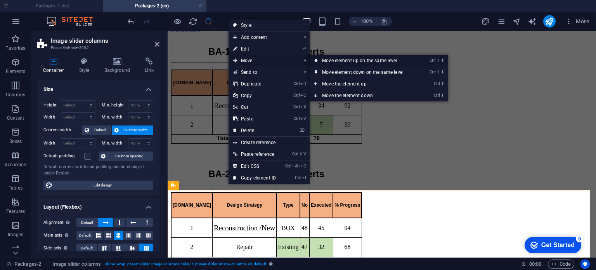
click at [379, 57] on link "Ctrl ⇧ ⬆ Move element up on the same level" at bounding box center [363, 61] width 109 height 12
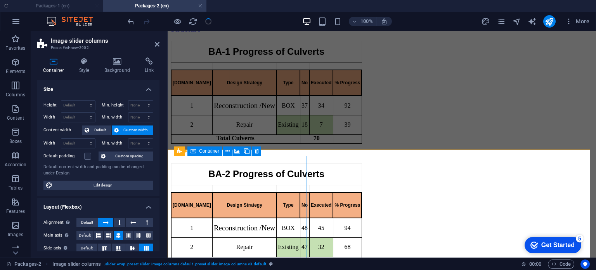
scroll to position [734, 0]
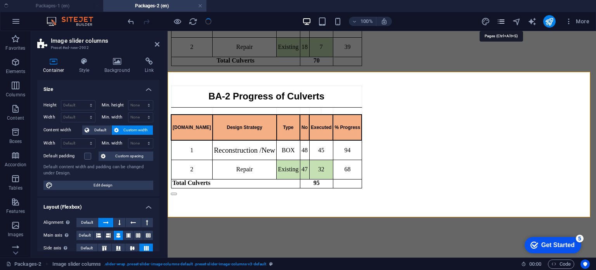
click at [502, 21] on icon "pages" at bounding box center [500, 21] width 9 height 9
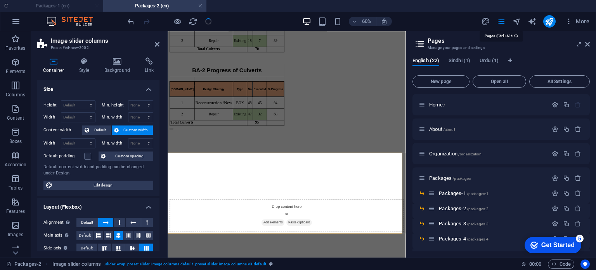
scroll to position [571, 0]
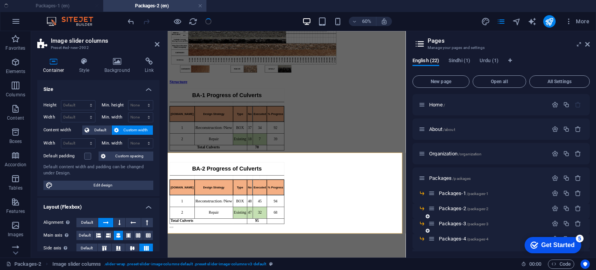
click at [461, 220] on div "Packages-3 /packages-3" at bounding box center [487, 223] width 119 height 9
click at [458, 222] on span "Packages-3 /packages-3" at bounding box center [464, 223] width 50 height 6
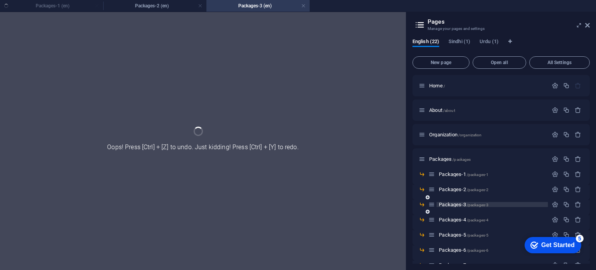
scroll to position [0, 0]
click at [161, 9] on h4 "Packages-2 (en)" at bounding box center [154, 6] width 103 height 9
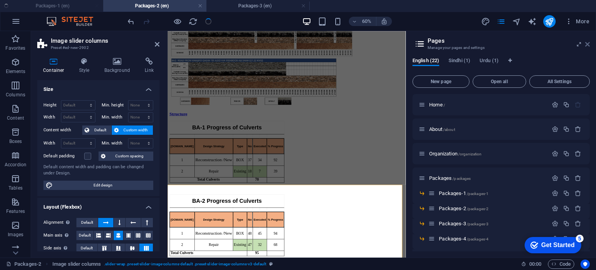
click at [586, 47] on icon at bounding box center [587, 44] width 5 height 6
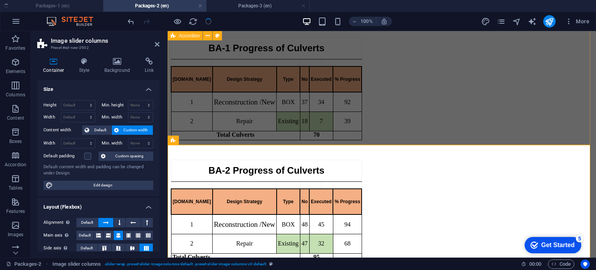
scroll to position [660, 0]
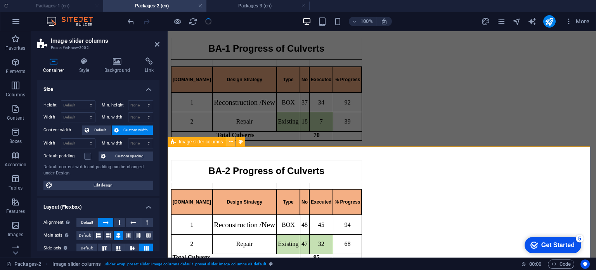
click at [232, 142] on icon at bounding box center [231, 142] width 4 height 8
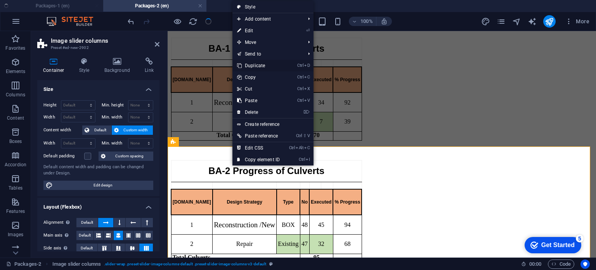
click at [254, 66] on link "Ctrl D Duplicate" at bounding box center [258, 66] width 52 height 12
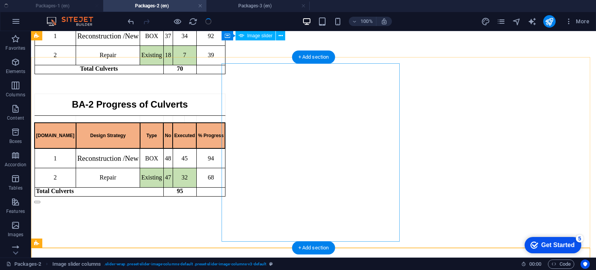
scroll to position [697, 0]
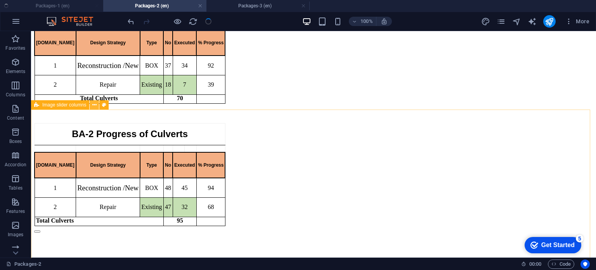
click at [92, 105] on icon at bounding box center [94, 105] width 4 height 8
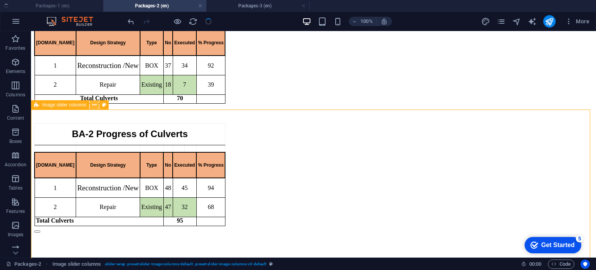
click at [94, 107] on icon at bounding box center [94, 105] width 4 height 8
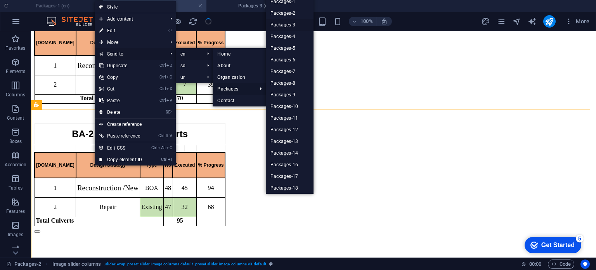
click at [290, 24] on link "Packages-3" at bounding box center [290, 25] width 48 height 12
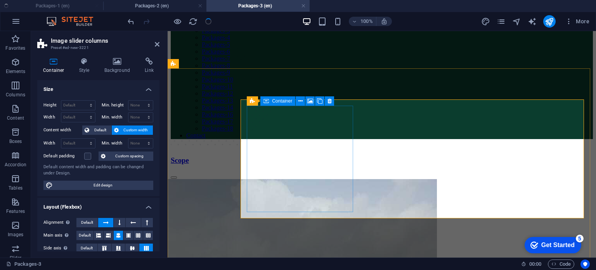
scroll to position [0, 0]
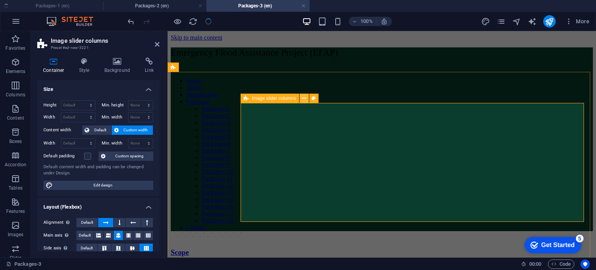
click at [302, 98] on icon at bounding box center [304, 98] width 4 height 8
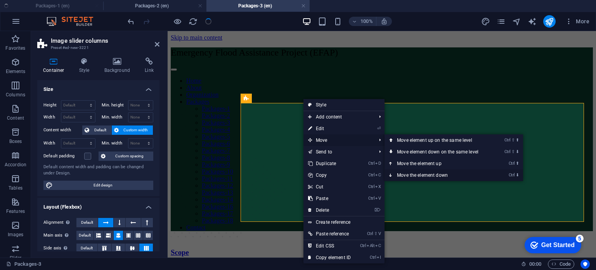
click at [423, 175] on link "Ctrl ⬇ Move the element down" at bounding box center [438, 175] width 109 height 12
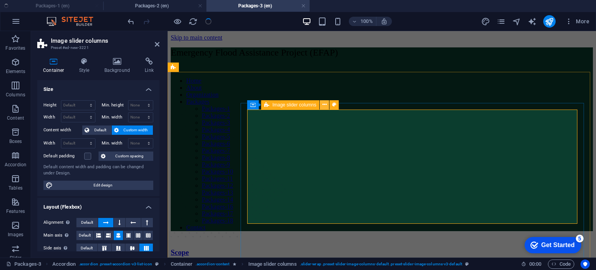
click at [323, 105] on icon at bounding box center [324, 104] width 4 height 8
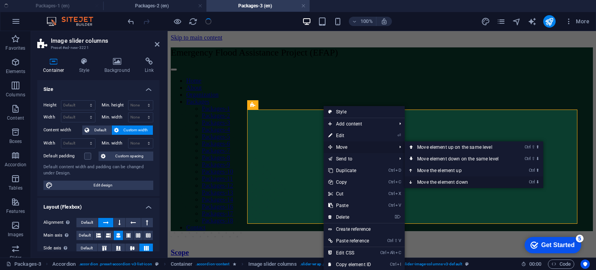
click at [439, 180] on link "Ctrl ⬇ Move the element down" at bounding box center [458, 182] width 109 height 12
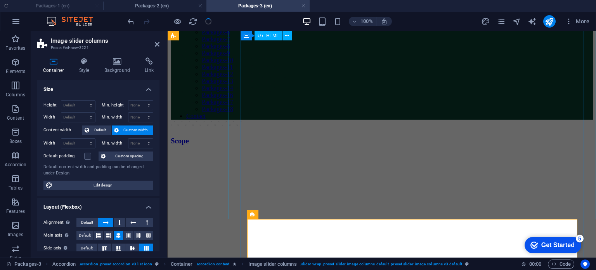
scroll to position [195, 0]
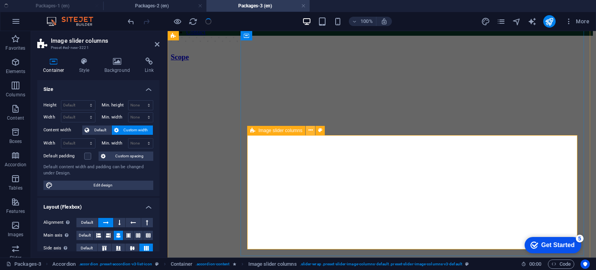
click at [309, 130] on icon at bounding box center [310, 130] width 4 height 8
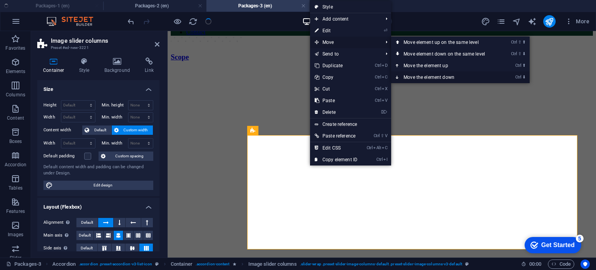
click at [435, 76] on link "Ctrl ⬇ Move the element down" at bounding box center [445, 77] width 109 height 12
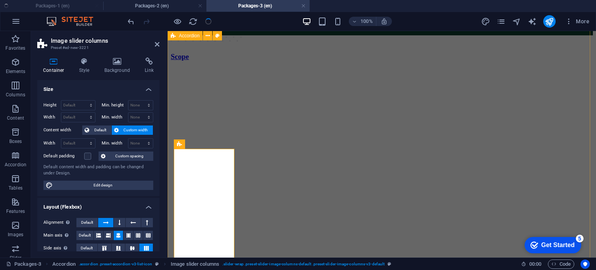
scroll to position [194, 0]
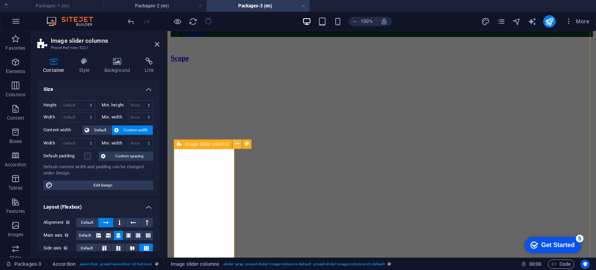
click at [238, 142] on icon at bounding box center [237, 144] width 4 height 8
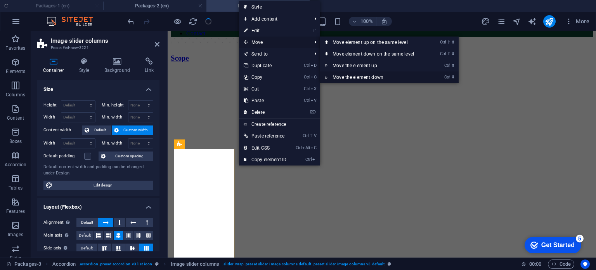
click at [374, 78] on link "Ctrl ⬇ Move the element down" at bounding box center [374, 77] width 109 height 12
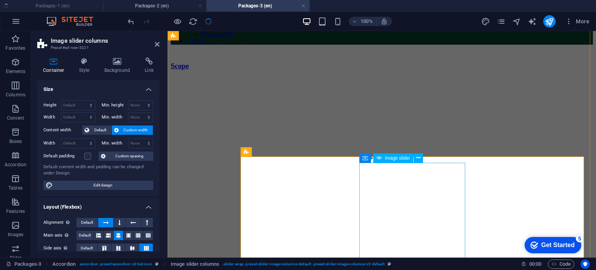
scroll to position [177, 0]
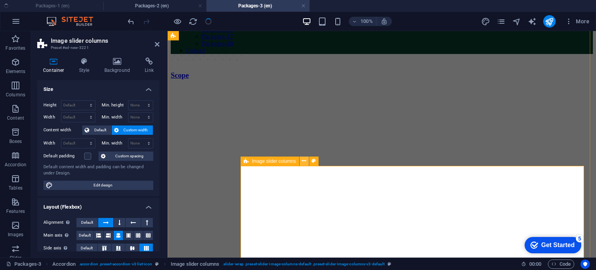
click at [304, 161] on icon at bounding box center [304, 161] width 4 height 8
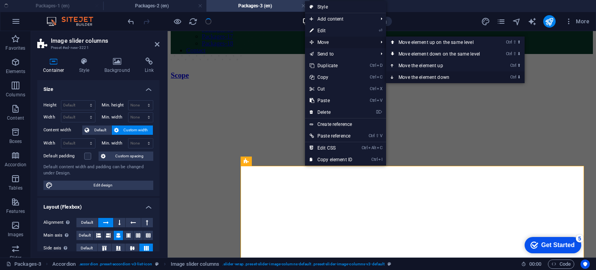
click at [430, 77] on link "Ctrl ⬇ Move the element down" at bounding box center [440, 77] width 109 height 12
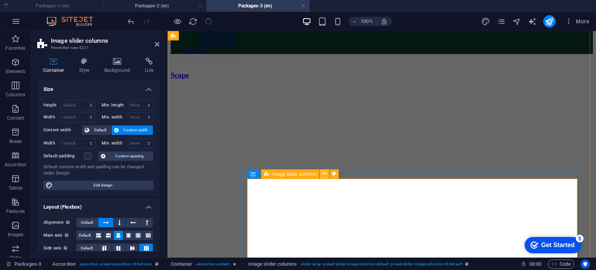
click at [324, 176] on icon at bounding box center [324, 173] width 4 height 8
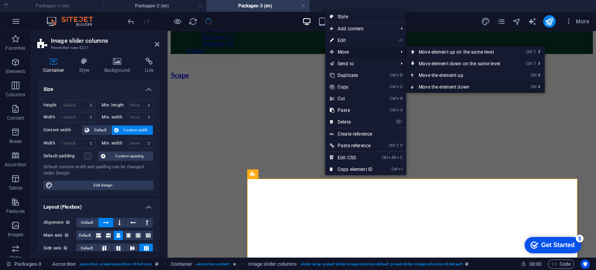
click at [454, 88] on link "Ctrl ⬇ Move the element down" at bounding box center [460, 87] width 109 height 12
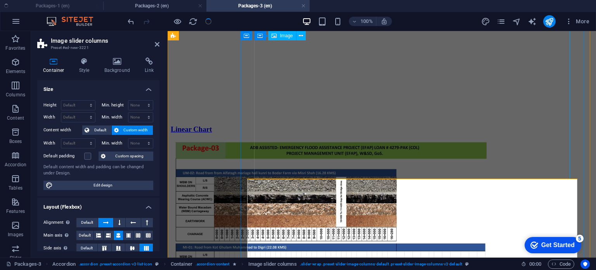
scroll to position [365, 0]
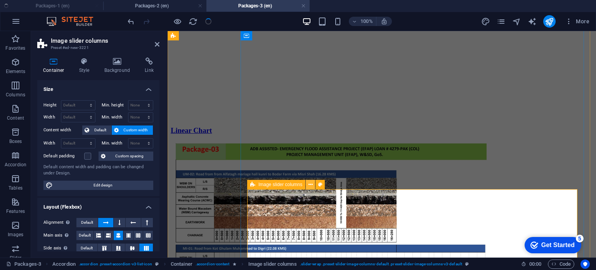
click at [308, 182] on icon at bounding box center [310, 184] width 4 height 8
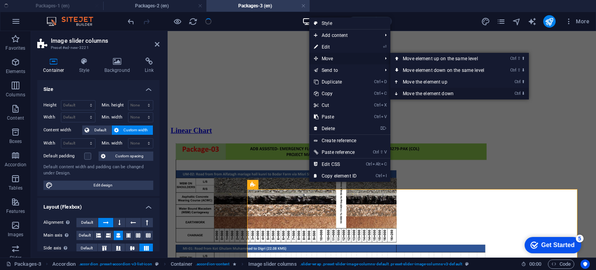
click at [425, 92] on link "Ctrl ⬇ Move the element down" at bounding box center [444, 94] width 109 height 12
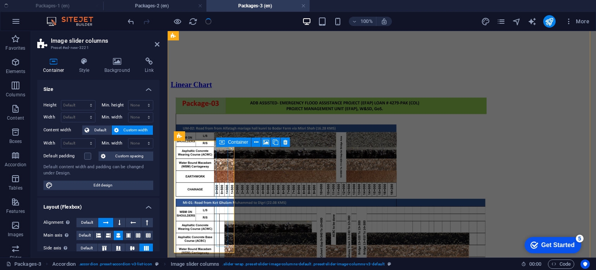
scroll to position [410, 0]
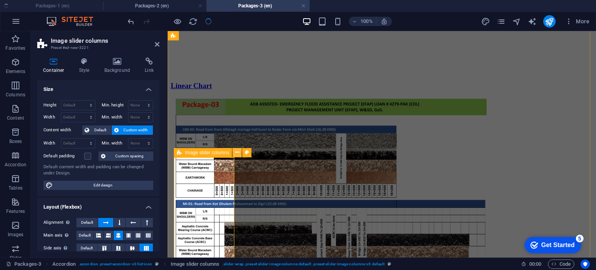
click at [234, 150] on button at bounding box center [236, 152] width 9 height 9
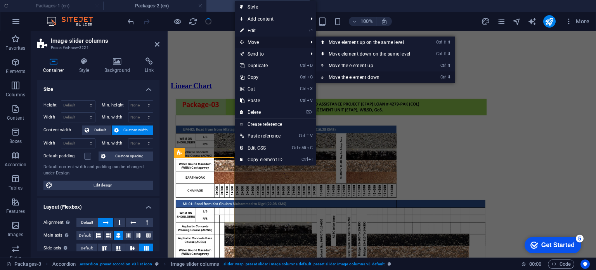
click at [344, 77] on link "Ctrl ⬇ Move the element down" at bounding box center [370, 77] width 109 height 12
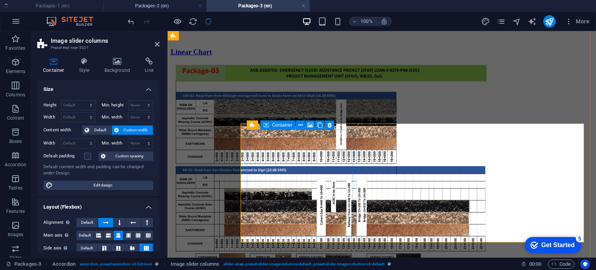
scroll to position [439, 0]
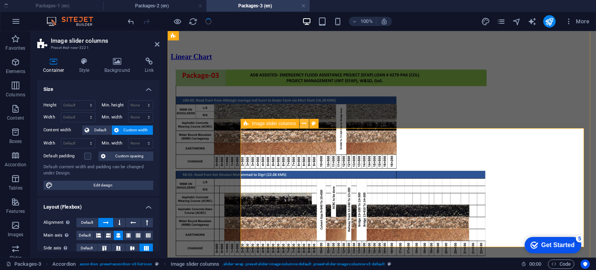
click at [303, 125] on icon at bounding box center [304, 123] width 4 height 8
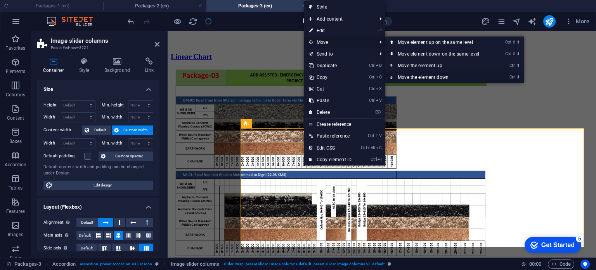
click at [432, 74] on link "Ctrl ⬇ Move the element down" at bounding box center [439, 77] width 109 height 12
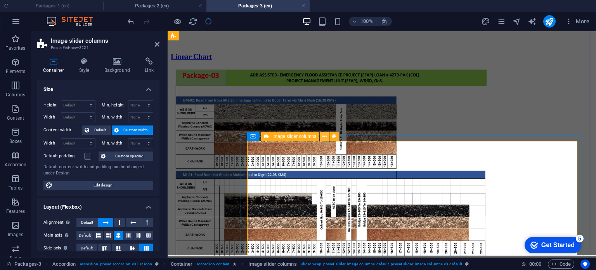
click at [322, 137] on icon at bounding box center [324, 136] width 4 height 8
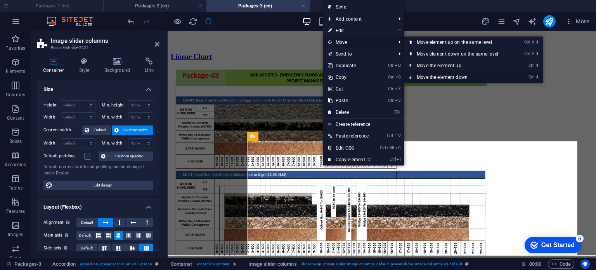
click at [455, 75] on link "Ctrl ⬇ Move the element down" at bounding box center [458, 77] width 109 height 12
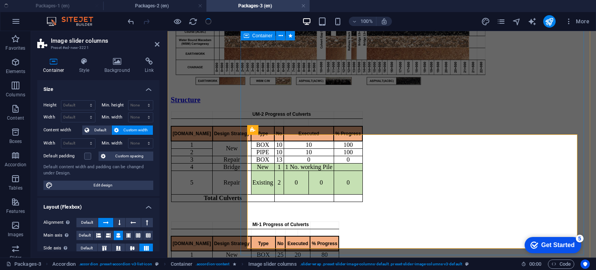
scroll to position [619, 0]
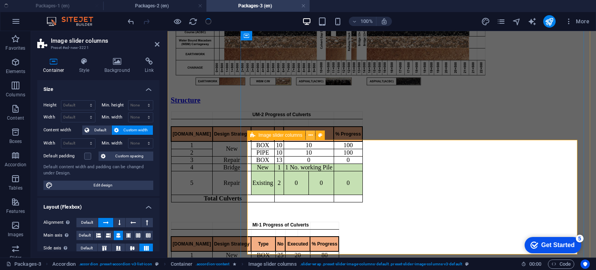
click at [309, 134] on icon at bounding box center [310, 135] width 4 height 8
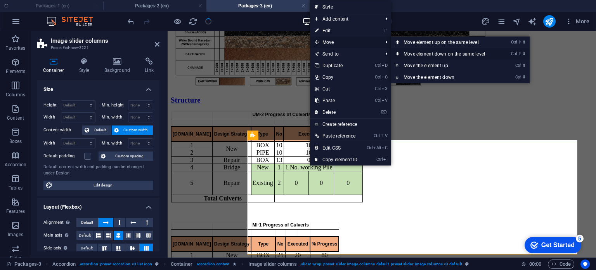
click at [437, 54] on link "Ctrl ⇧ ⬇ Move element down on the same level" at bounding box center [445, 54] width 109 height 12
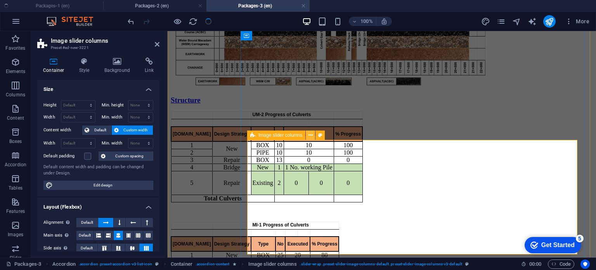
click at [310, 134] on icon at bounding box center [310, 135] width 4 height 8
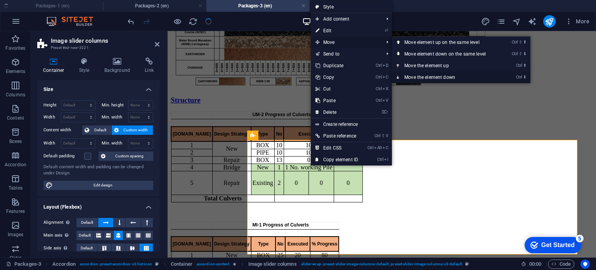
click at [422, 76] on link "Ctrl ⬇ Move the element down" at bounding box center [446, 77] width 109 height 12
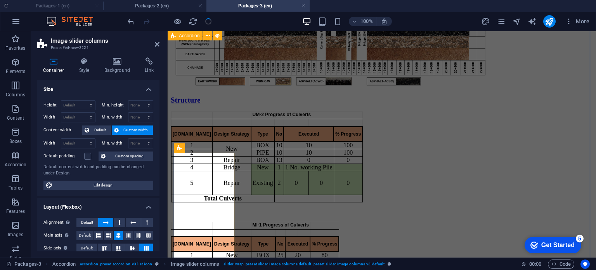
scroll to position [698, 0]
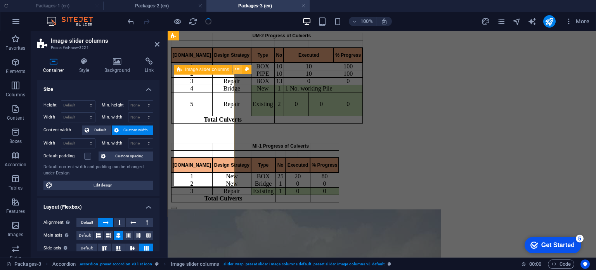
click at [238, 72] on icon at bounding box center [237, 69] width 4 height 8
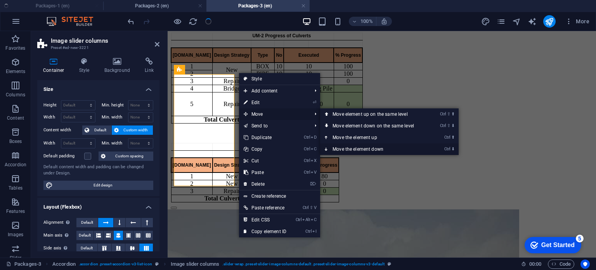
click at [372, 145] on link "Ctrl ⬇ Move the element down" at bounding box center [374, 149] width 109 height 12
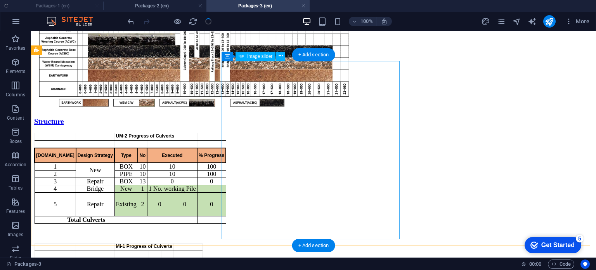
scroll to position [748, 0]
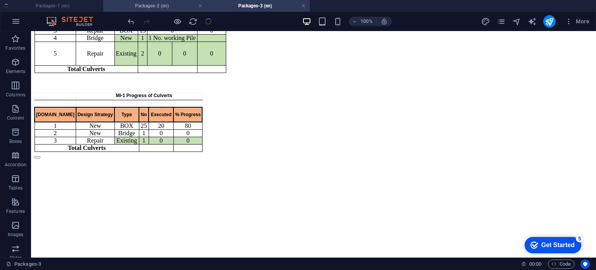
click at [160, 3] on h4 "Packages-2 (en)" at bounding box center [154, 6] width 103 height 9
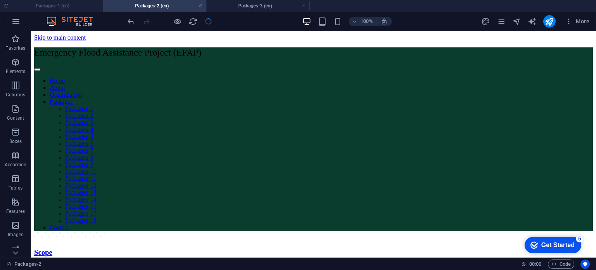
scroll to position [697, 0]
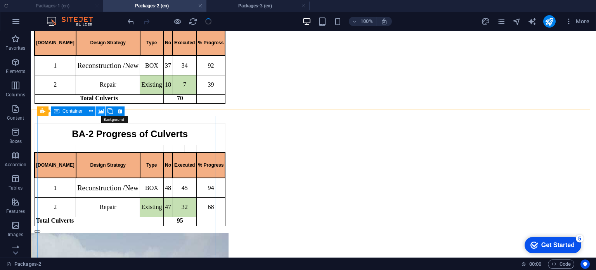
drag, startPoint x: 100, startPoint y: 111, endPoint x: 21, endPoint y: 121, distance: 79.7
click at [100, 111] on icon at bounding box center [101, 111] width 6 height 8
select select "ms"
select select "s"
select select "progressive"
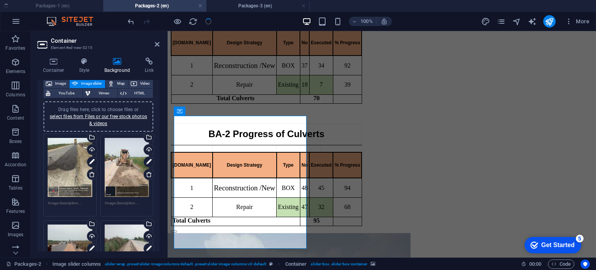
scroll to position [48, 0]
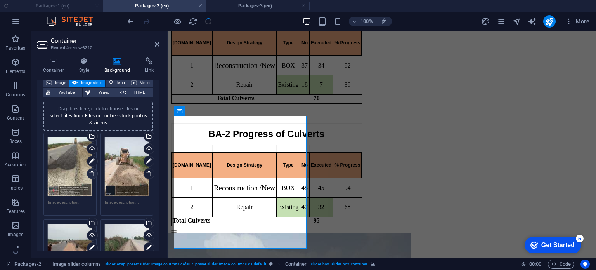
click at [92, 172] on icon at bounding box center [92, 173] width 6 height 6
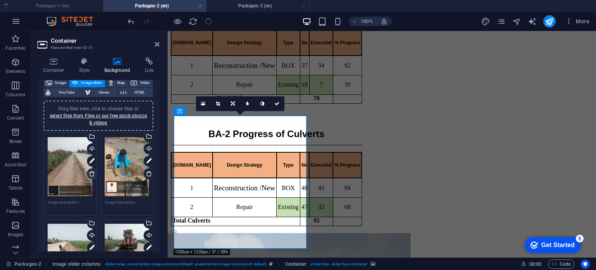
click at [92, 172] on icon at bounding box center [92, 173] width 6 height 6
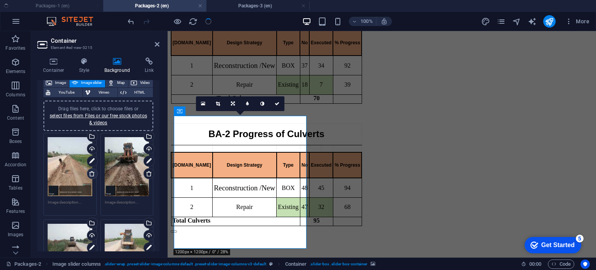
click at [92, 172] on icon at bounding box center [92, 173] width 6 height 6
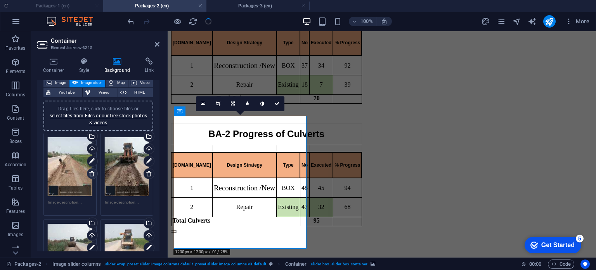
click at [92, 172] on icon at bounding box center [92, 173] width 6 height 6
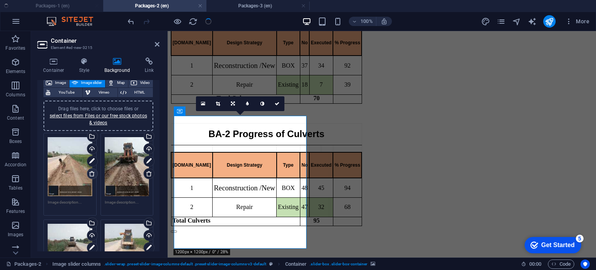
click at [92, 172] on icon at bounding box center [92, 173] width 6 height 6
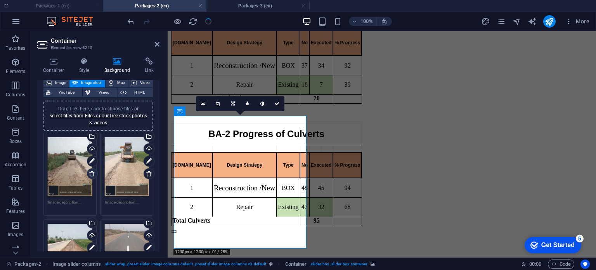
click at [92, 172] on icon at bounding box center [92, 173] width 6 height 6
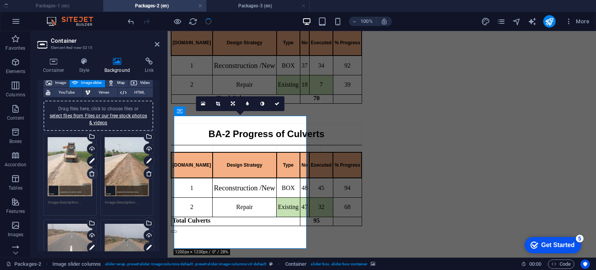
click at [92, 172] on icon at bounding box center [92, 173] width 6 height 6
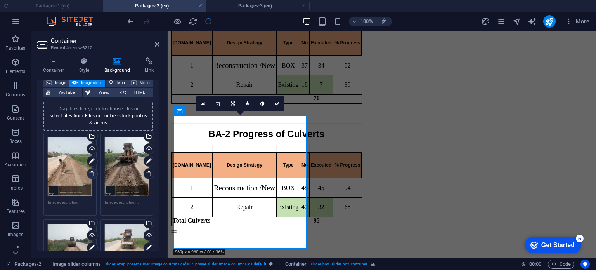
click at [92, 172] on icon at bounding box center [92, 173] width 6 height 6
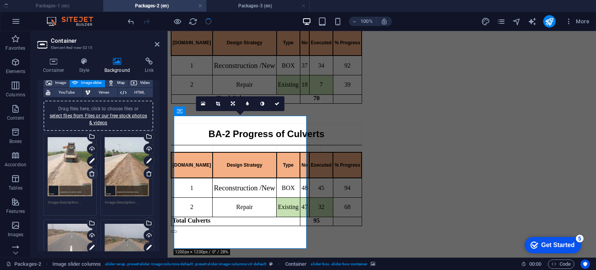
click at [92, 172] on icon at bounding box center [92, 173] width 6 height 6
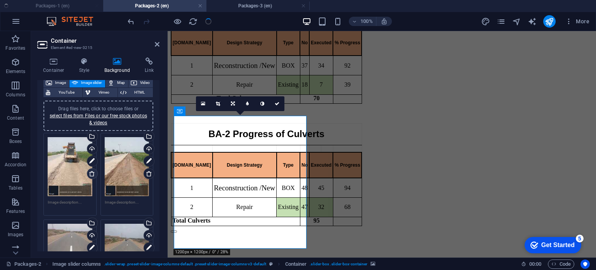
click at [92, 172] on icon at bounding box center [92, 173] width 6 height 6
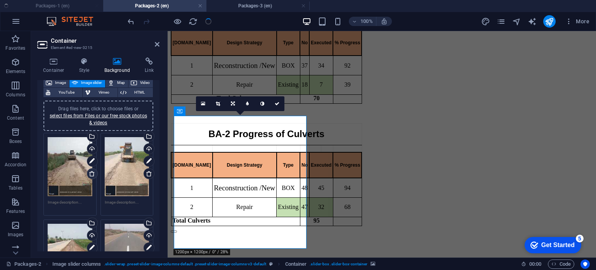
click at [92, 172] on icon at bounding box center [92, 173] width 6 height 6
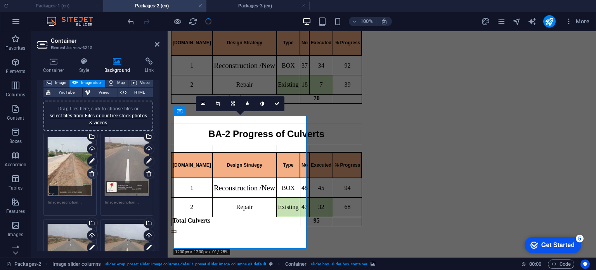
click at [92, 172] on icon at bounding box center [92, 173] width 6 height 6
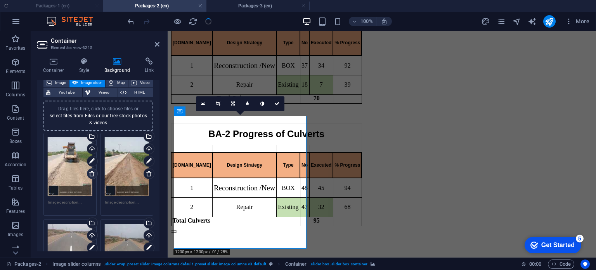
click at [92, 172] on icon at bounding box center [92, 173] width 6 height 6
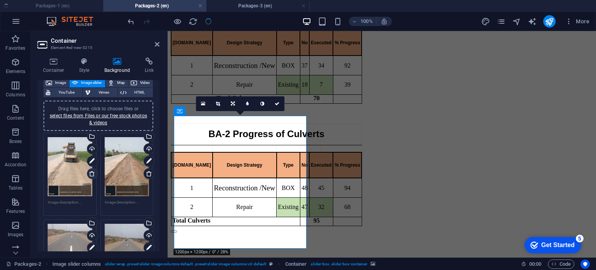
click at [92, 172] on icon at bounding box center [92, 173] width 6 height 6
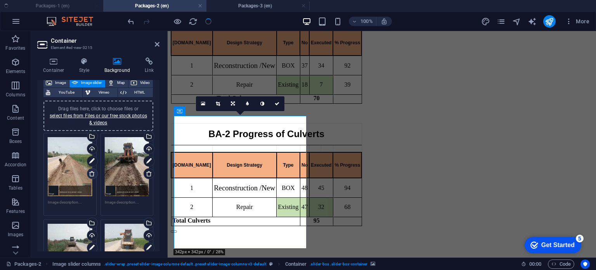
click at [92, 172] on icon at bounding box center [92, 173] width 6 height 6
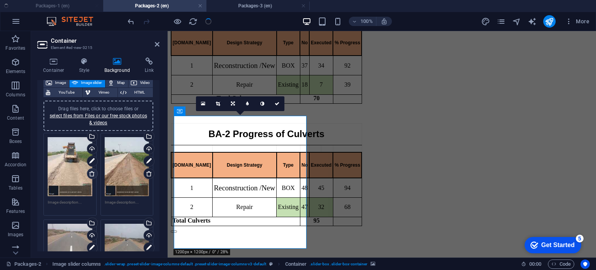
click at [92, 172] on icon at bounding box center [92, 173] width 6 height 6
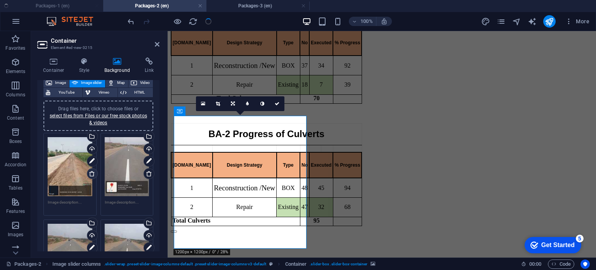
click at [92, 172] on icon at bounding box center [92, 173] width 6 height 6
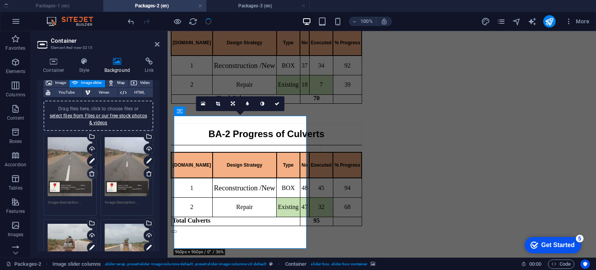
click at [92, 172] on icon at bounding box center [92, 173] width 6 height 6
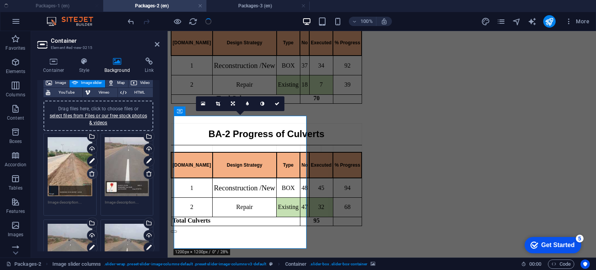
click at [92, 172] on icon at bounding box center [92, 173] width 6 height 6
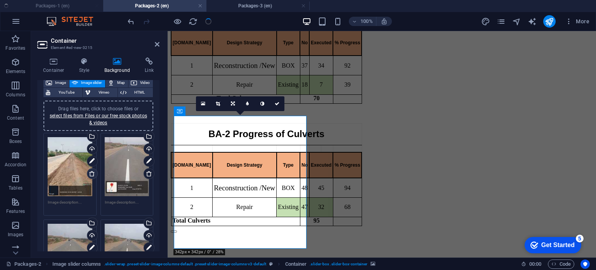
click at [92, 172] on icon at bounding box center [92, 173] width 6 height 6
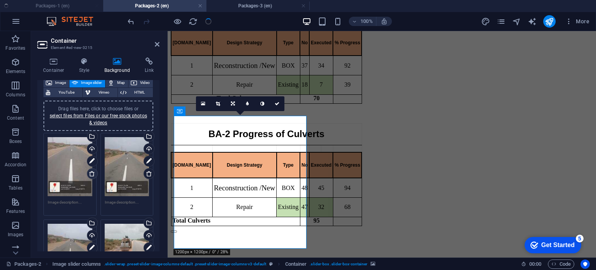
click at [92, 172] on icon at bounding box center [92, 173] width 6 height 6
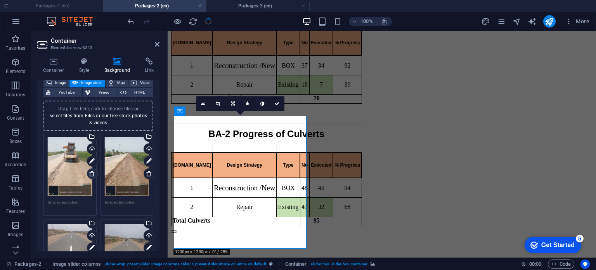
click at [92, 172] on icon at bounding box center [92, 173] width 6 height 6
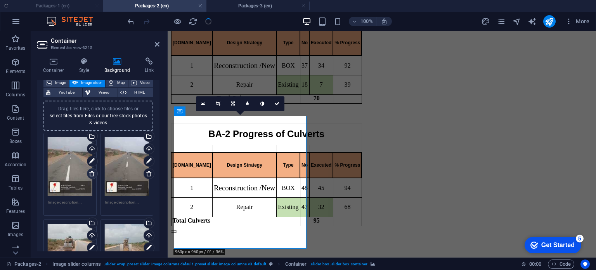
click at [92, 172] on icon at bounding box center [92, 173] width 6 height 6
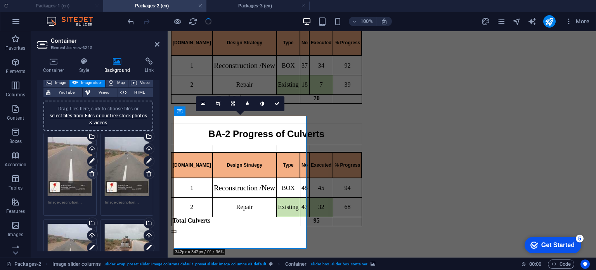
scroll to position [39, 0]
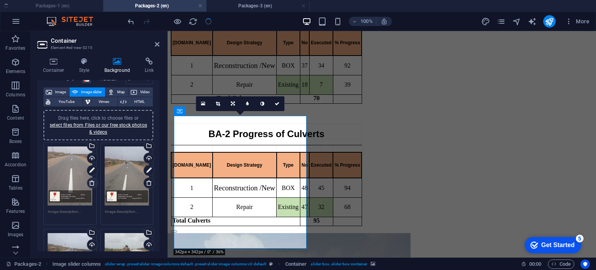
click at [92, 183] on icon at bounding box center [92, 183] width 6 height 6
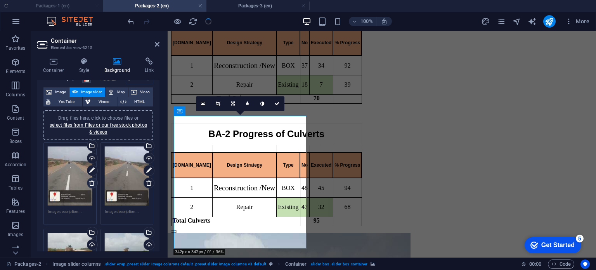
click at [92, 183] on icon at bounding box center [92, 183] width 6 height 6
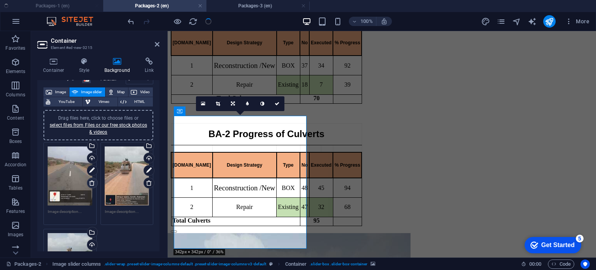
click at [92, 183] on icon at bounding box center [92, 183] width 6 height 6
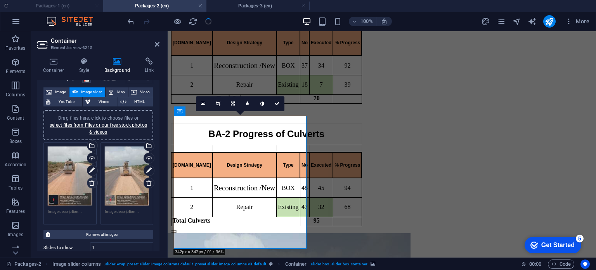
click at [92, 183] on icon at bounding box center [92, 183] width 6 height 6
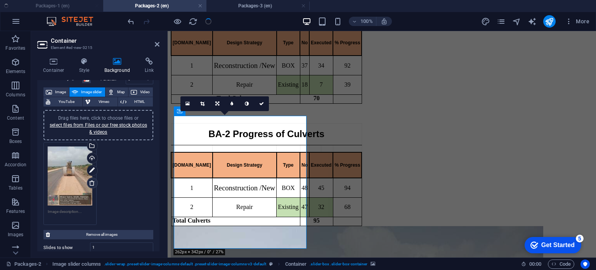
click at [92, 183] on icon at bounding box center [92, 183] width 6 height 6
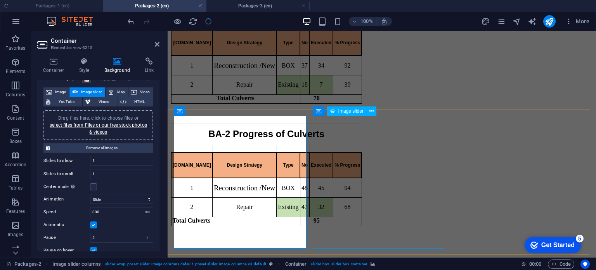
click at [356, 109] on span "Image slider" at bounding box center [350, 111] width 25 height 5
select select "px"
select select "ms"
select select "s"
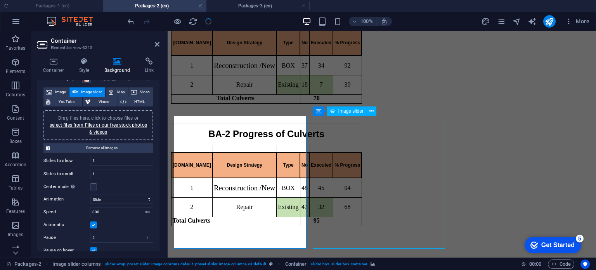
select select "progressive"
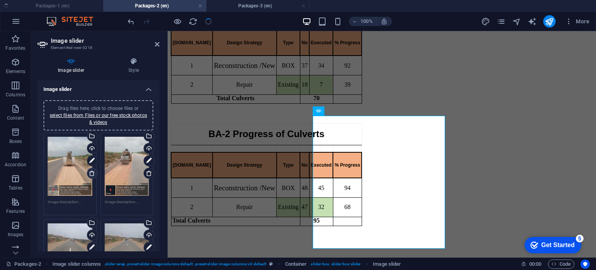
click at [92, 171] on icon at bounding box center [92, 173] width 6 height 6
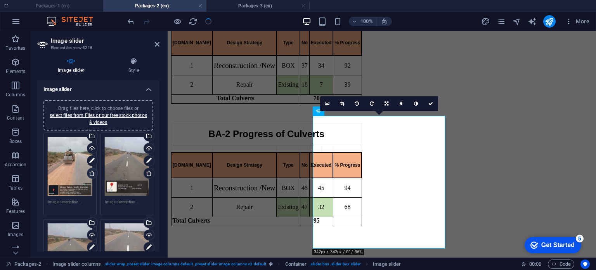
click at [92, 172] on icon at bounding box center [92, 173] width 6 height 6
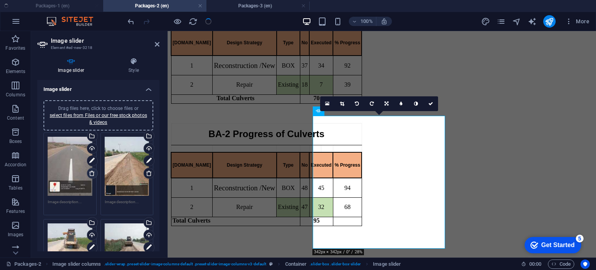
click at [92, 172] on icon at bounding box center [92, 173] width 6 height 6
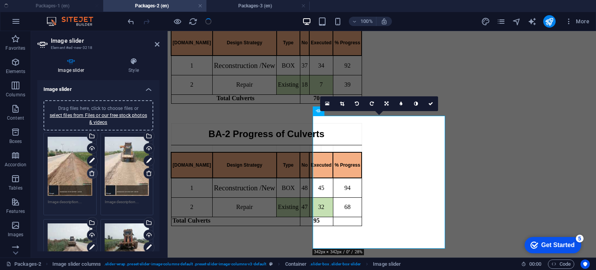
click at [92, 172] on icon at bounding box center [92, 173] width 6 height 6
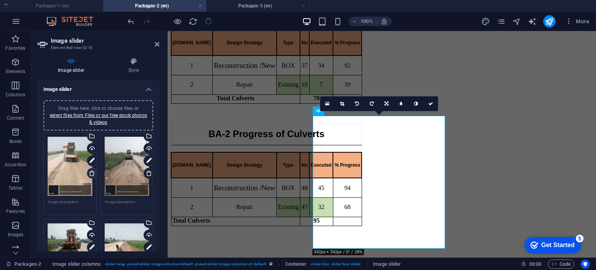
click at [92, 172] on icon at bounding box center [92, 173] width 6 height 6
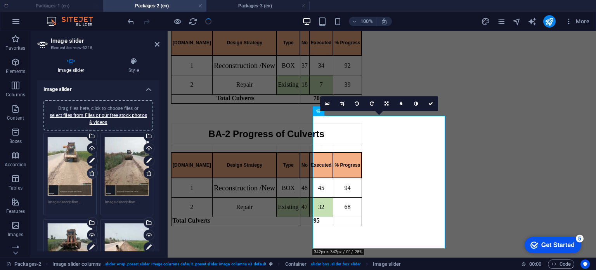
click at [92, 172] on icon at bounding box center [92, 173] width 6 height 6
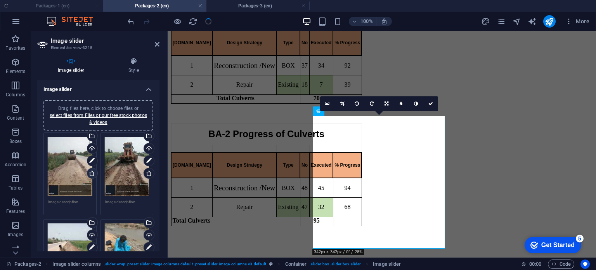
click at [92, 172] on icon at bounding box center [92, 173] width 6 height 6
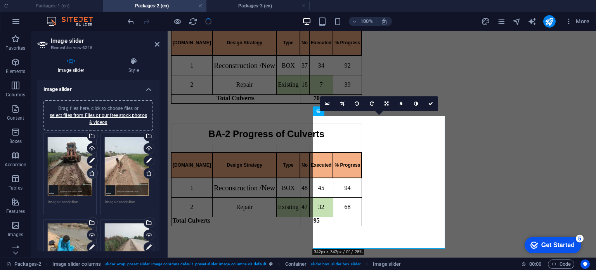
click at [92, 172] on icon at bounding box center [92, 173] width 6 height 6
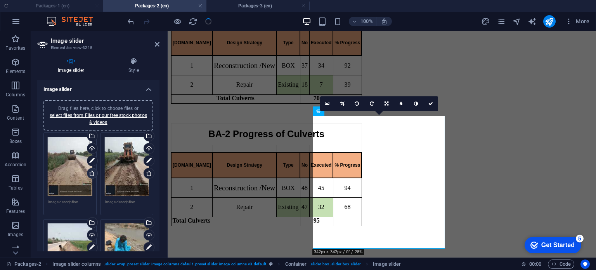
click at [92, 172] on icon at bounding box center [92, 173] width 6 height 6
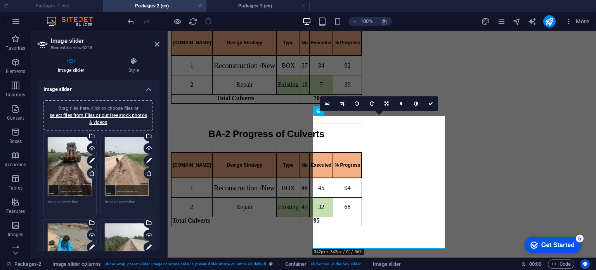
click at [92, 172] on icon at bounding box center [92, 173] width 6 height 6
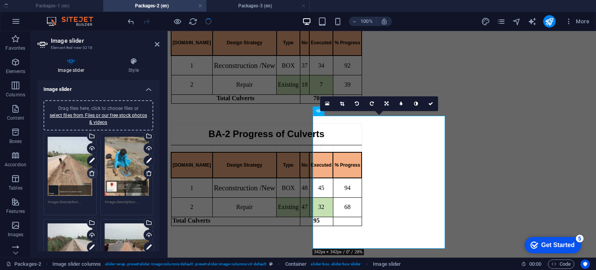
click at [92, 172] on icon at bounding box center [92, 173] width 6 height 6
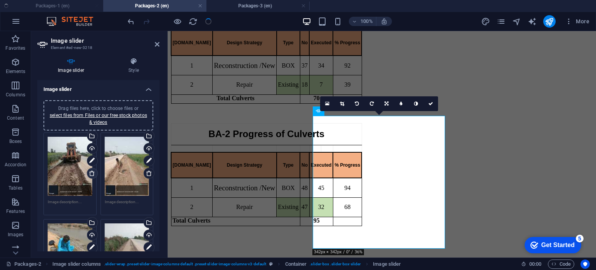
click at [92, 172] on icon at bounding box center [92, 173] width 6 height 6
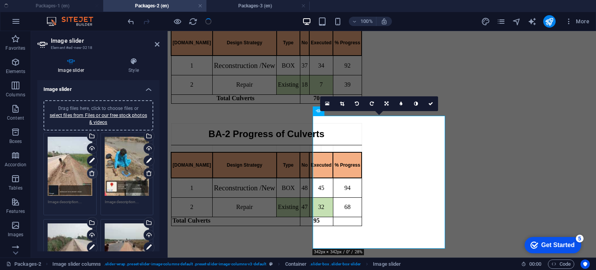
click at [92, 172] on icon at bounding box center [92, 173] width 6 height 6
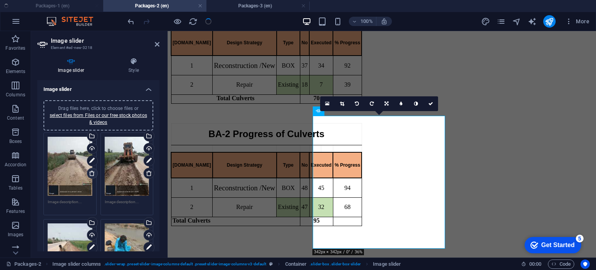
click at [92, 172] on icon at bounding box center [92, 173] width 6 height 6
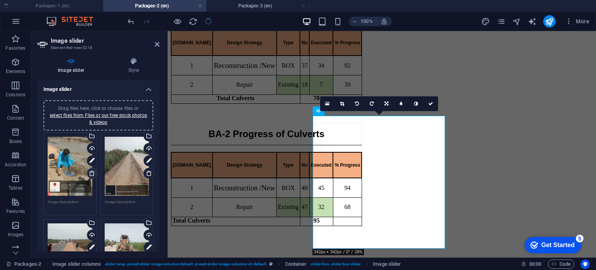
click at [92, 172] on icon at bounding box center [92, 173] width 6 height 6
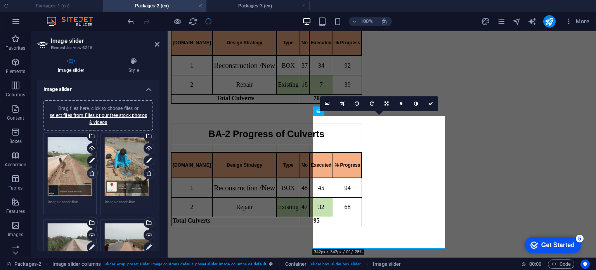
click at [92, 172] on icon at bounding box center [92, 173] width 6 height 6
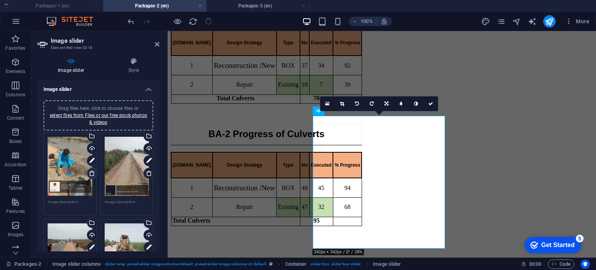
click at [92, 172] on icon at bounding box center [92, 173] width 6 height 6
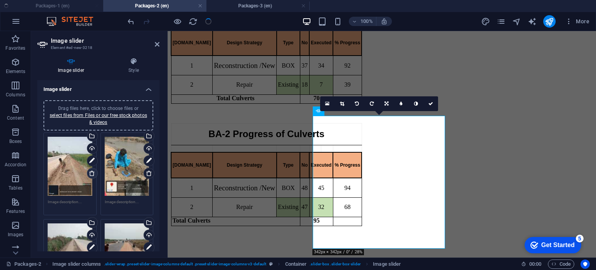
click at [92, 172] on icon at bounding box center [92, 173] width 6 height 6
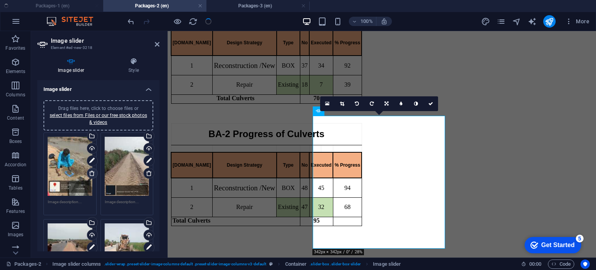
click at [92, 172] on icon at bounding box center [92, 173] width 6 height 6
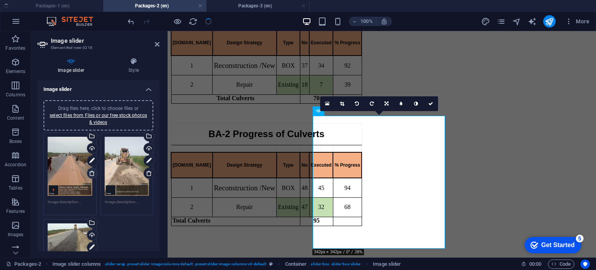
click at [92, 172] on icon at bounding box center [92, 173] width 6 height 6
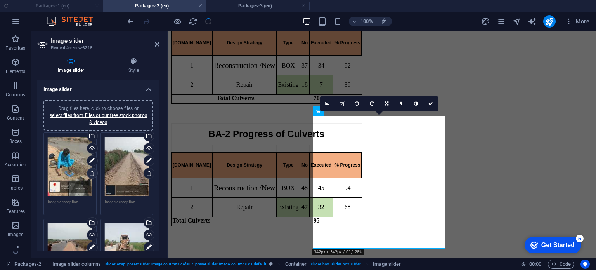
click at [92, 172] on icon at bounding box center [92, 173] width 6 height 6
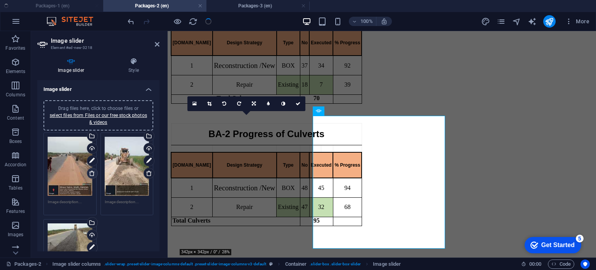
click at [92, 172] on icon at bounding box center [92, 173] width 6 height 6
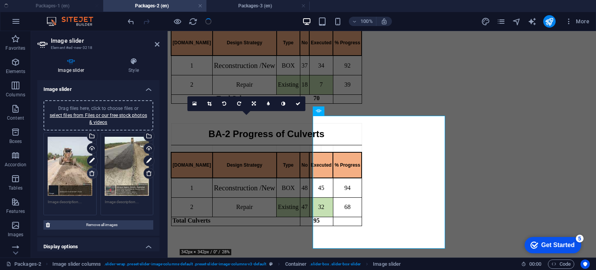
click at [92, 172] on icon at bounding box center [92, 173] width 6 height 6
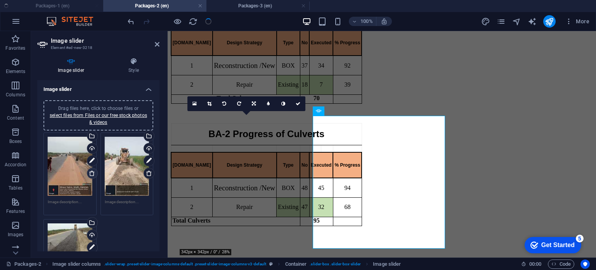
click at [92, 172] on icon at bounding box center [92, 173] width 6 height 6
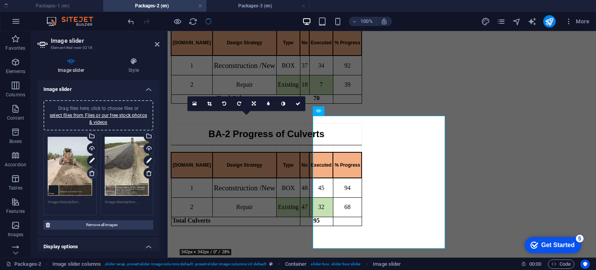
click at [92, 172] on icon at bounding box center [92, 173] width 6 height 6
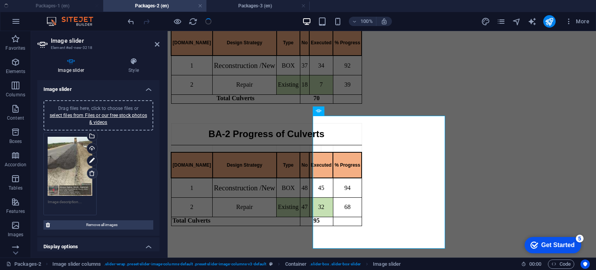
click at [92, 172] on icon at bounding box center [92, 173] width 6 height 6
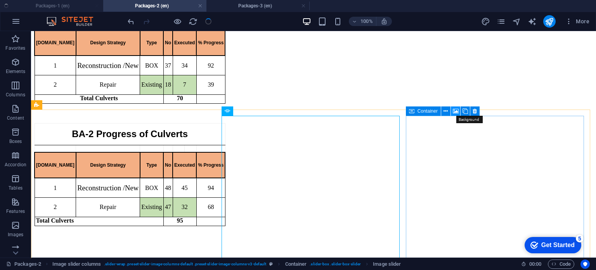
click at [457, 110] on icon at bounding box center [456, 111] width 6 height 8
select select "ms"
select select "s"
select select "progressive"
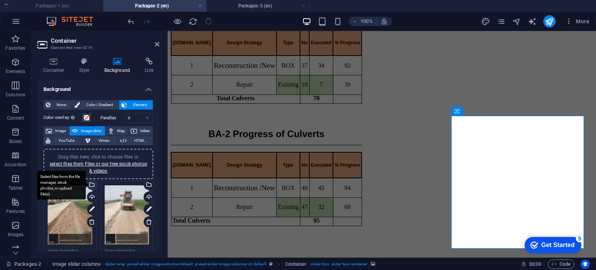
scroll to position [35, 0]
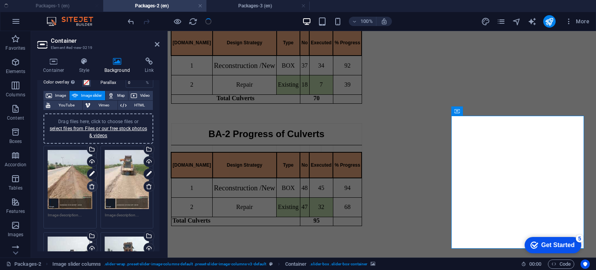
click at [91, 186] on icon at bounding box center [92, 186] width 6 height 6
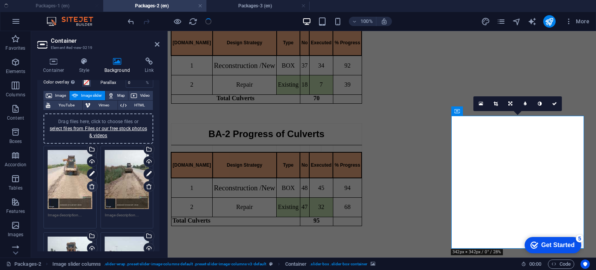
click at [91, 186] on icon at bounding box center [92, 186] width 6 height 6
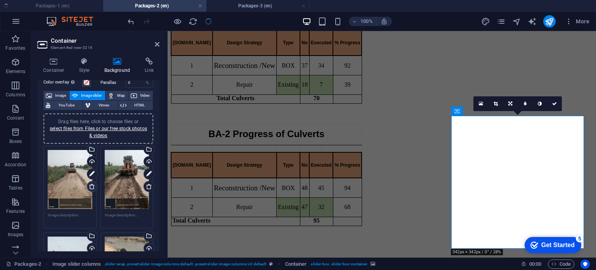
click at [91, 186] on icon at bounding box center [92, 186] width 6 height 6
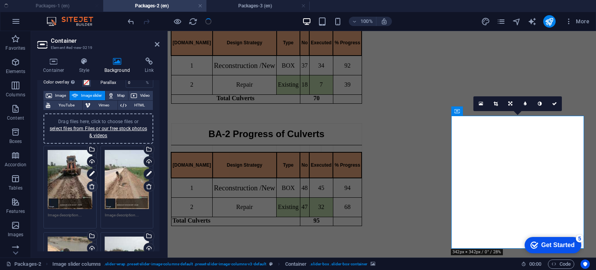
click at [91, 186] on icon at bounding box center [92, 186] width 6 height 6
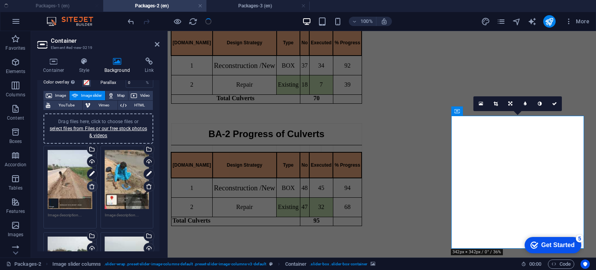
click at [91, 186] on icon at bounding box center [92, 186] width 6 height 6
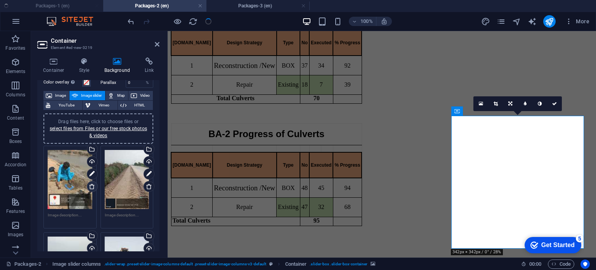
click at [91, 186] on icon at bounding box center [92, 186] width 6 height 6
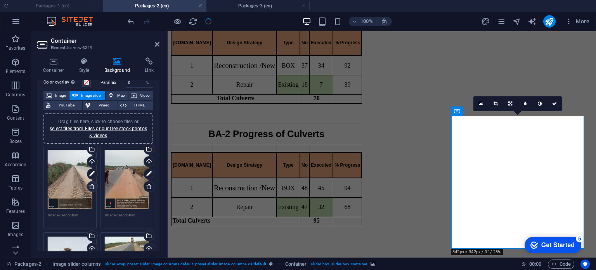
click at [91, 186] on icon at bounding box center [92, 186] width 6 height 6
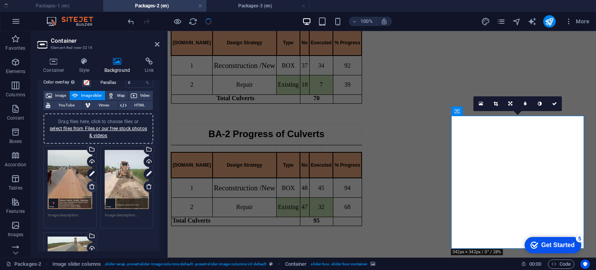
click at [91, 186] on icon at bounding box center [92, 186] width 6 height 6
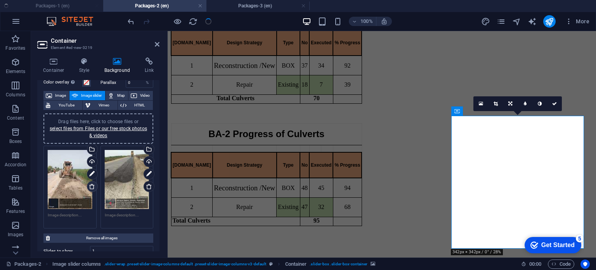
click at [91, 186] on icon at bounding box center [92, 186] width 6 height 6
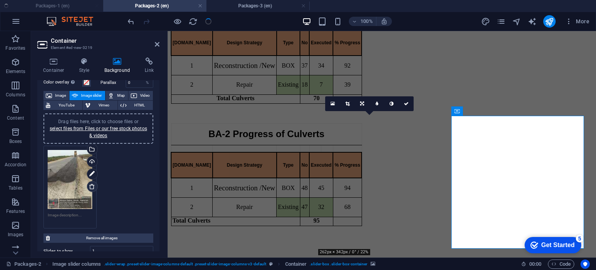
click at [91, 186] on icon at bounding box center [92, 186] width 6 height 6
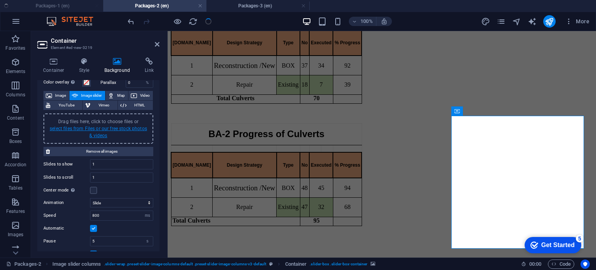
click at [105, 128] on link "select files from Files or our free stock photos & videos" at bounding box center [98, 132] width 97 height 12
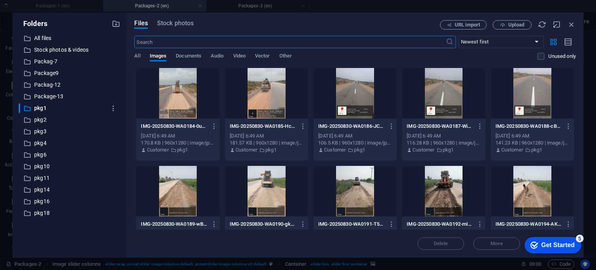
scroll to position [571, 0]
click at [37, 119] on p "pkg2" at bounding box center [70, 119] width 72 height 9
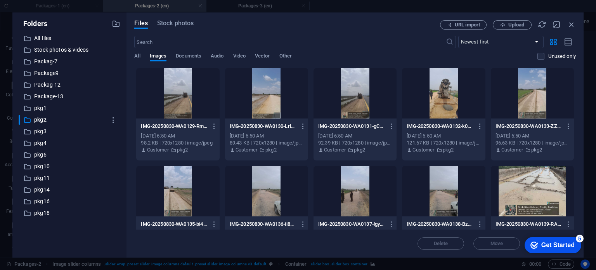
click at [186, 103] on div at bounding box center [177, 93] width 83 height 50
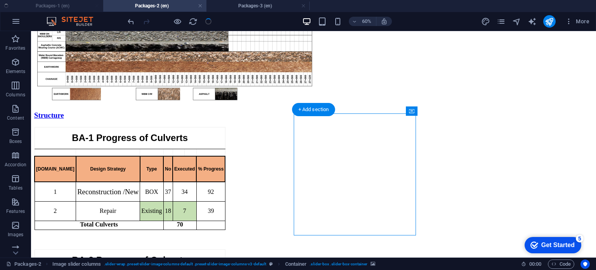
scroll to position [697, 0]
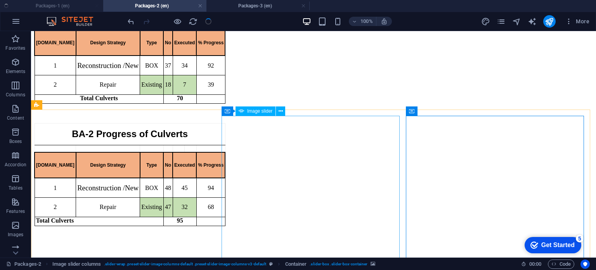
click at [259, 111] on span "Image slider" at bounding box center [259, 111] width 25 height 5
select select "px"
select select "ms"
select select "s"
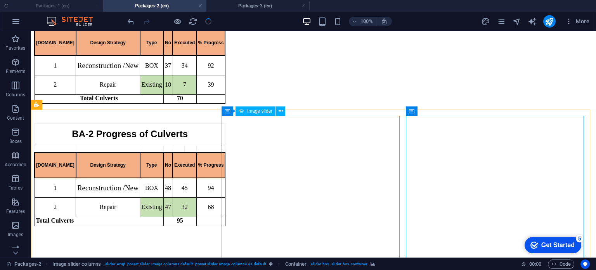
select select "progressive"
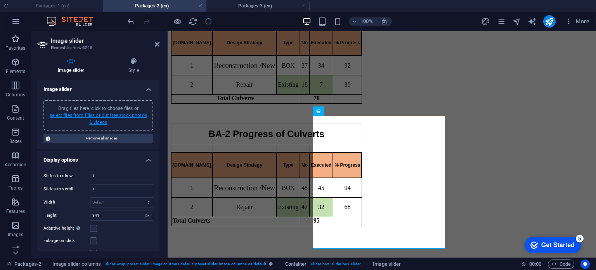
click at [103, 119] on link "select files from Files or our free stock photos & videos" at bounding box center [98, 118] width 97 height 12
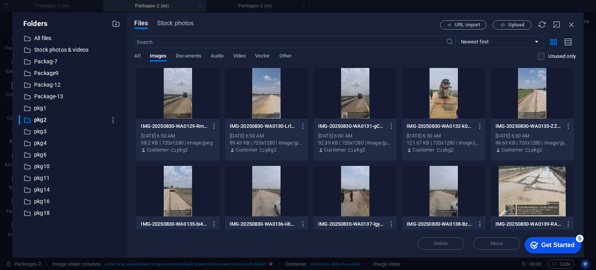
click at [173, 99] on div at bounding box center [177, 93] width 83 height 50
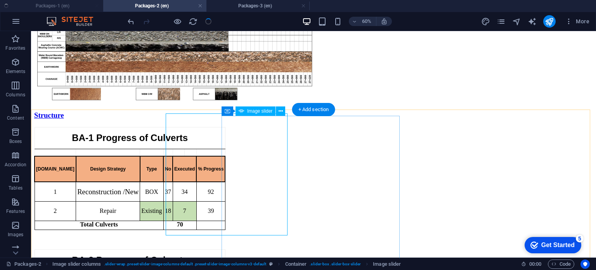
scroll to position [697, 0]
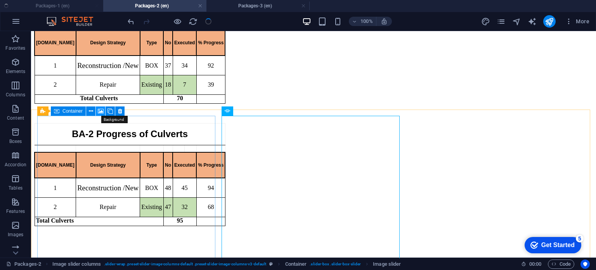
click at [102, 111] on icon at bounding box center [101, 111] width 6 height 8
select select "ms"
select select "s"
select select "progressive"
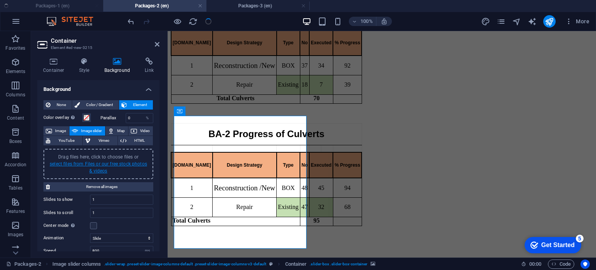
click at [103, 163] on link "select files from Files or our free stock photos & videos" at bounding box center [98, 167] width 97 height 12
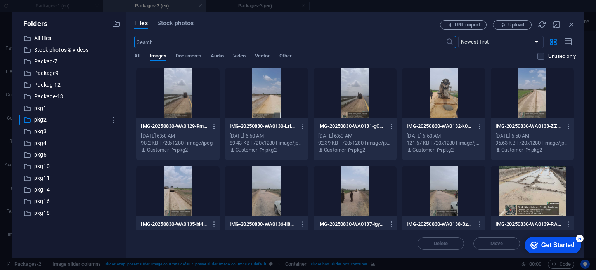
scroll to position [571, 0]
click at [183, 99] on div at bounding box center [177, 93] width 83 height 50
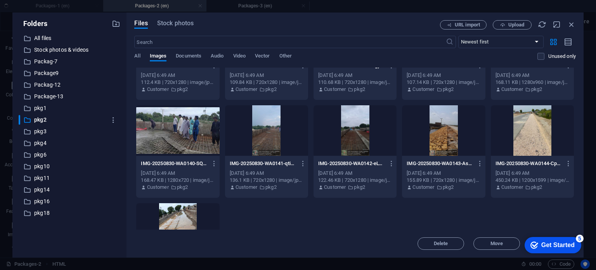
scroll to position [0, 0]
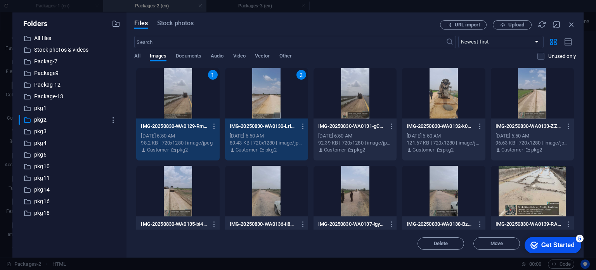
click at [349, 100] on div at bounding box center [354, 93] width 83 height 50
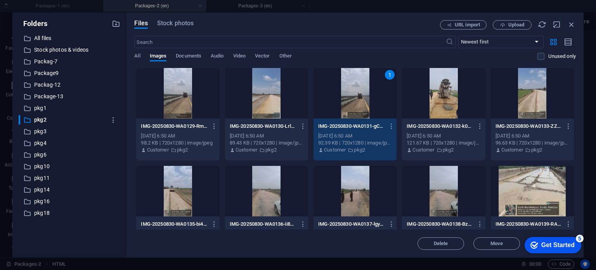
click at [189, 96] on div at bounding box center [177, 93] width 83 height 50
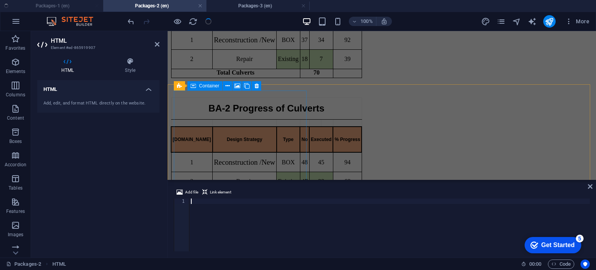
scroll to position [722, 0]
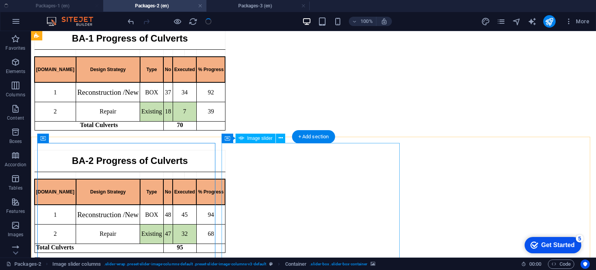
scroll to position [670, 0]
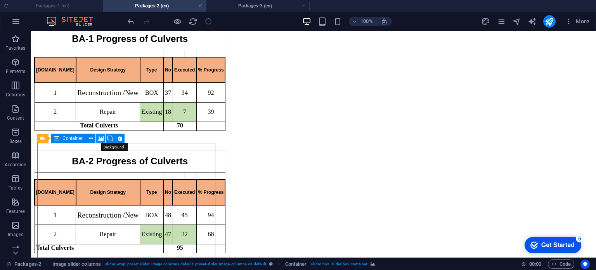
click at [98, 136] on icon at bounding box center [101, 138] width 6 height 8
select select "ms"
select select "s"
select select "progressive"
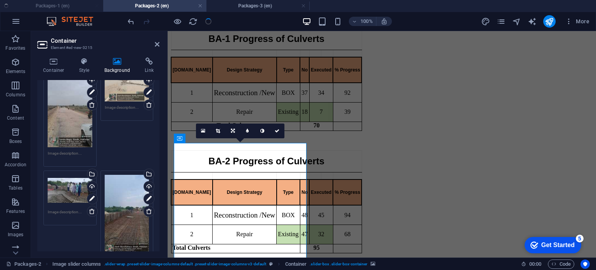
scroll to position [554, 0]
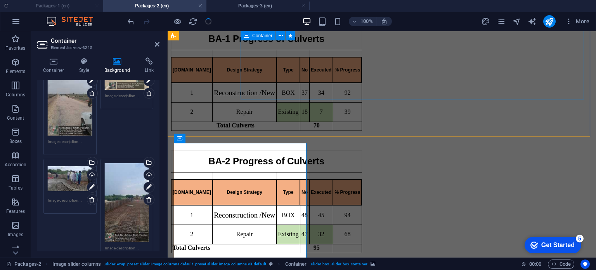
click at [288, 98] on div "BA-1 Progress of Culverts [DOMAIN_NAME] Design Strategy Type No Executed % Prog…" at bounding box center [382, 140] width 422 height 225
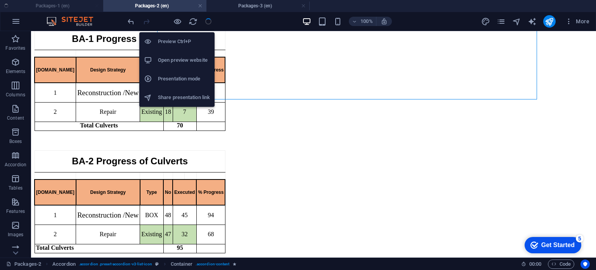
click at [182, 59] on h6 "Open preview website" at bounding box center [184, 59] width 52 height 9
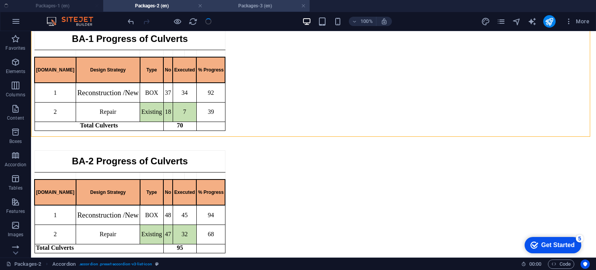
click at [242, 3] on h4 "Packages-3 (en)" at bounding box center [257, 6] width 103 height 9
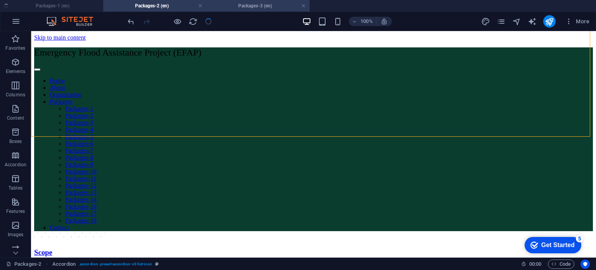
scroll to position [748, 0]
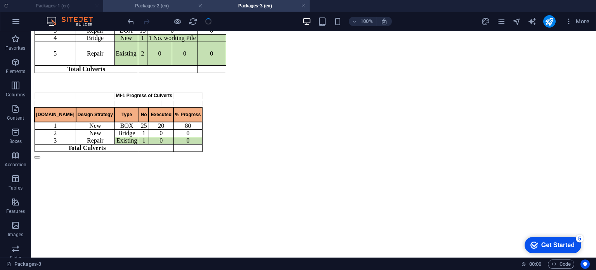
click at [169, 8] on h4 "Packages-2 (en)" at bounding box center [154, 6] width 103 height 9
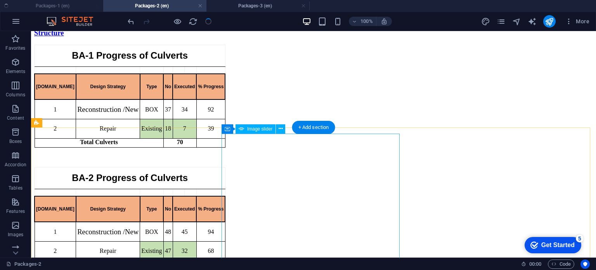
scroll to position [727, 0]
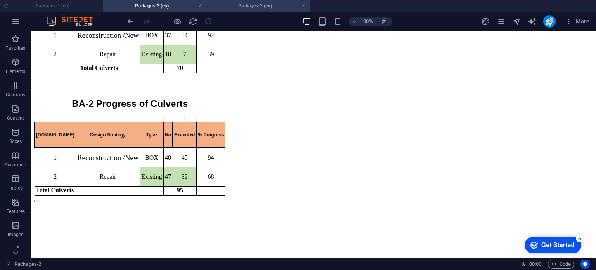
click at [254, 2] on h4 "Packages-3 (en)" at bounding box center [257, 6] width 103 height 9
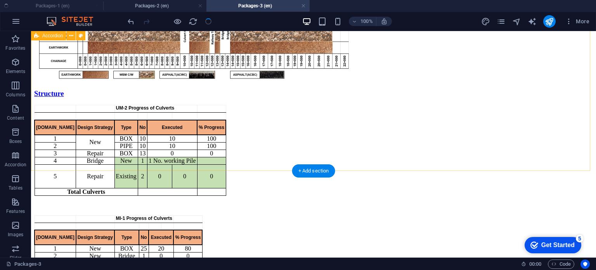
scroll to position [623, 0]
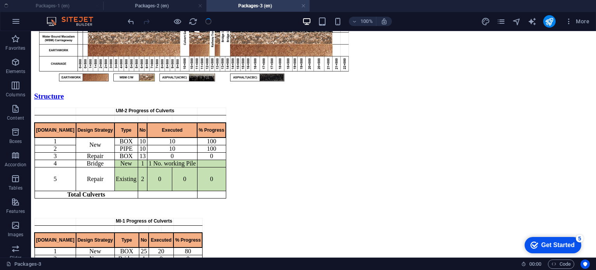
click at [98, 5] on ul "Packages-1 (en) Packages-2 (en) Packages-3 (en)" at bounding box center [298, 6] width 596 height 12
click at [87, 8] on ul "Packages-1 (en) Packages-2 (en) Packages-3 (en)" at bounding box center [298, 6] width 596 height 12
click at [74, 8] on ul "Packages-1 (en) Packages-2 (en) Packages-3 (en)" at bounding box center [298, 6] width 596 height 12
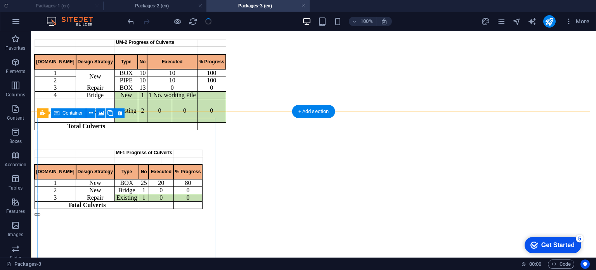
scroll to position [776, 0]
